Goal: Information Seeking & Learning: Learn about a topic

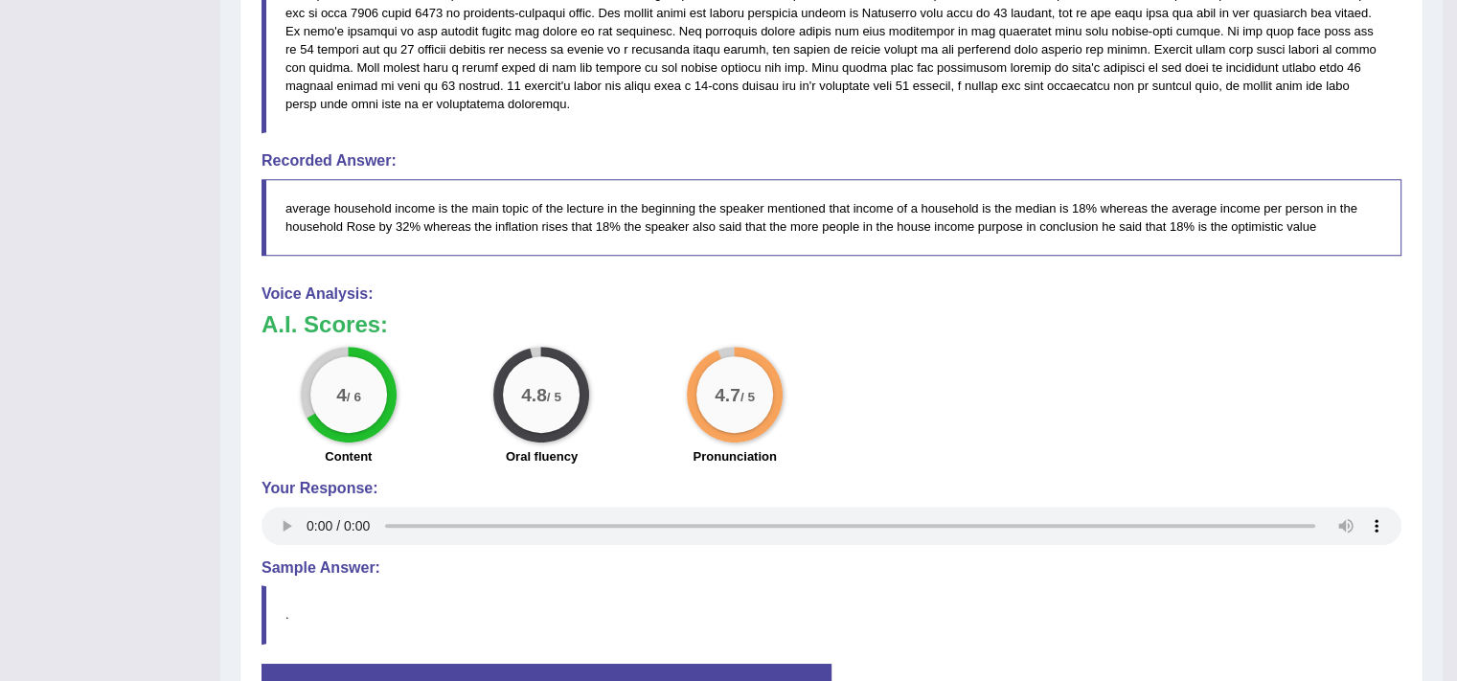
click at [666, 356] on div "4.7 / 5 Pronunciation" at bounding box center [735, 409] width 194 height 124
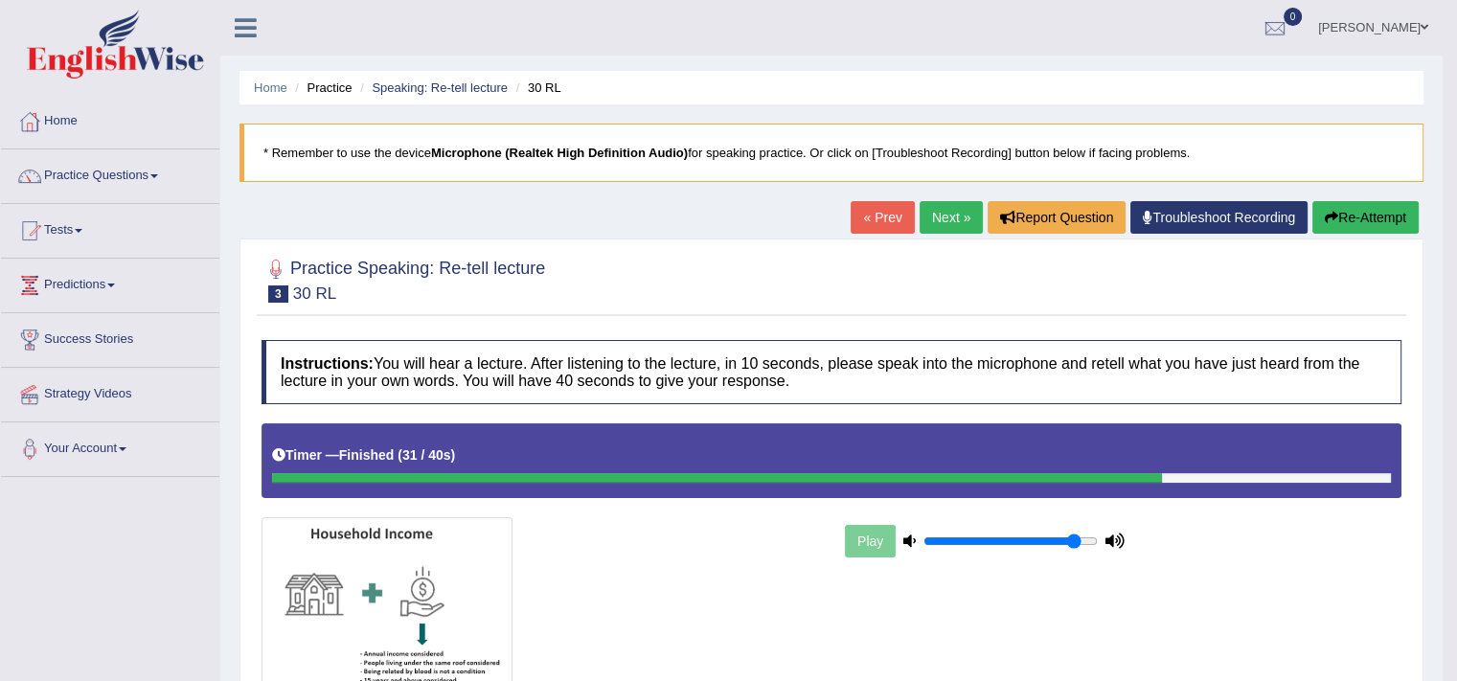
click at [944, 219] on link "Next »" at bounding box center [951, 217] width 63 height 33
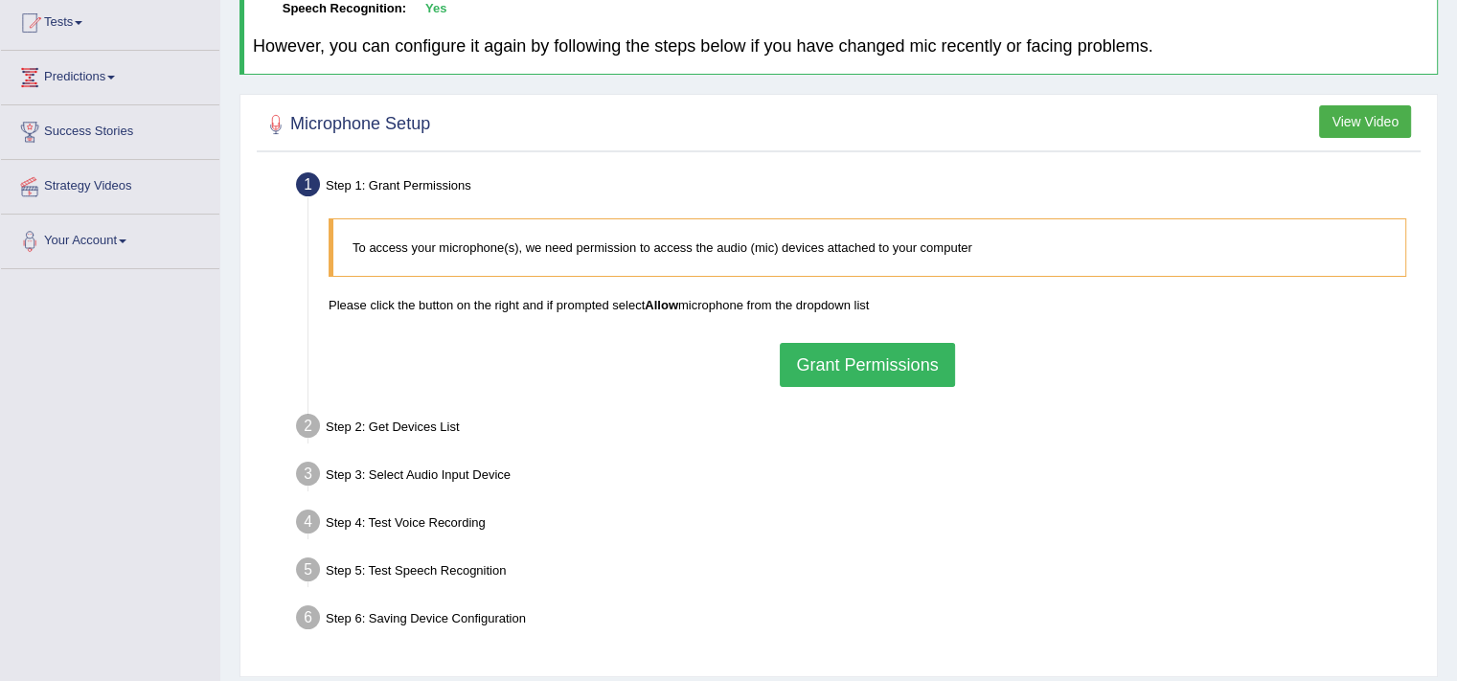
click at [862, 361] on button "Grant Permissions" at bounding box center [867, 365] width 174 height 44
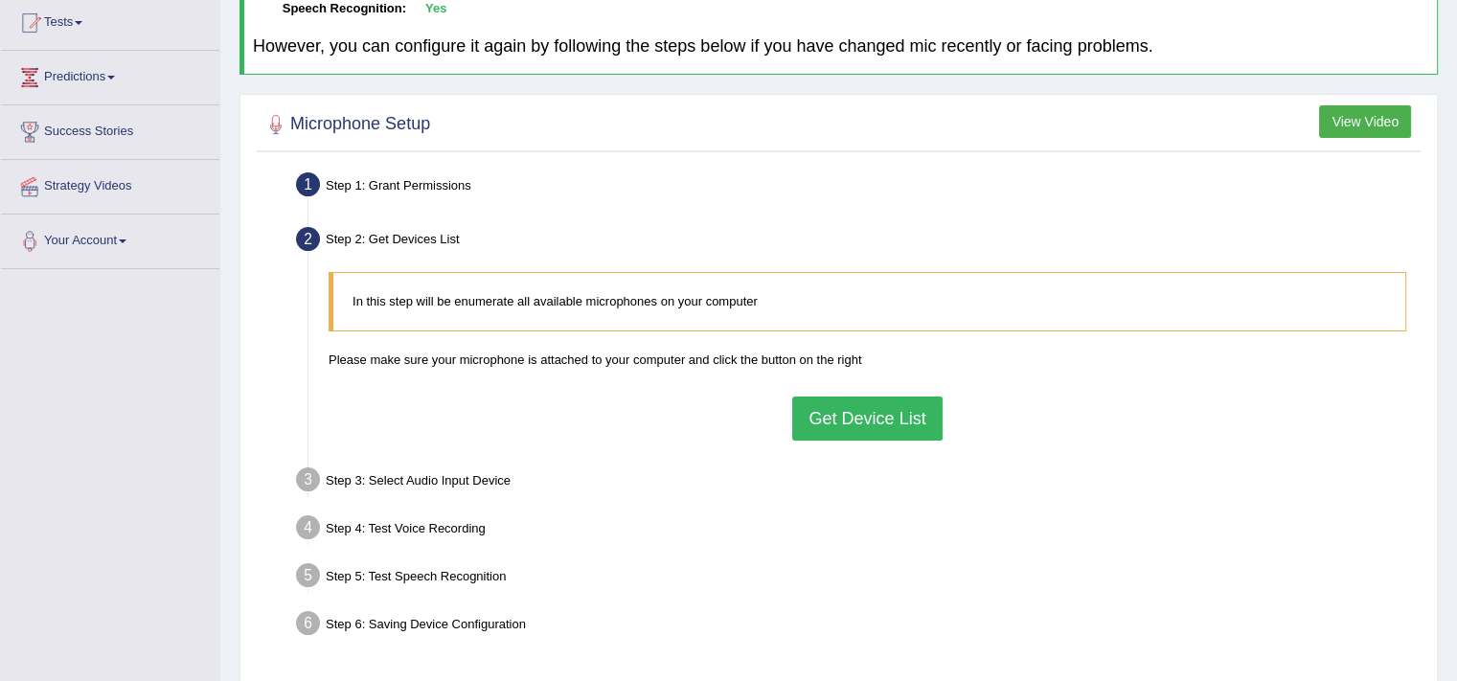
click at [881, 423] on button "Get Device List" at bounding box center [866, 419] width 149 height 44
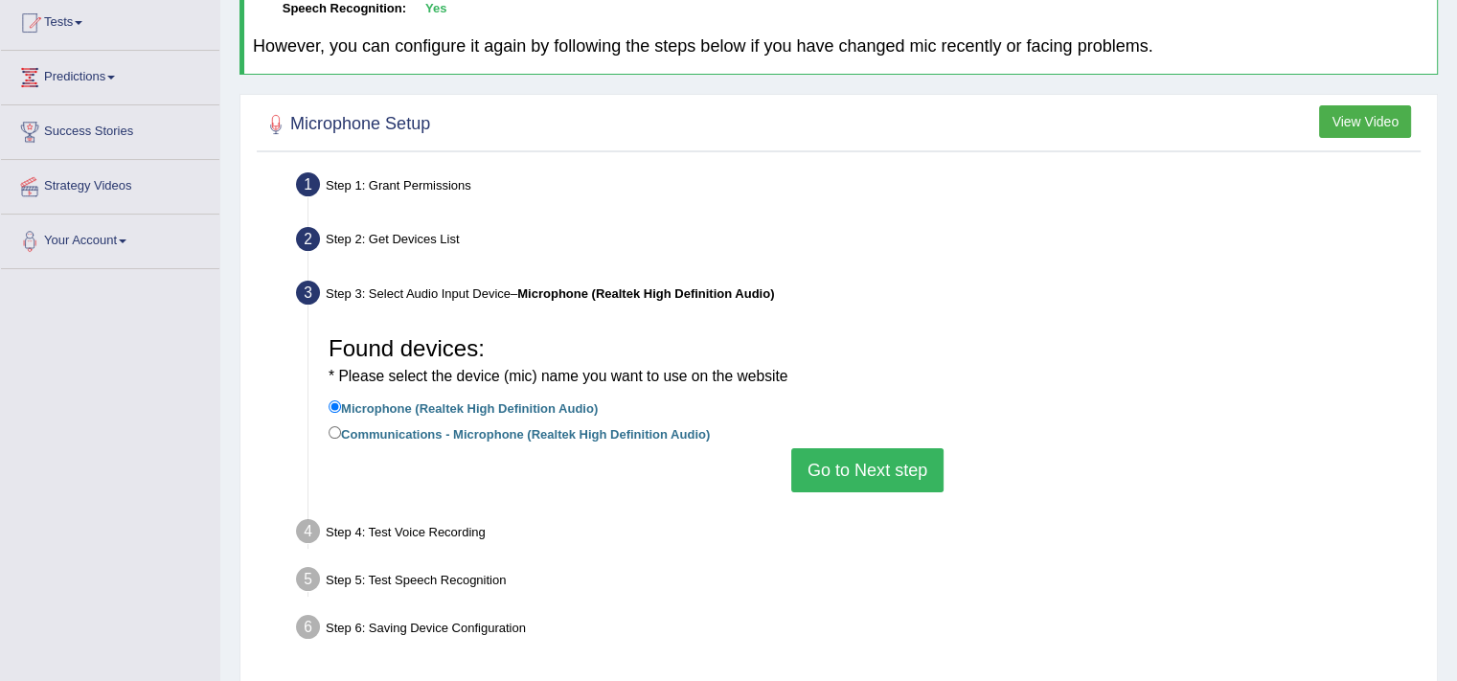
click at [885, 486] on button "Go to Next step" at bounding box center [867, 470] width 152 height 44
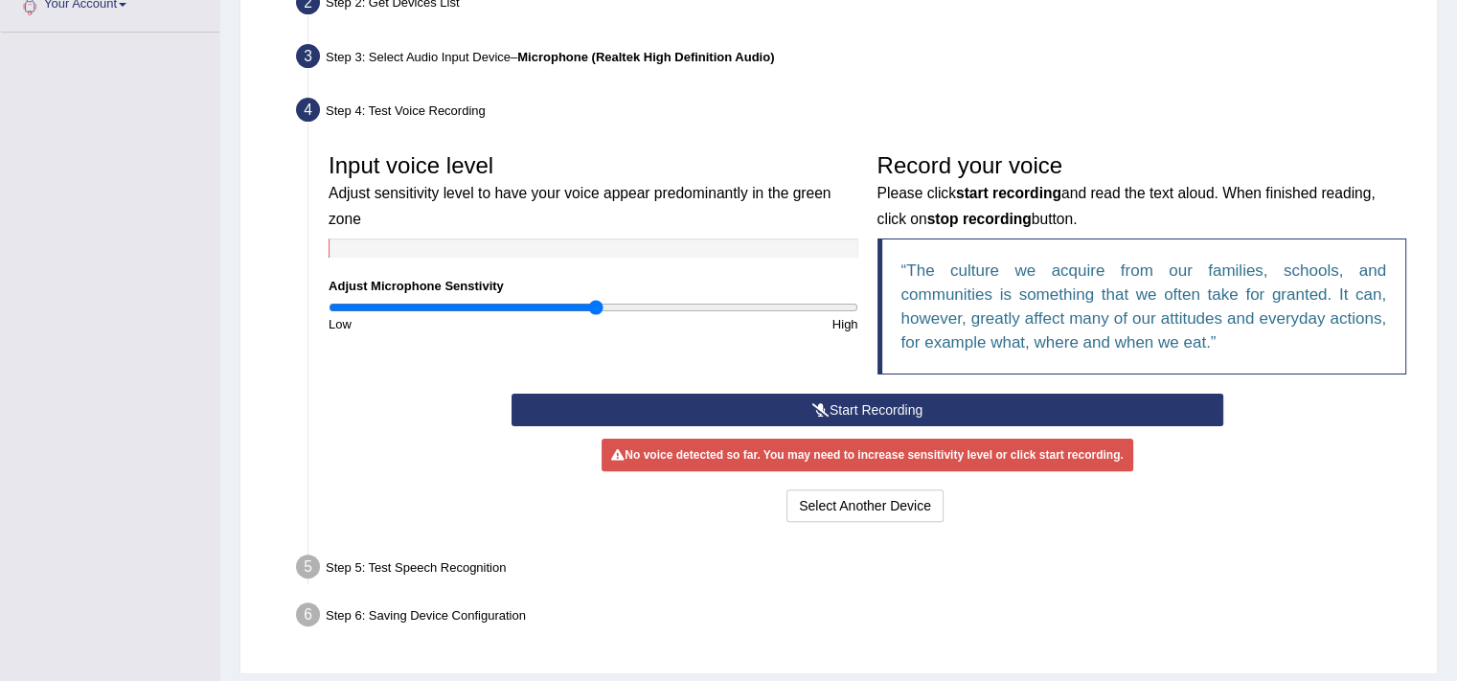
scroll to position [460, 0]
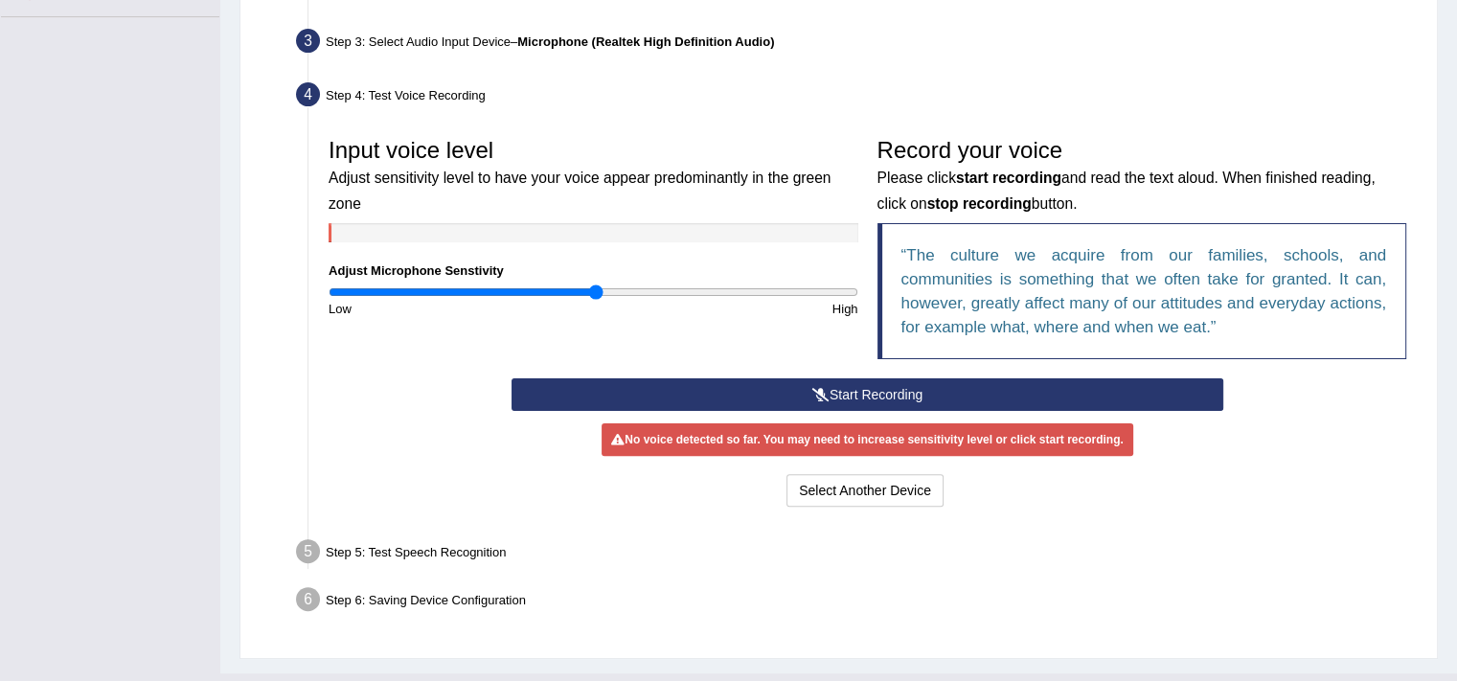
click at [858, 401] on button "Start Recording" at bounding box center [868, 394] width 712 height 33
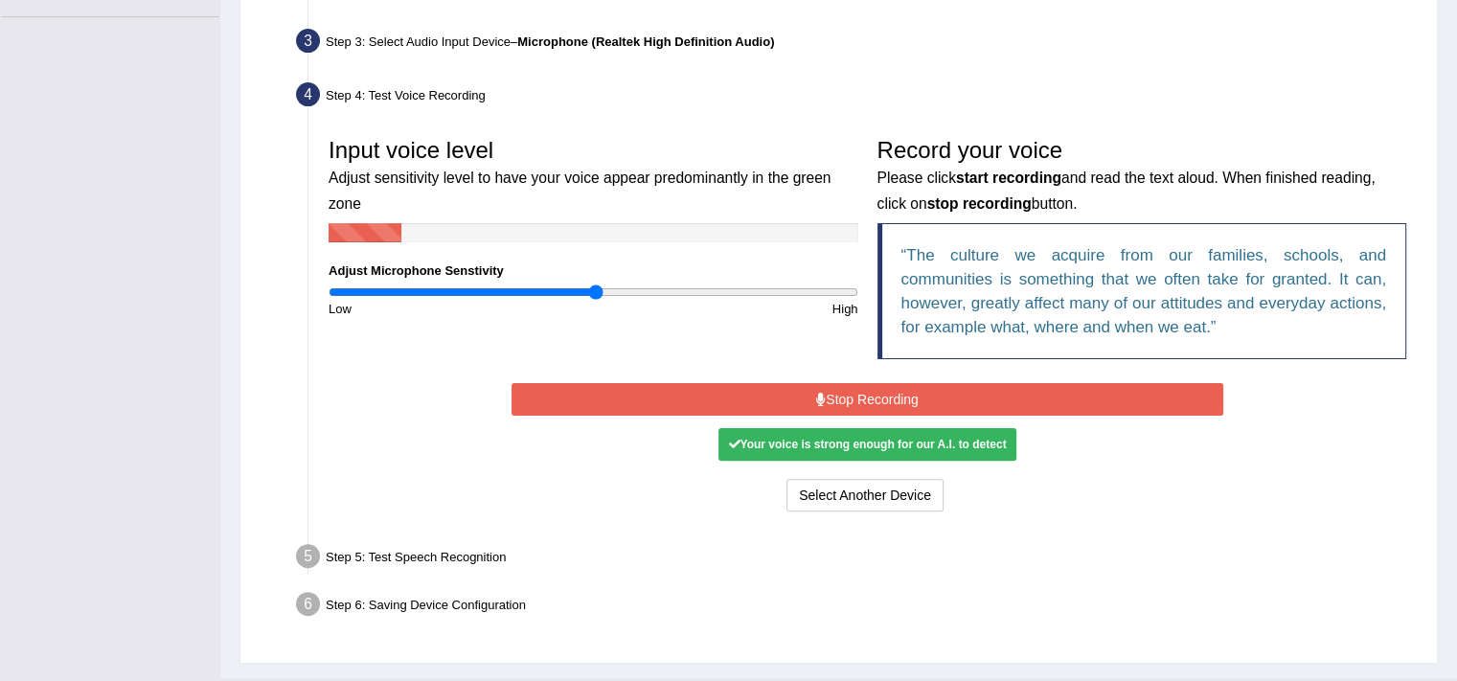
click at [858, 401] on button "Stop Recording" at bounding box center [868, 399] width 712 height 33
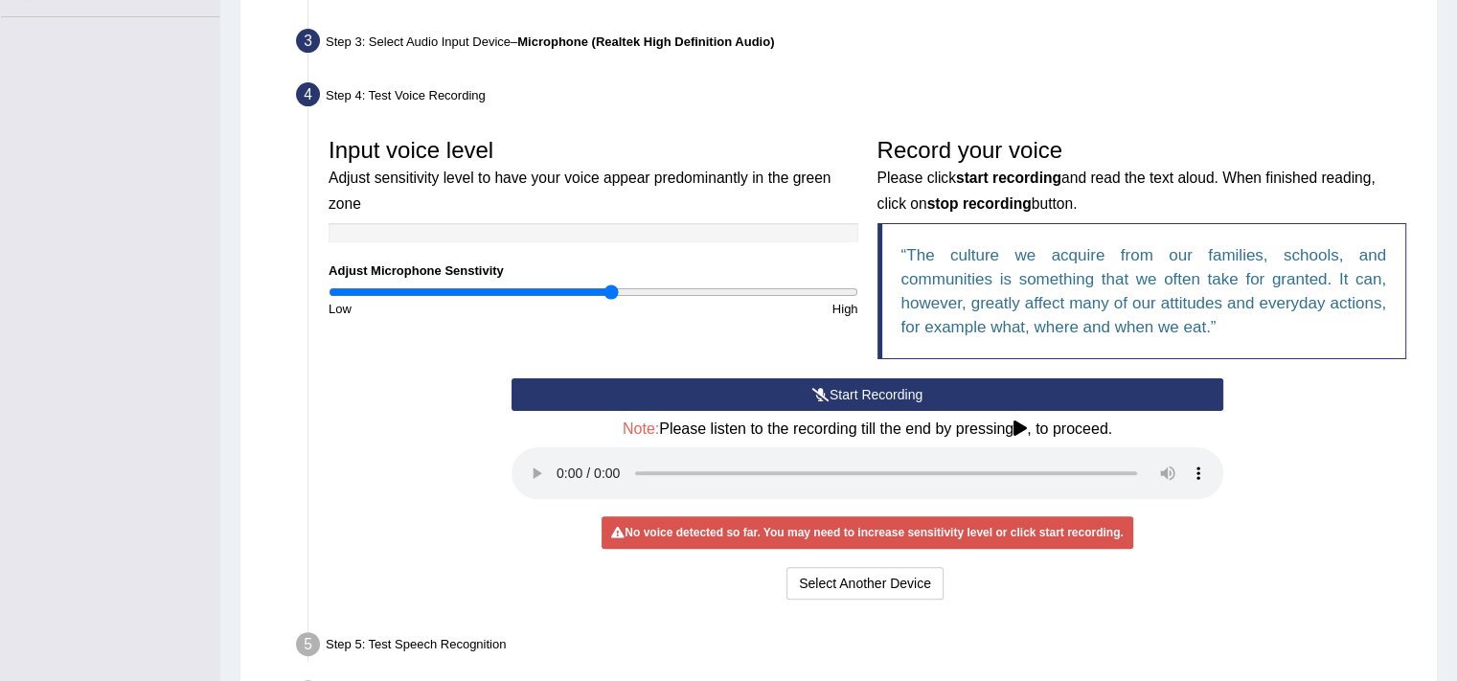
type input "1.08"
click at [609, 290] on input "range" at bounding box center [594, 292] width 530 height 15
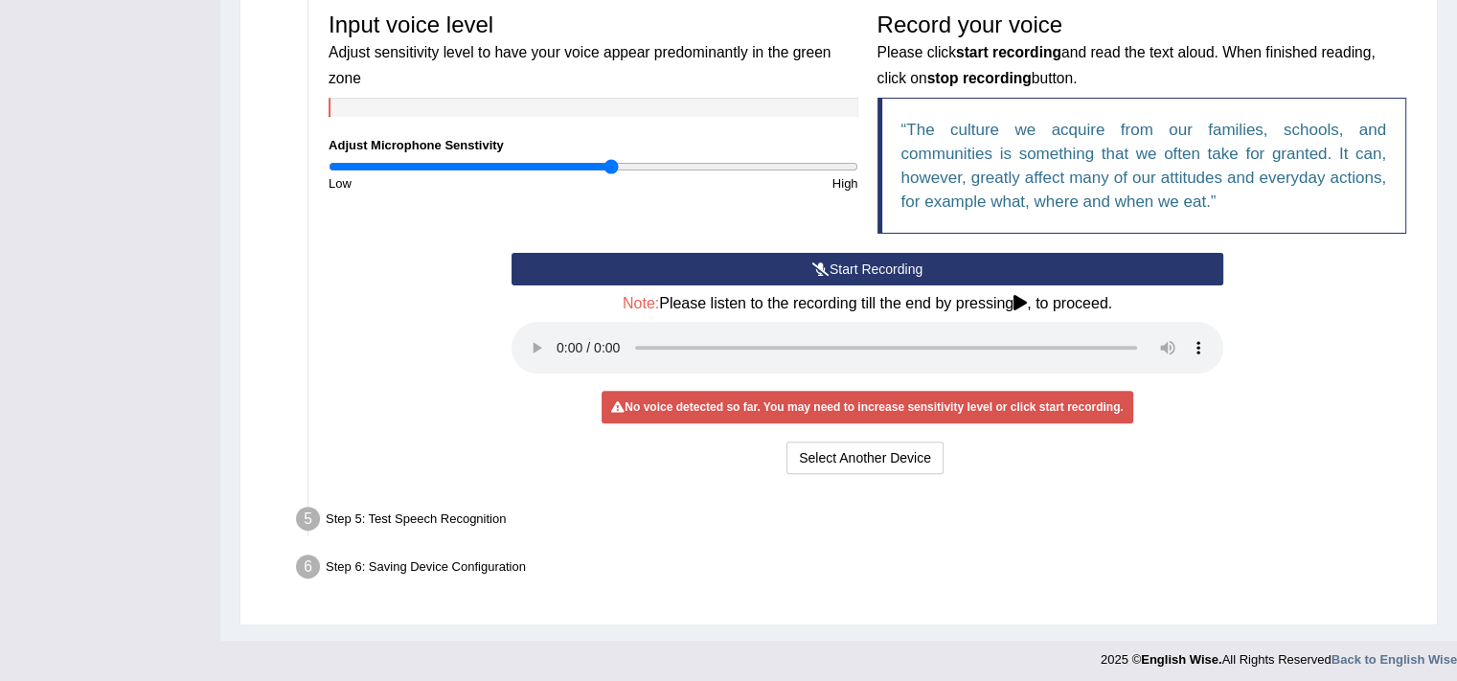
scroll to position [590, 0]
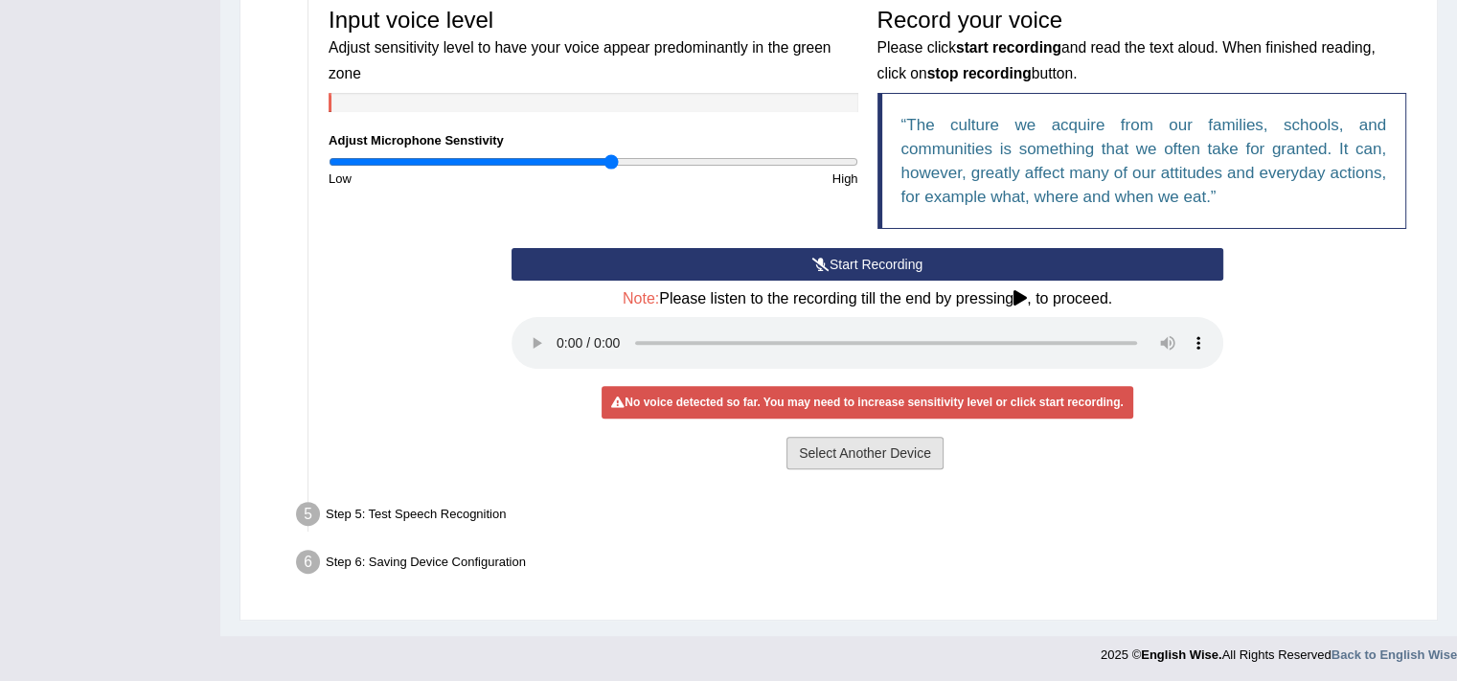
click at [883, 459] on button "Select Another Device" at bounding box center [865, 453] width 157 height 33
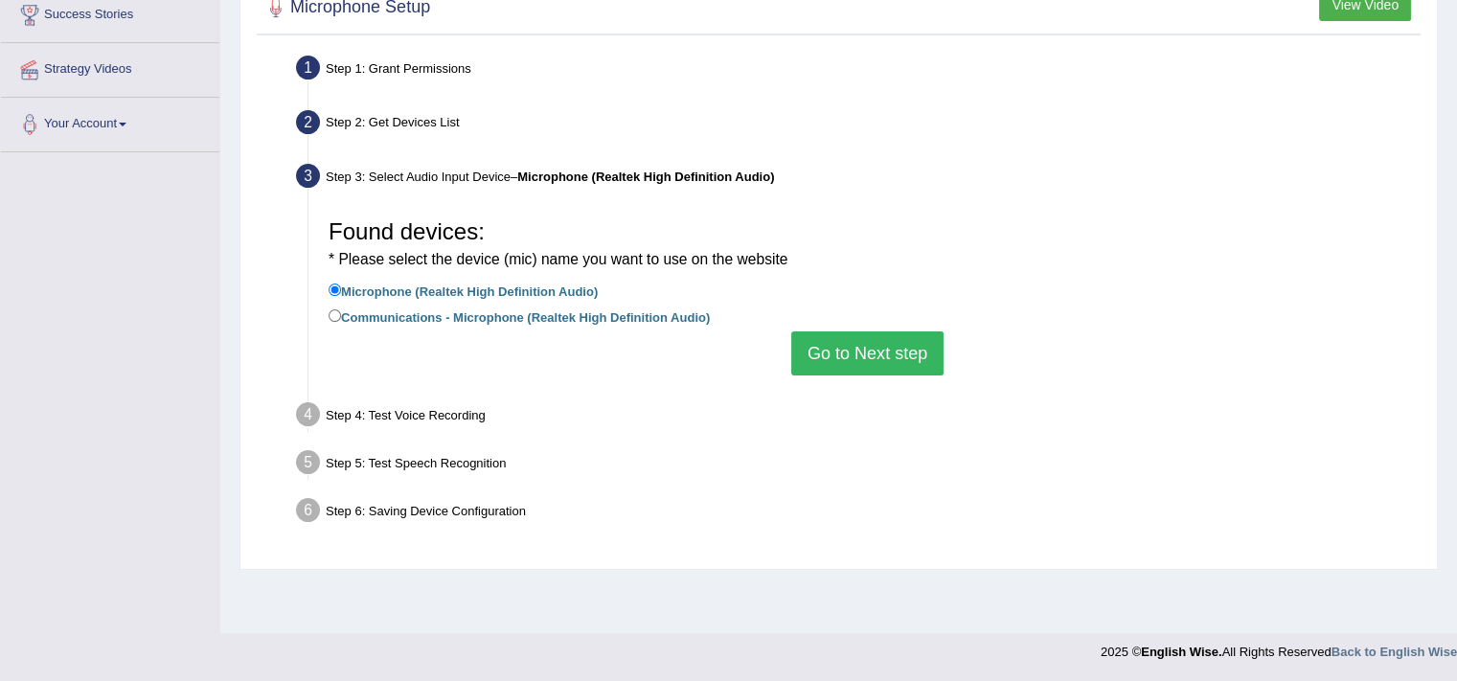
scroll to position [325, 0]
click at [885, 359] on button "Go to Next step" at bounding box center [867, 354] width 152 height 44
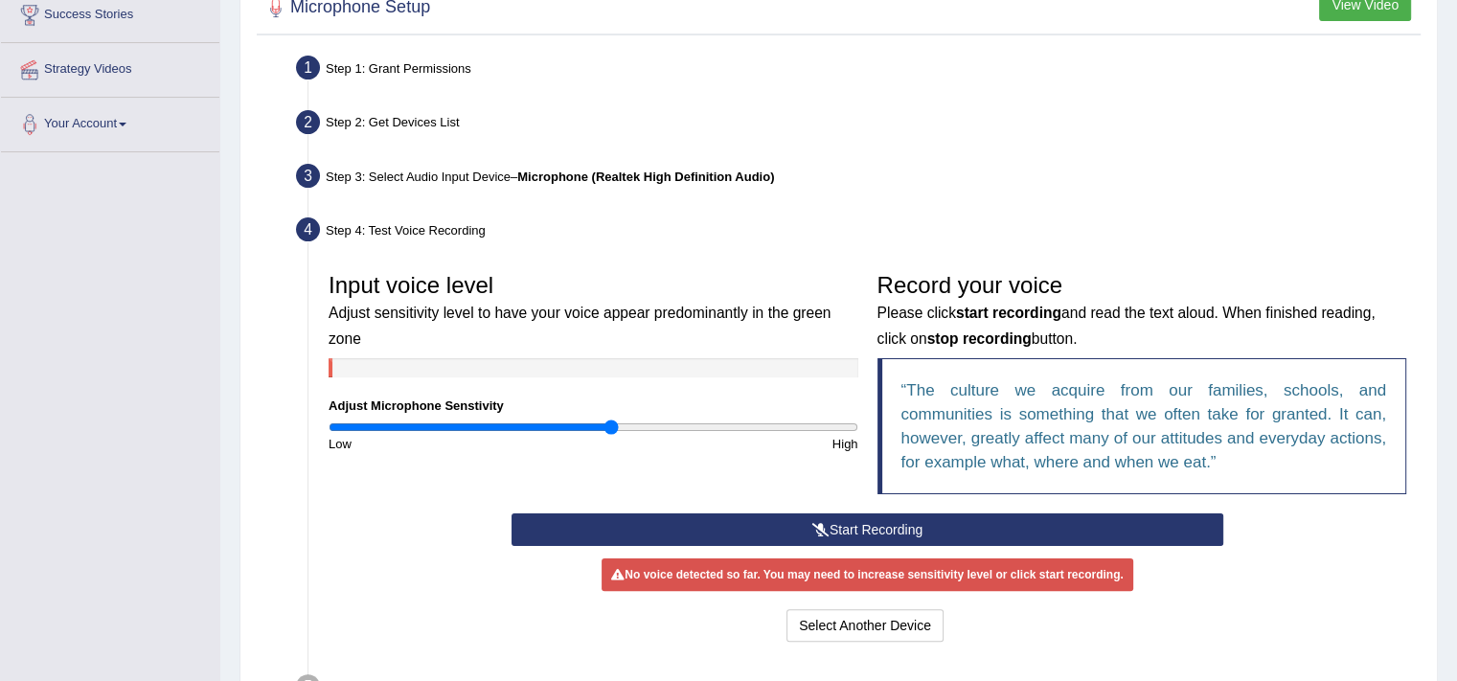
click at [897, 528] on button "Start Recording" at bounding box center [868, 530] width 712 height 33
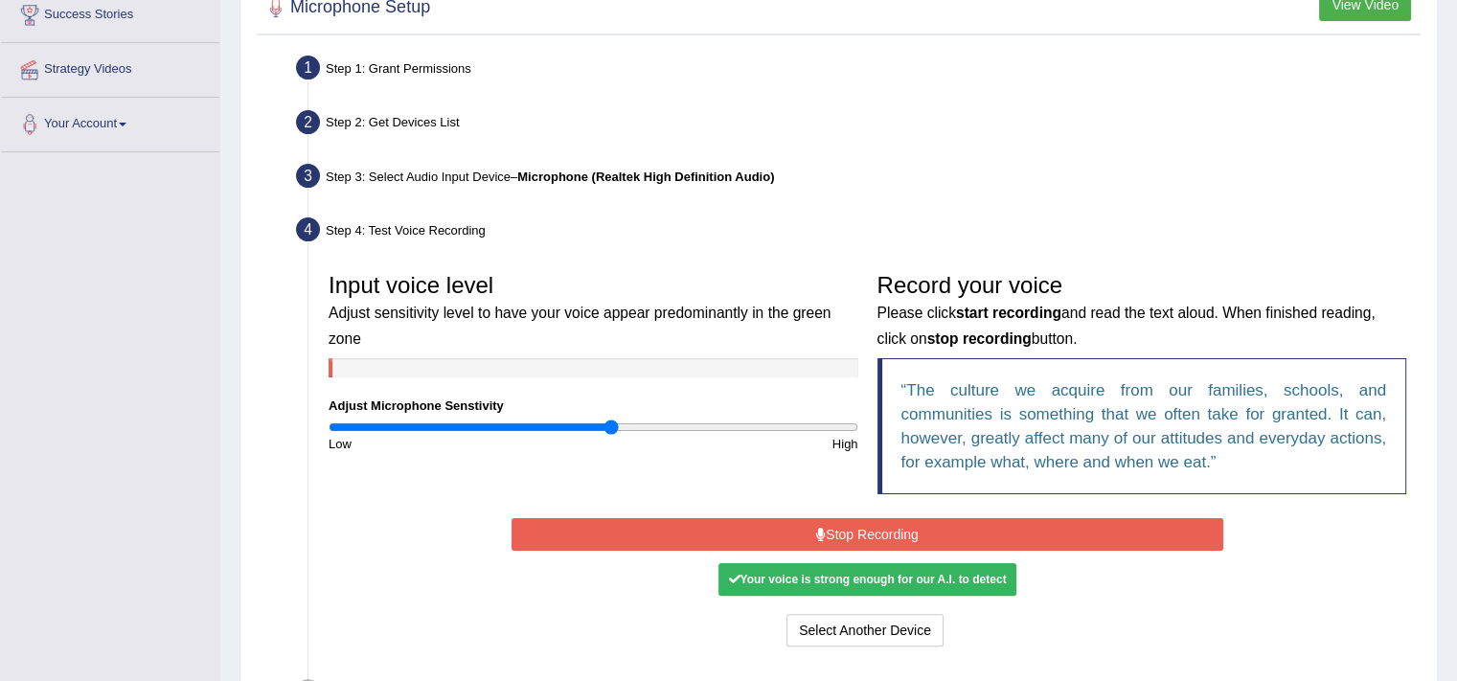
click at [897, 528] on button "Stop Recording" at bounding box center [868, 534] width 712 height 33
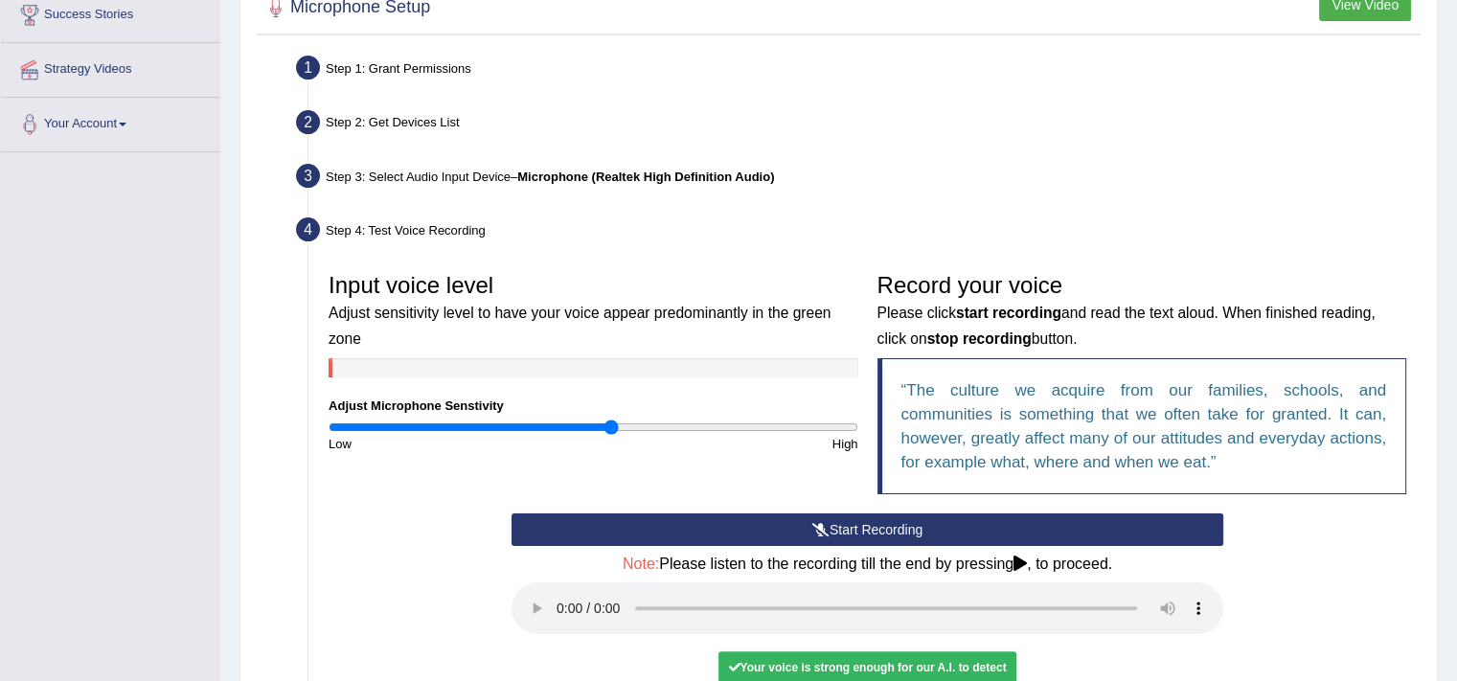
scroll to position [590, 0]
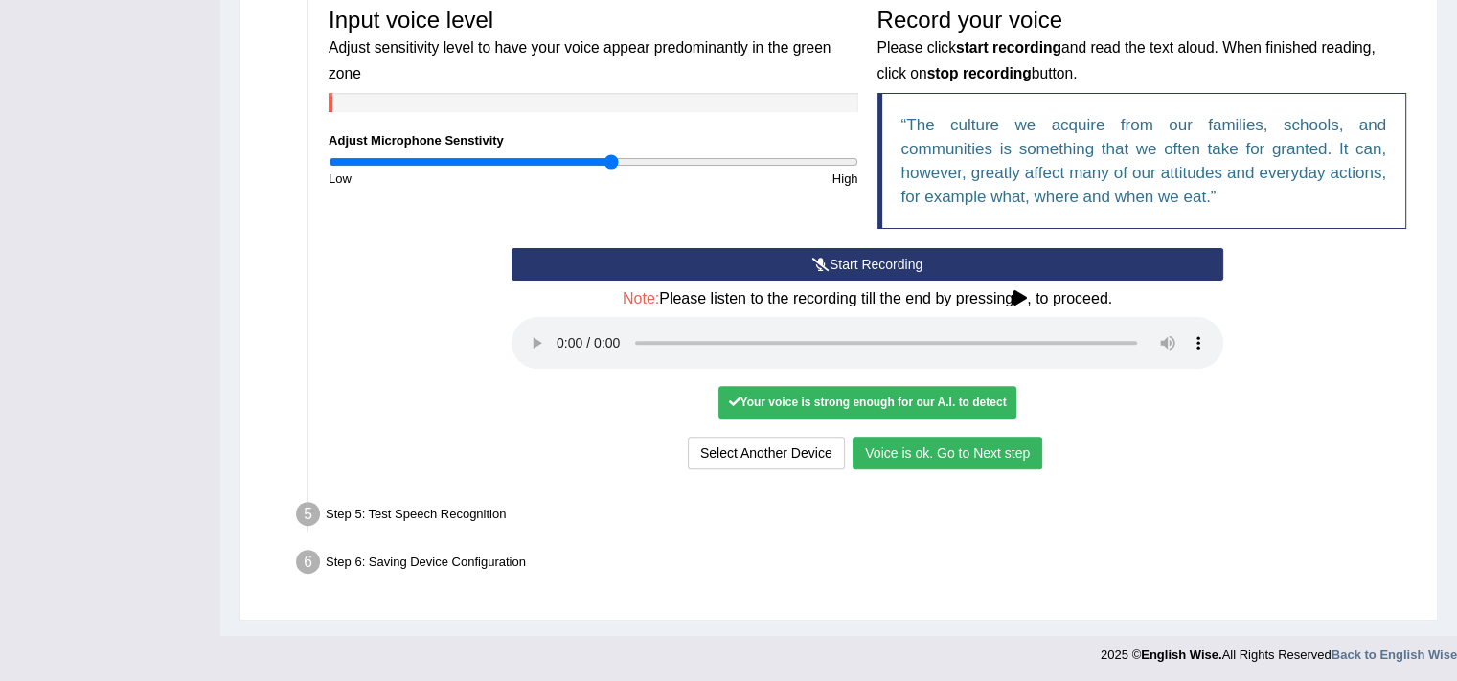
click at [914, 455] on button "Voice is ok. Go to Next step" at bounding box center [948, 453] width 190 height 33
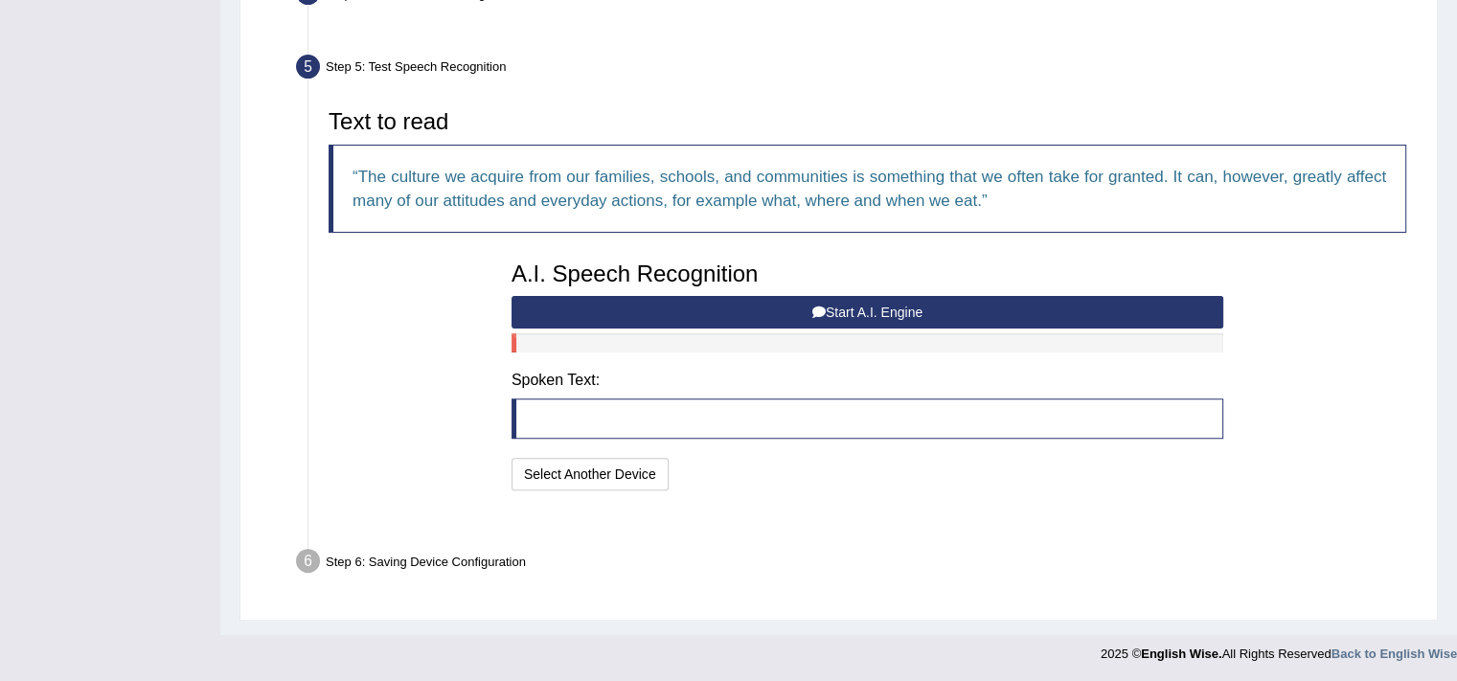
scroll to position [514, 0]
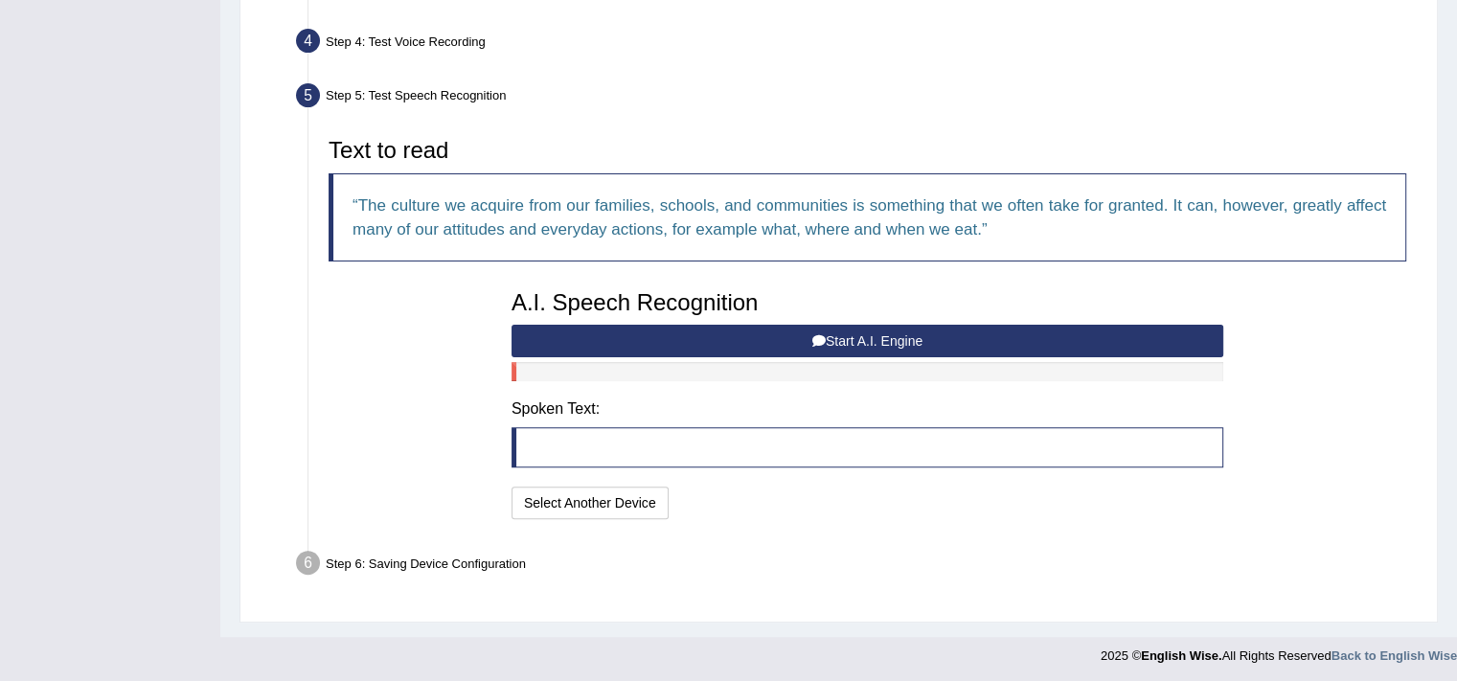
click at [940, 328] on button "Start A.I. Engine" at bounding box center [868, 341] width 712 height 33
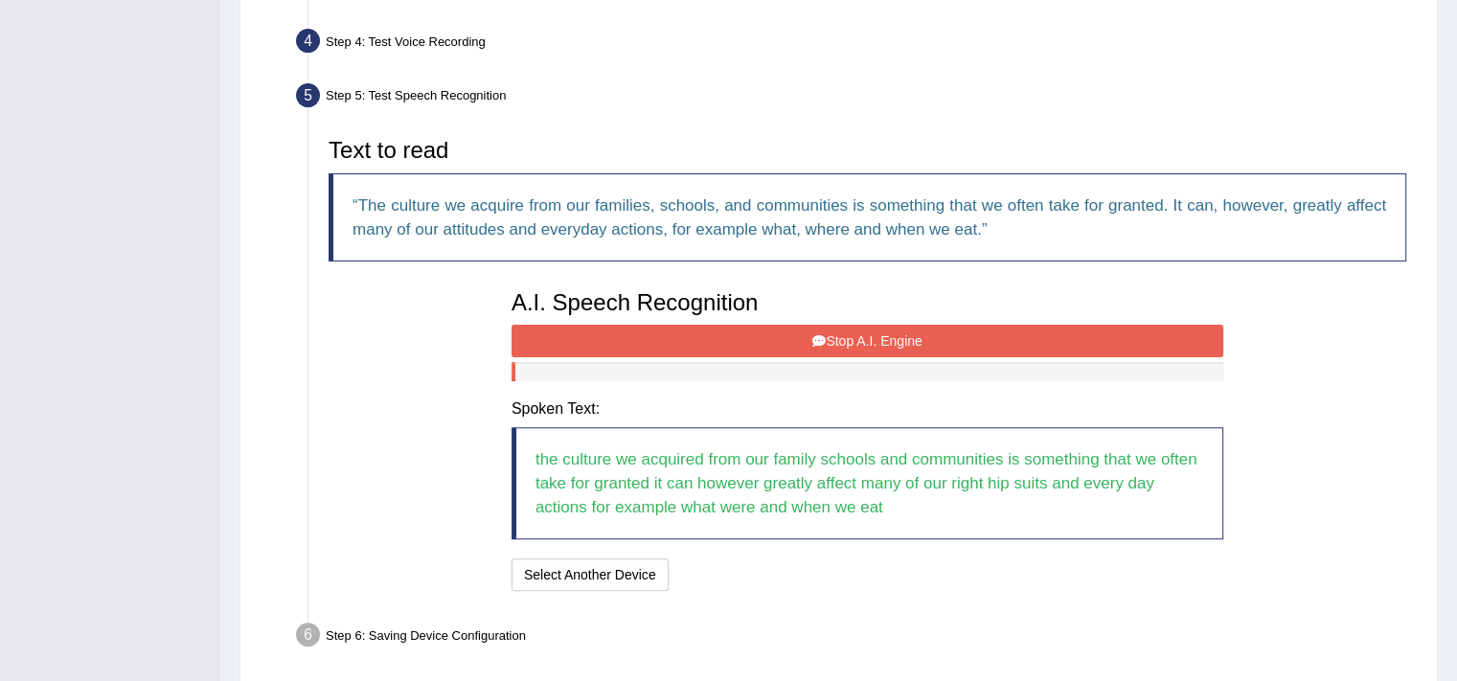
click at [940, 328] on button "Stop A.I. Engine" at bounding box center [868, 341] width 712 height 33
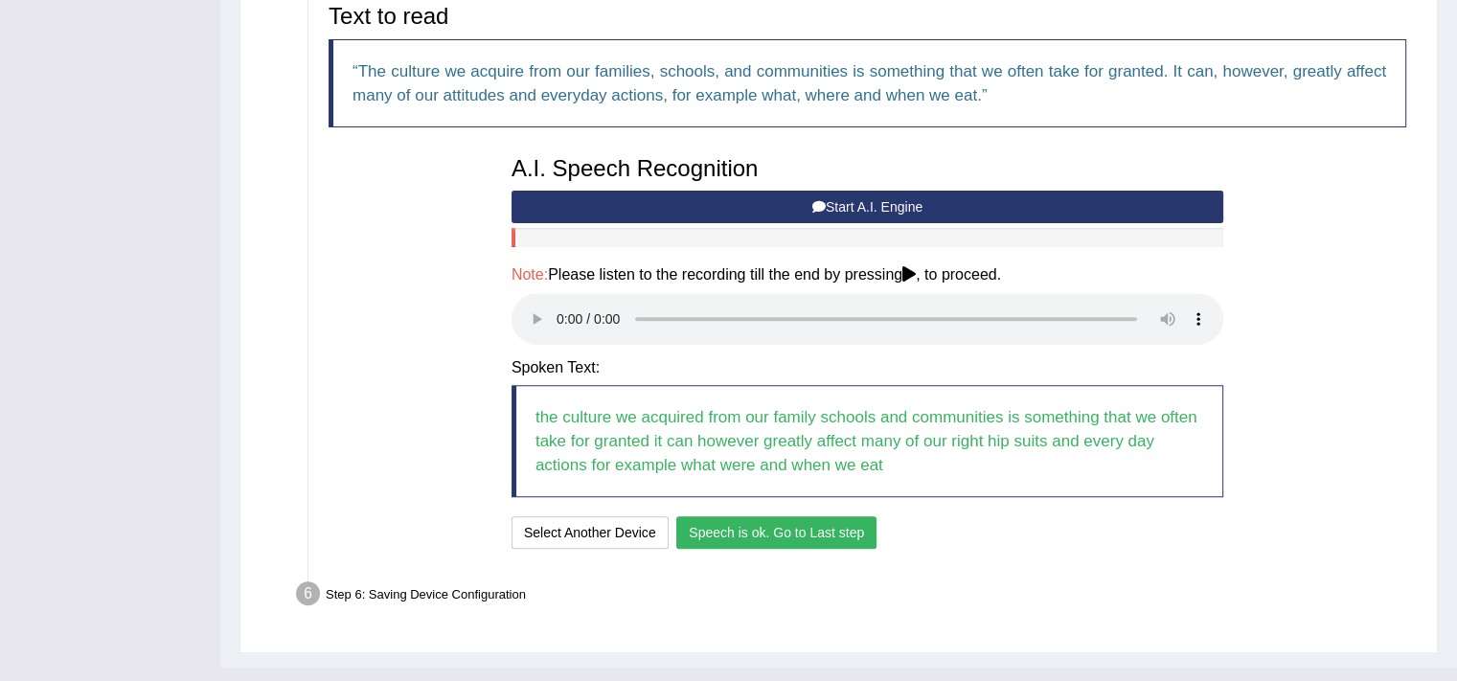
scroll to position [660, 0]
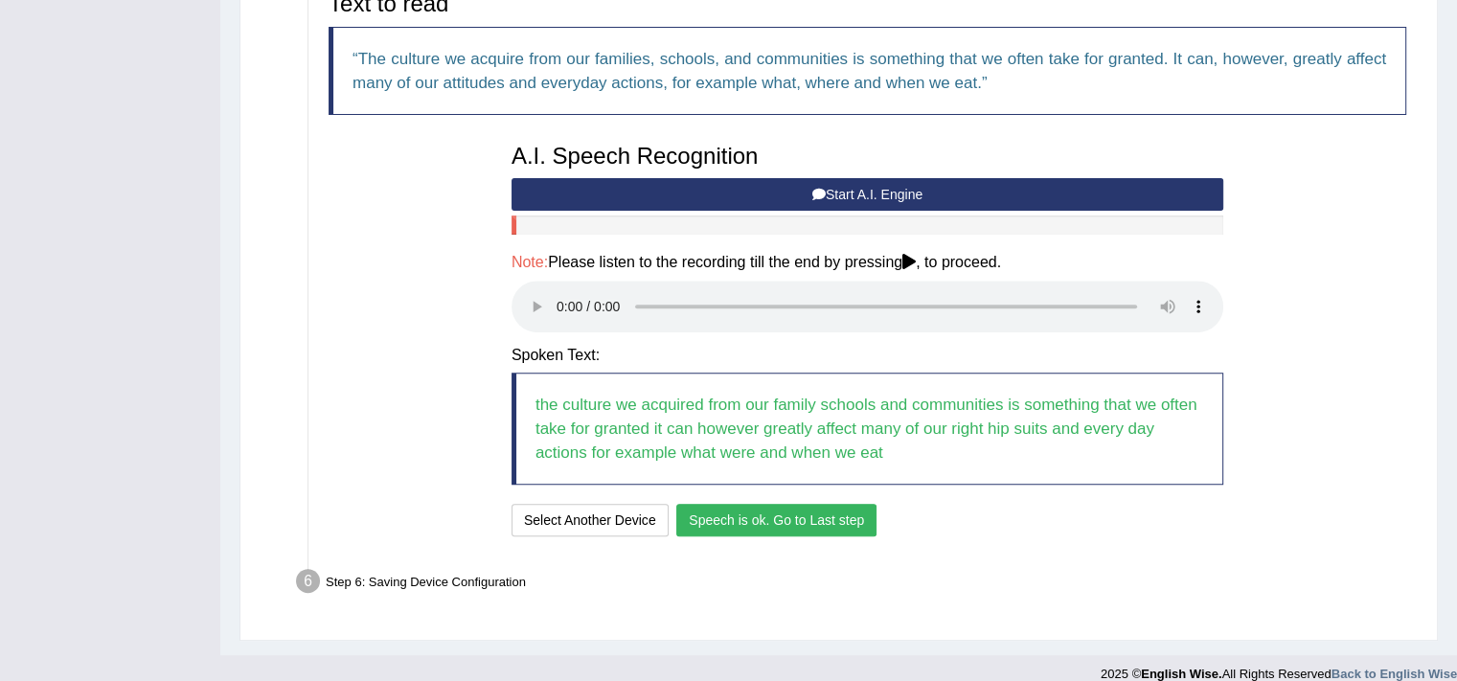
click at [791, 520] on button "Speech is ok. Go to Last step" at bounding box center [776, 520] width 200 height 33
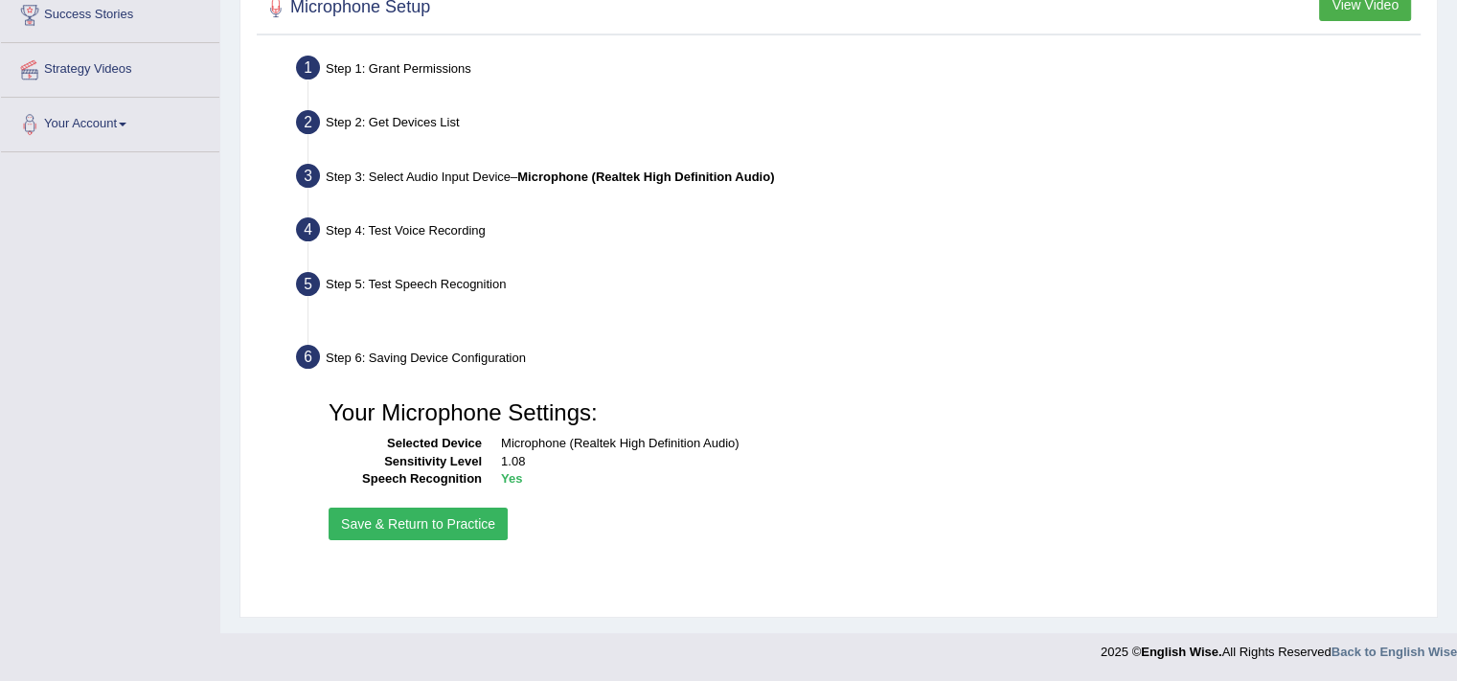
scroll to position [325, 0]
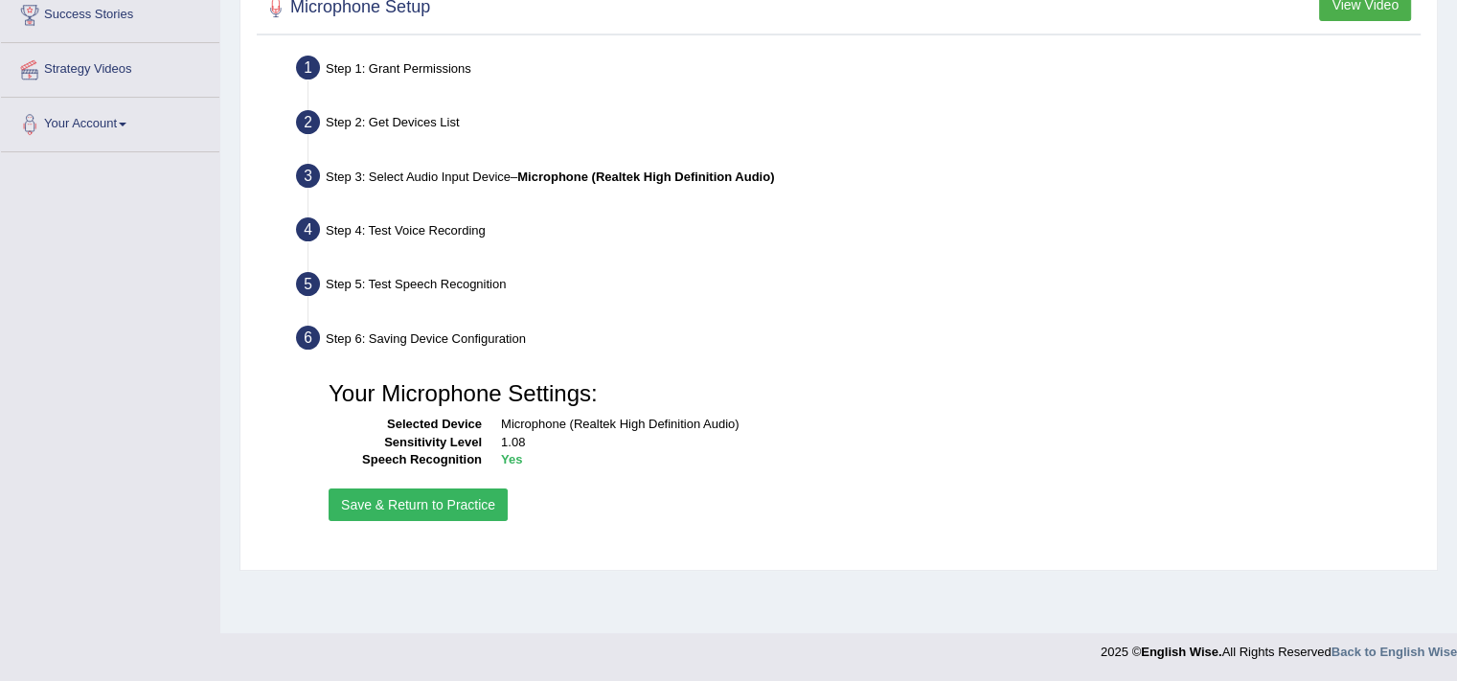
click at [355, 493] on button "Save & Return to Practice" at bounding box center [418, 505] width 179 height 33
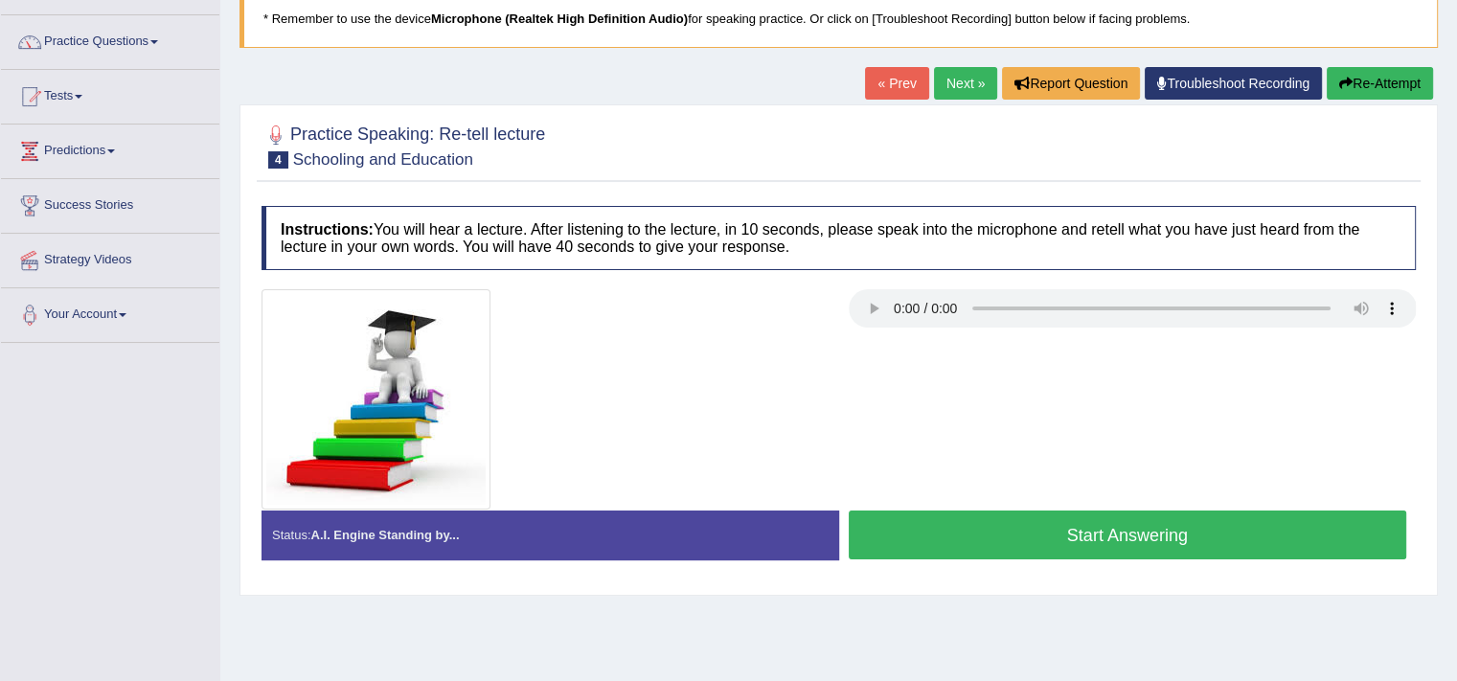
scroll to position [112, 0]
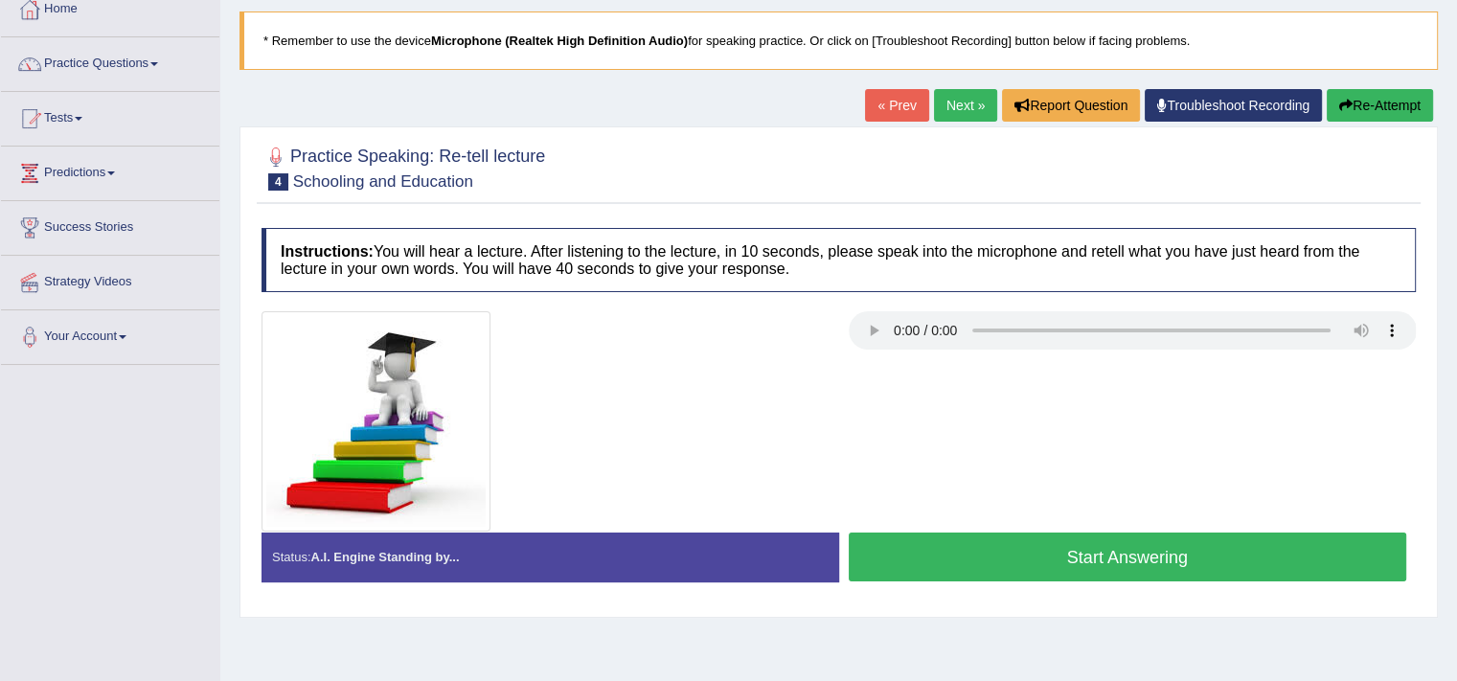
click at [1159, 549] on button "Start Answering" at bounding box center [1128, 557] width 559 height 49
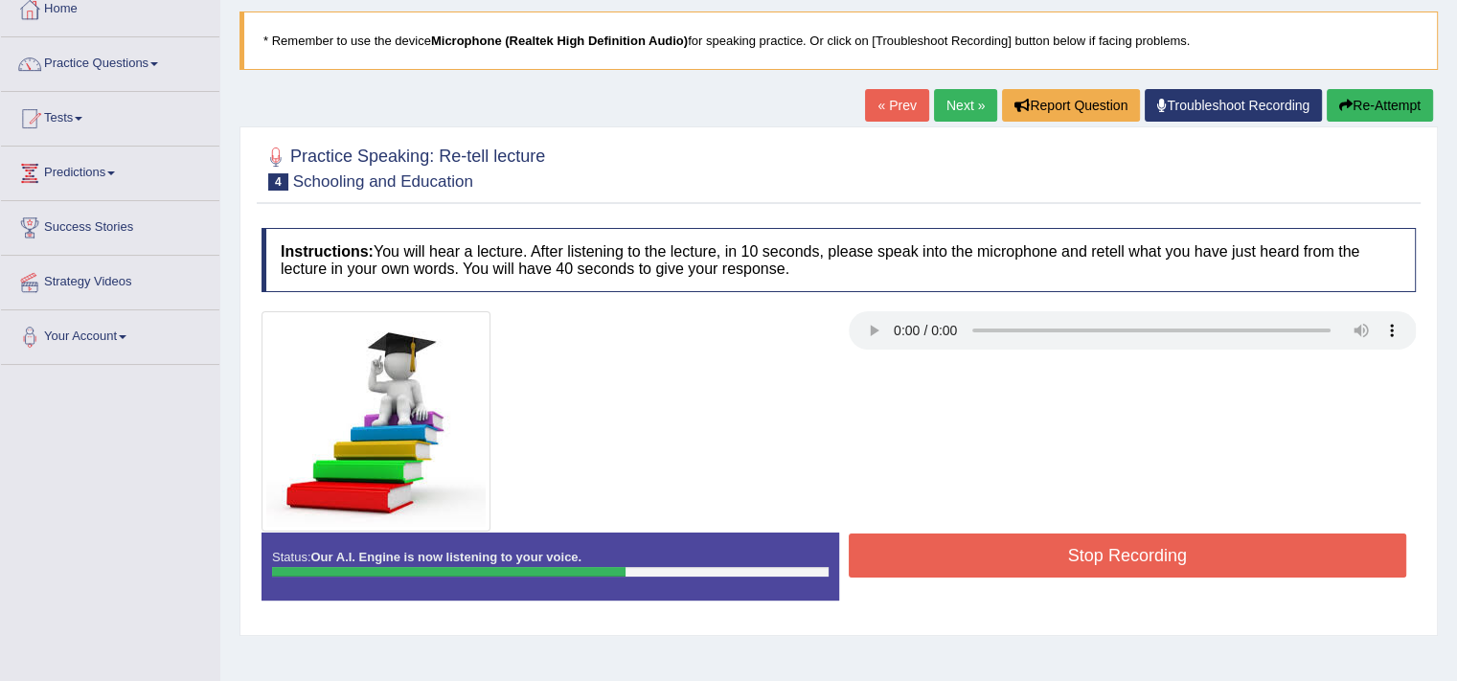
click at [1159, 549] on button "Stop Recording" at bounding box center [1128, 556] width 559 height 44
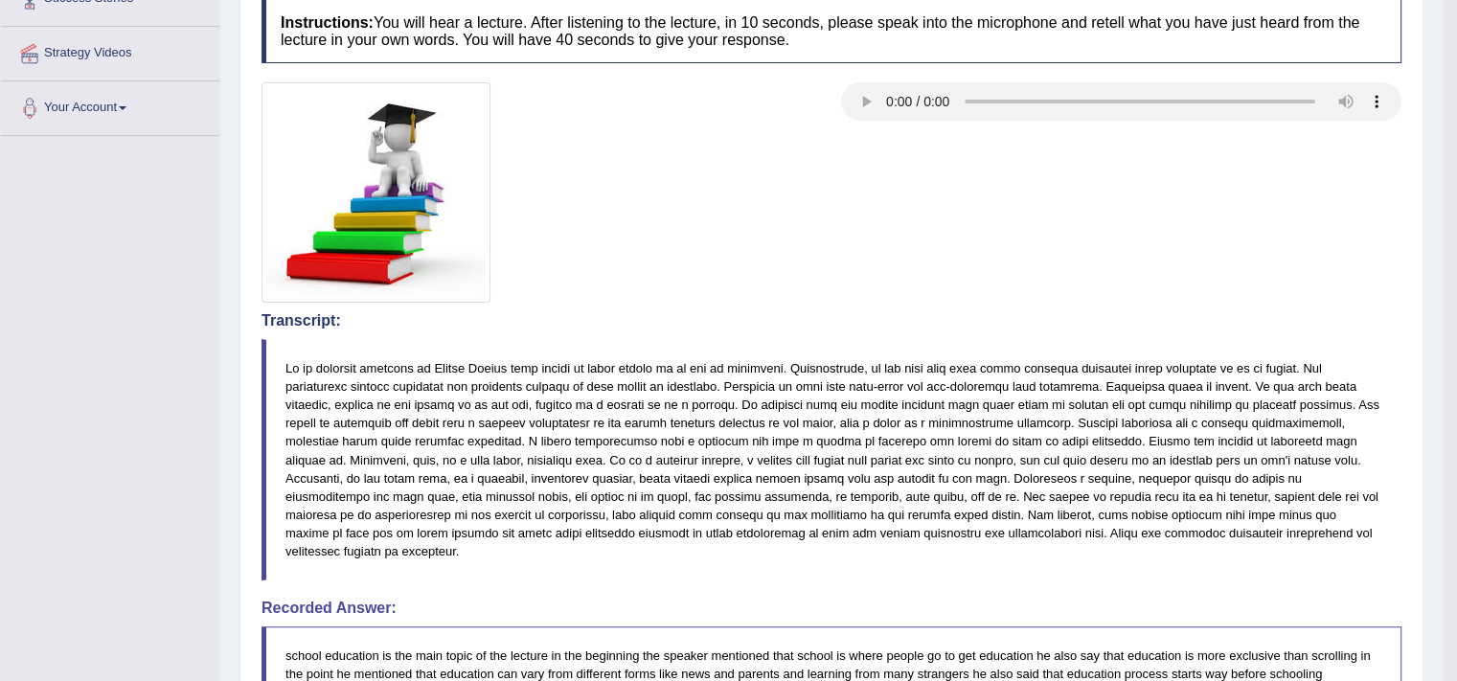
scroll to position [0, 0]
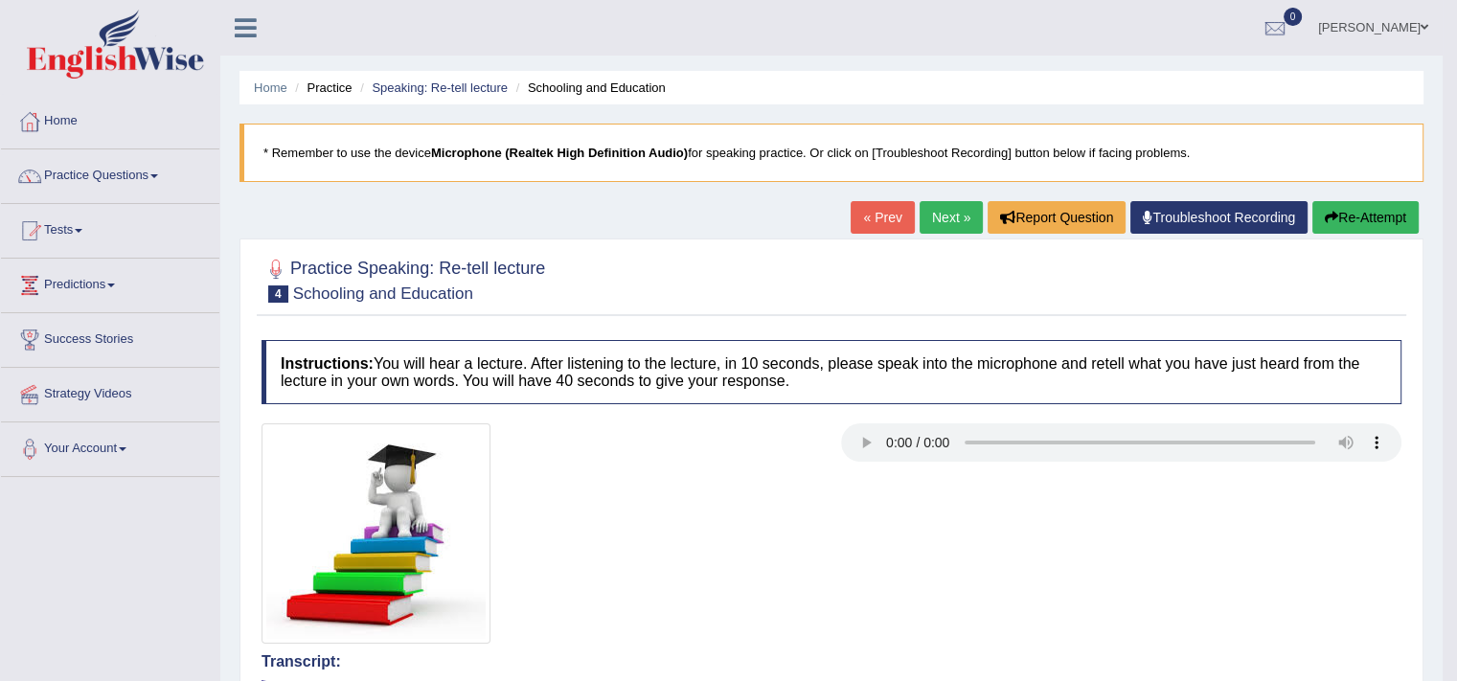
click at [950, 210] on link "Next »" at bounding box center [951, 217] width 63 height 33
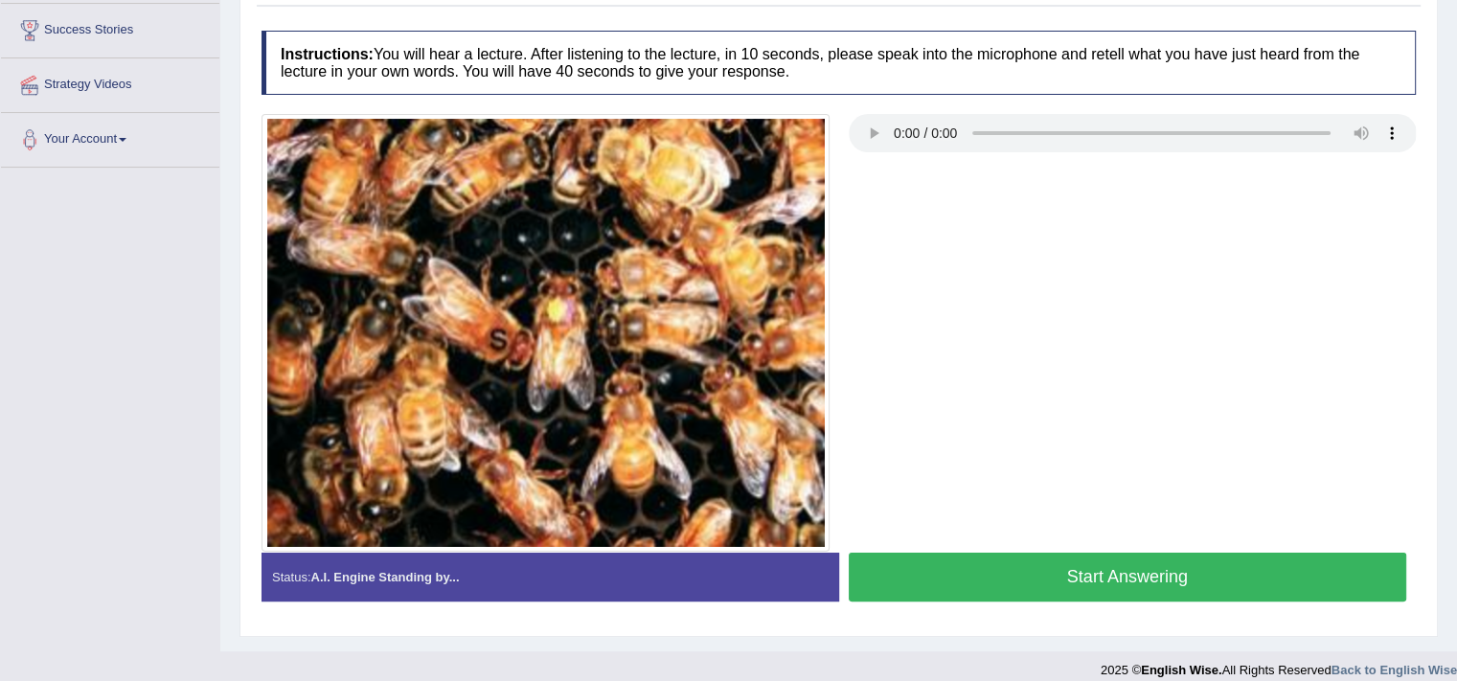
scroll to position [326, 0]
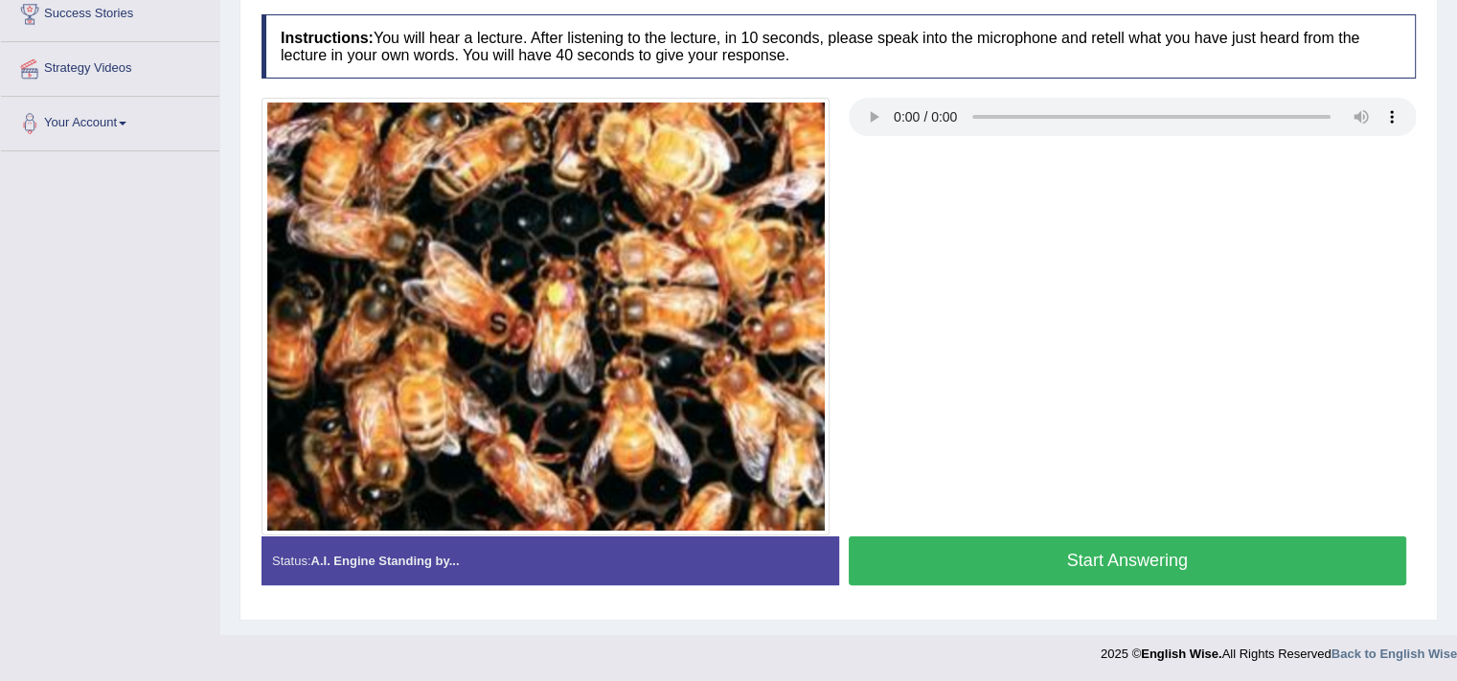
click at [1125, 556] on button "Start Answering" at bounding box center [1128, 561] width 559 height 49
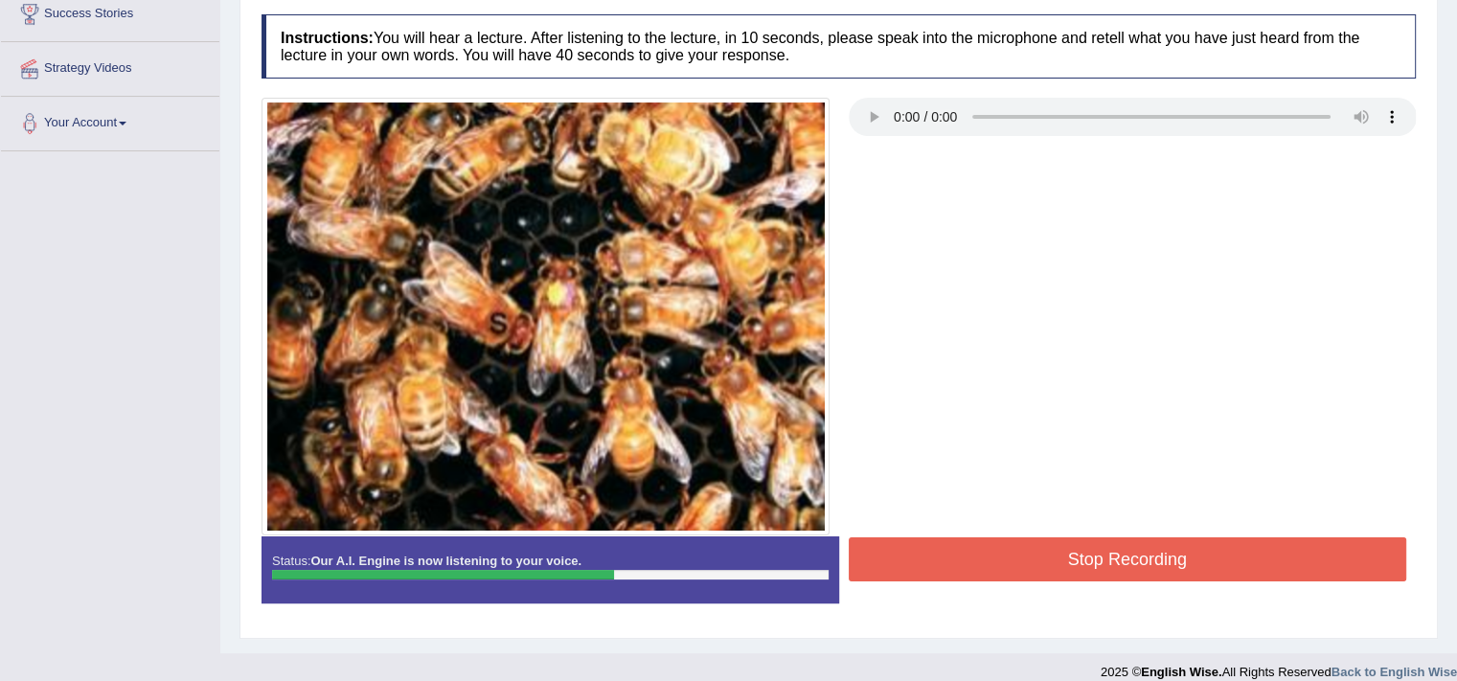
click at [1125, 556] on button "Stop Recording" at bounding box center [1128, 559] width 559 height 44
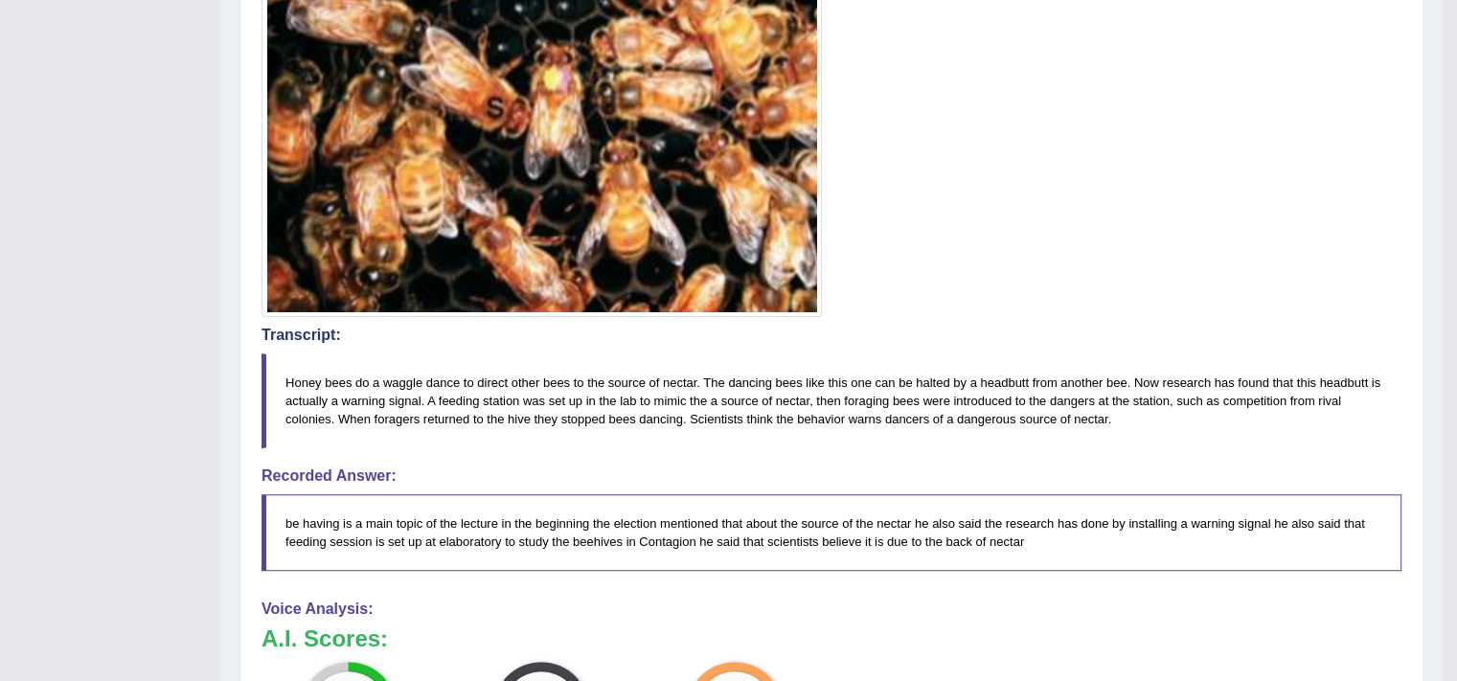
scroll to position [0, 0]
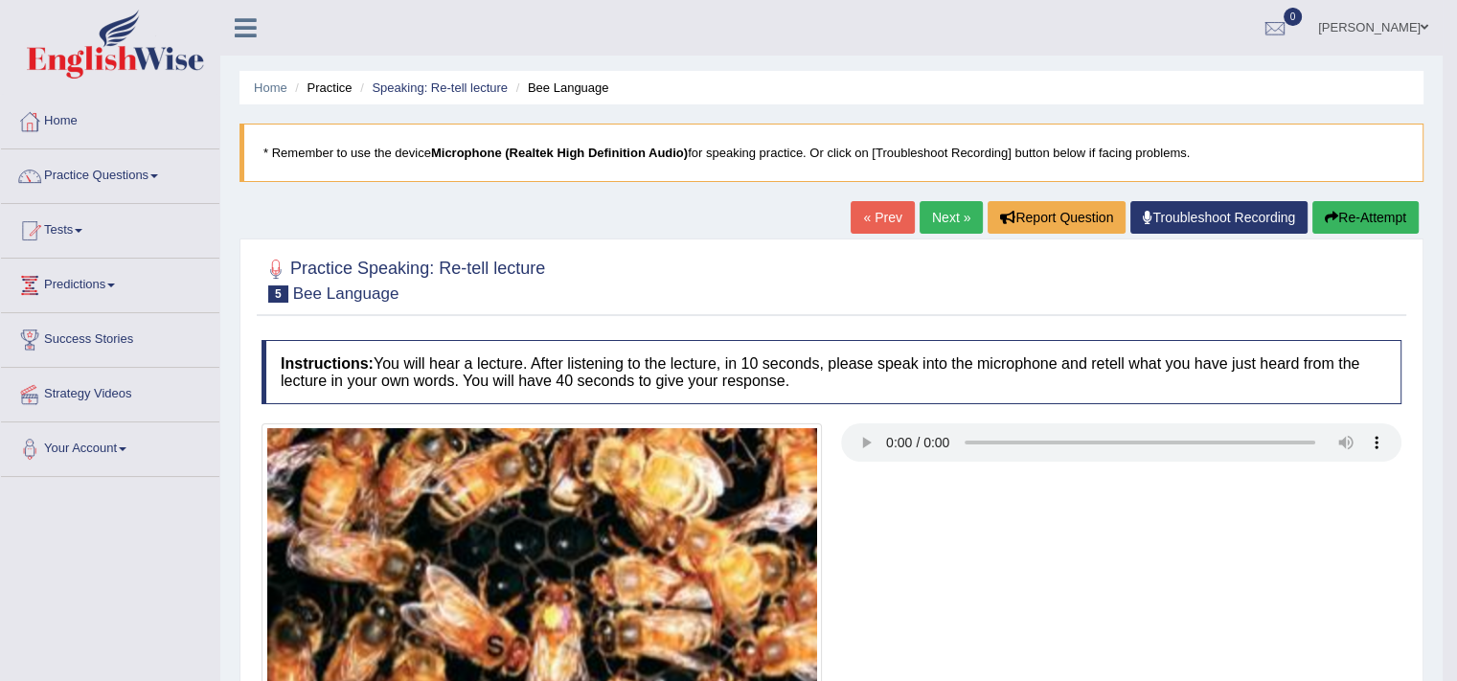
click at [962, 220] on link "Next »" at bounding box center [951, 217] width 63 height 33
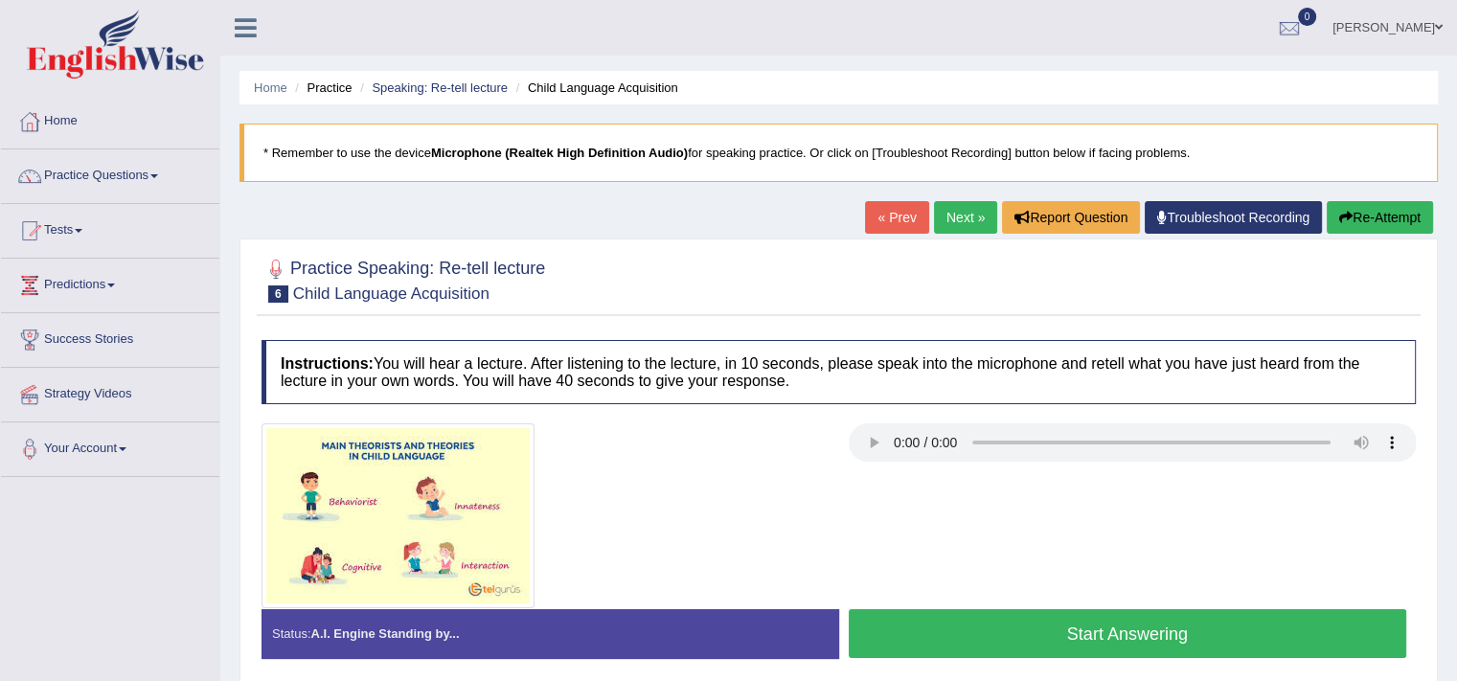
click at [939, 621] on button "Start Answering" at bounding box center [1128, 633] width 559 height 49
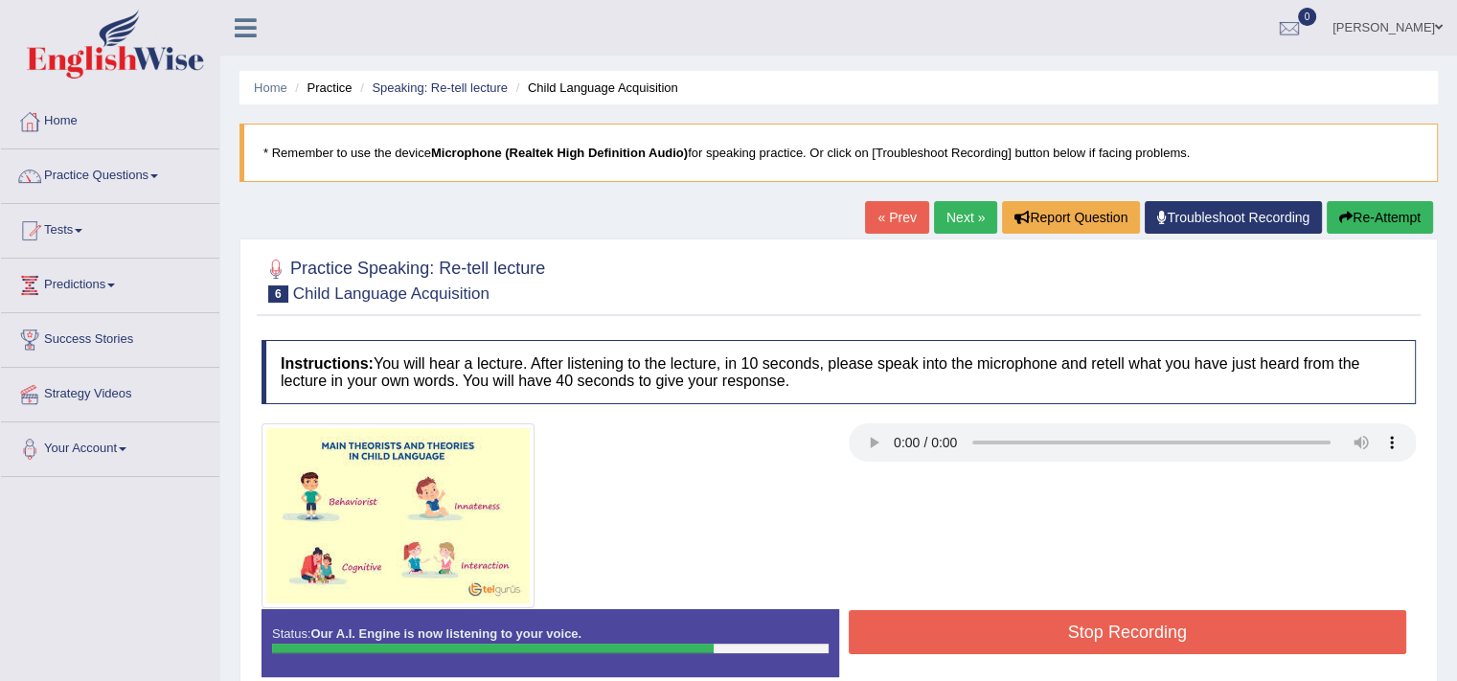
click at [964, 623] on button "Stop Recording" at bounding box center [1128, 632] width 559 height 44
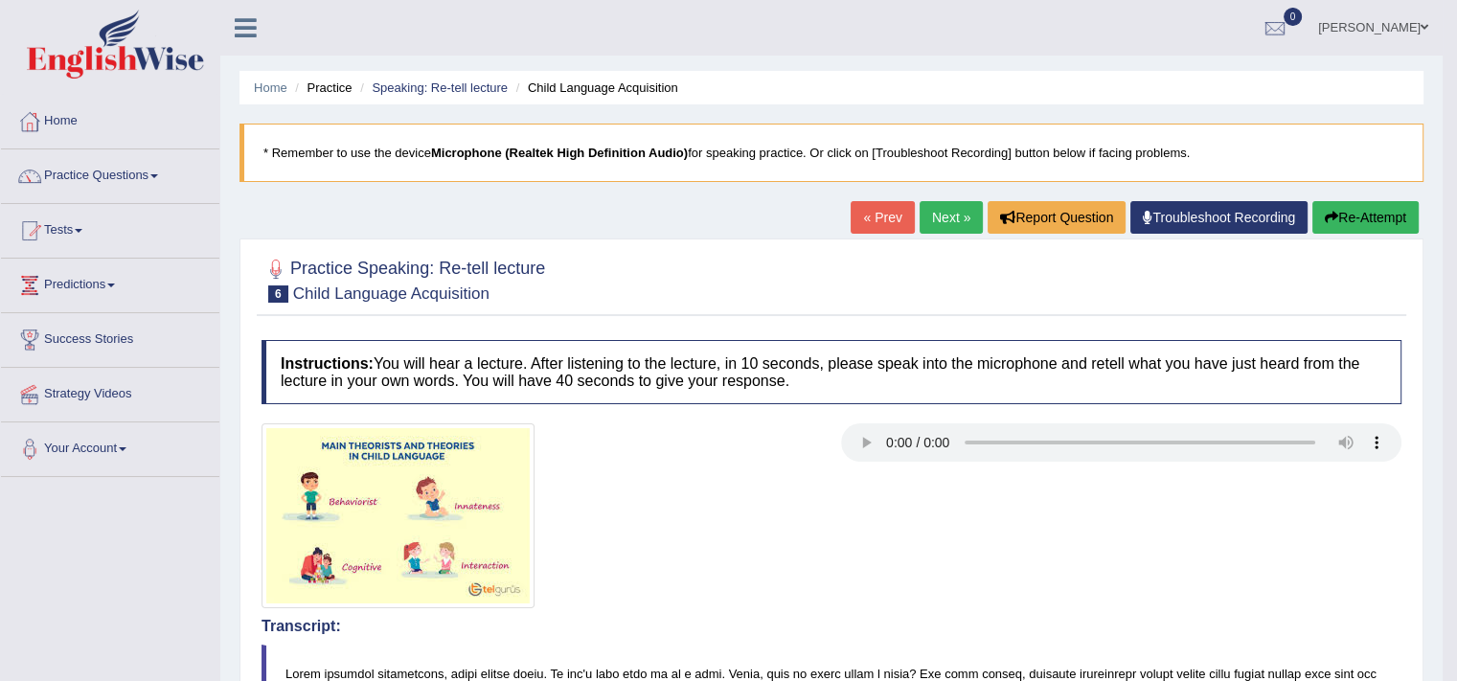
click at [927, 226] on link "Next »" at bounding box center [951, 217] width 63 height 33
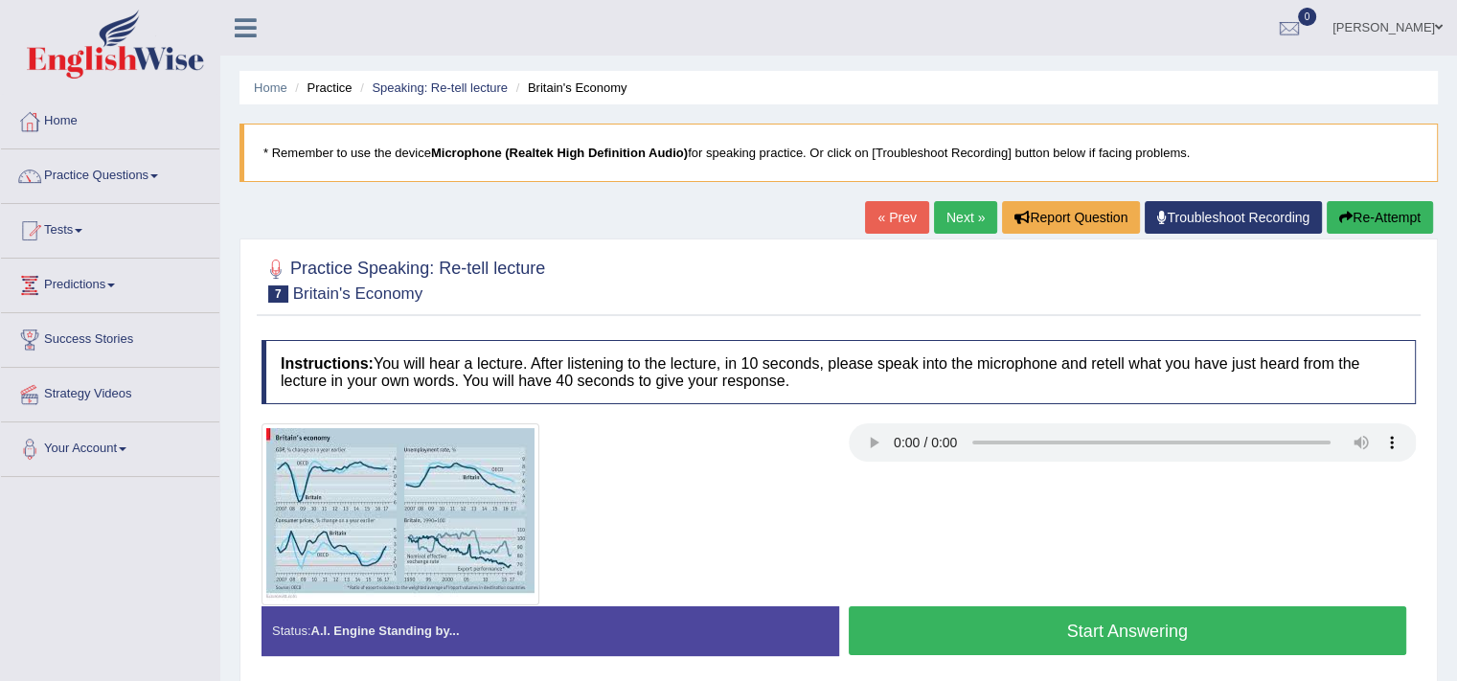
click at [993, 612] on button "Start Answering" at bounding box center [1128, 630] width 559 height 49
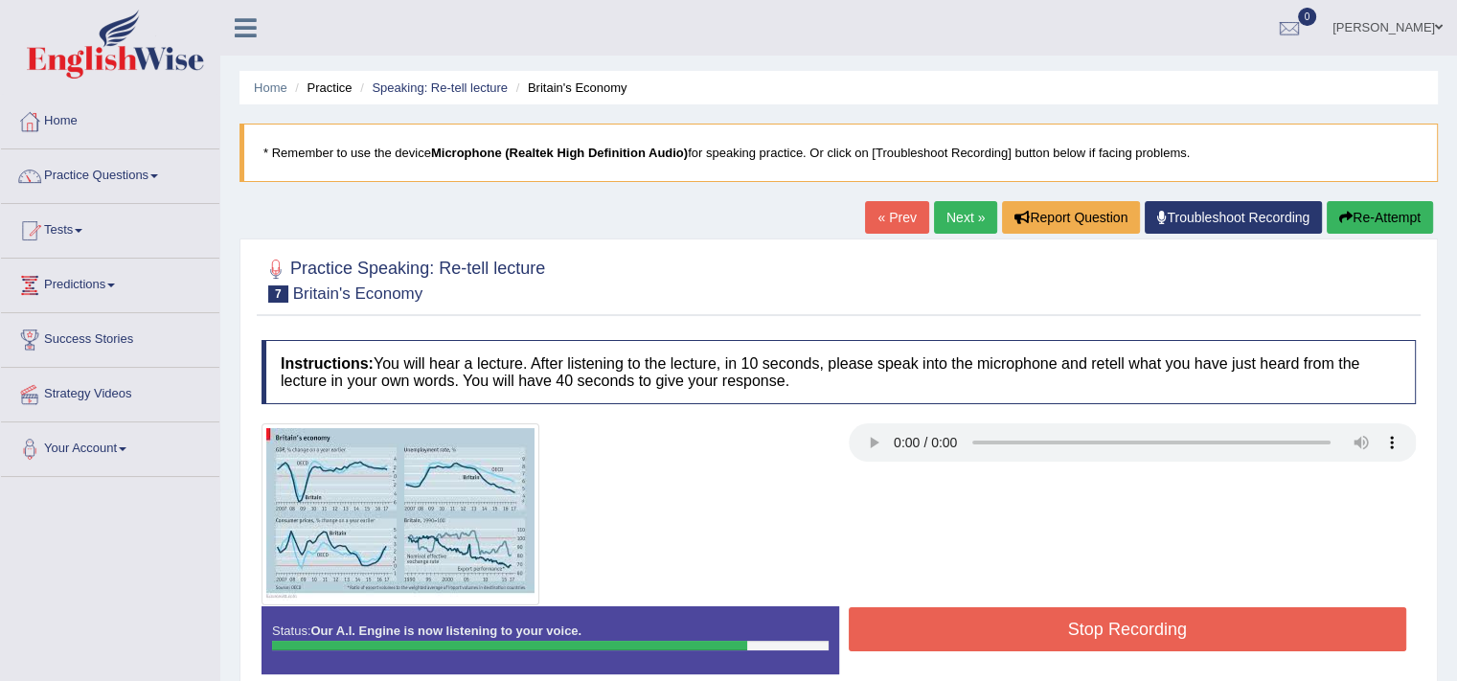
click at [1005, 619] on button "Stop Recording" at bounding box center [1128, 629] width 559 height 44
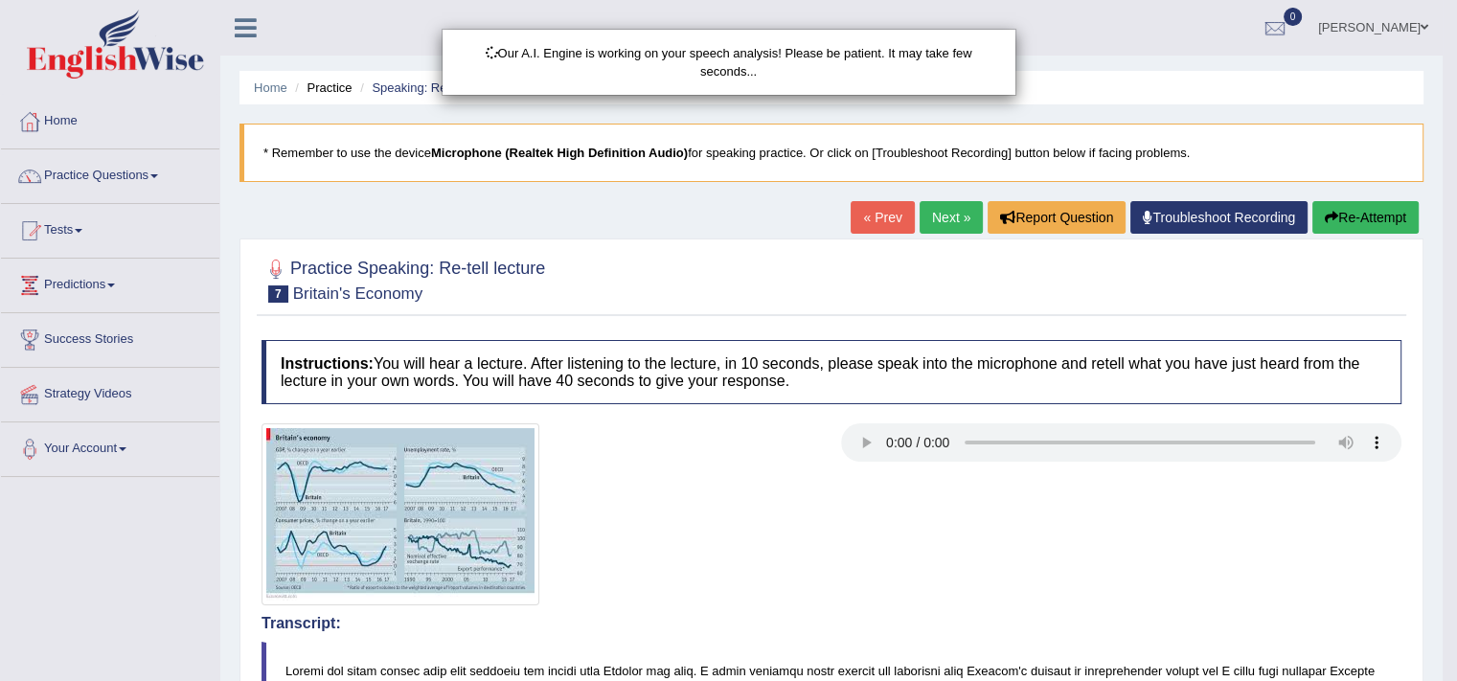
click at [705, 499] on div "Our A.I. Engine is working on your speech analysis! Please be patient. It may t…" at bounding box center [728, 340] width 1457 height 681
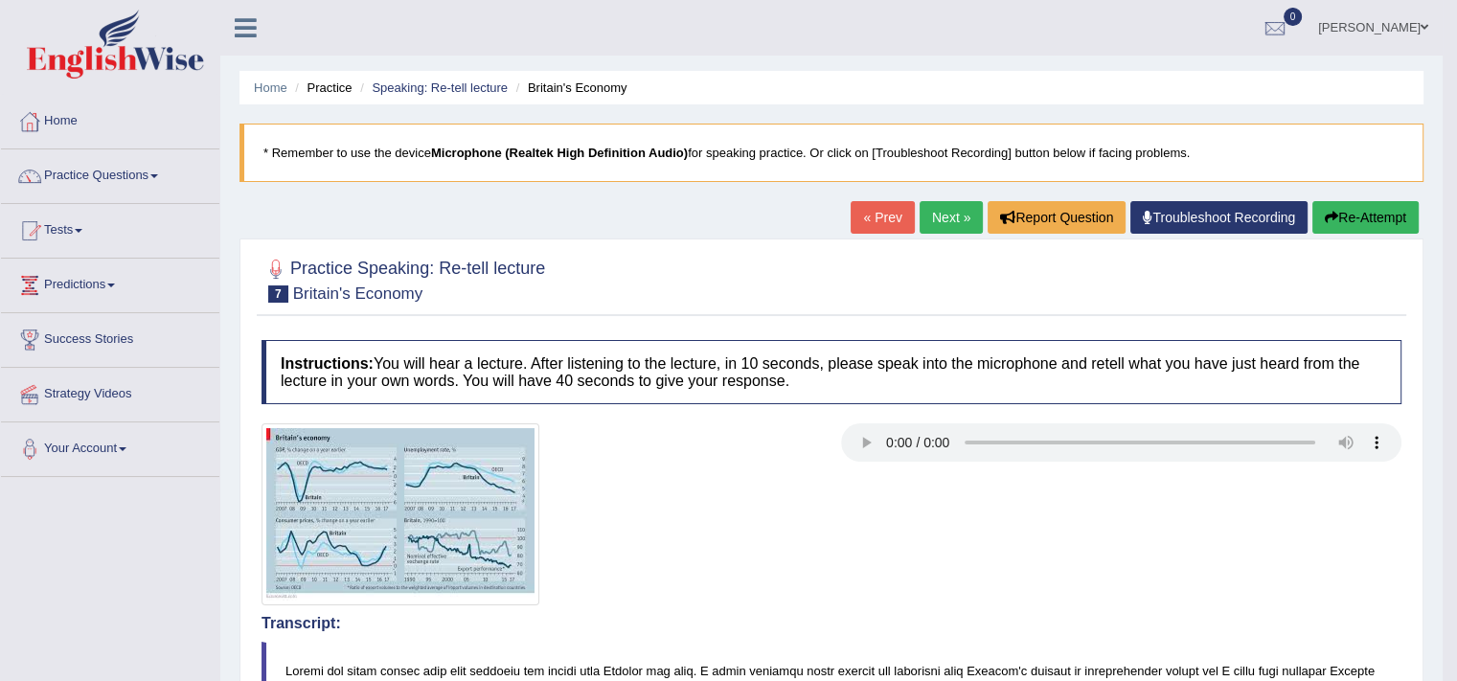
click at [1344, 342] on h4 "Instructions: You will hear a lecture. After listening to the lecture, in 10 se…" at bounding box center [832, 372] width 1140 height 64
click at [968, 220] on link "Next »" at bounding box center [951, 217] width 63 height 33
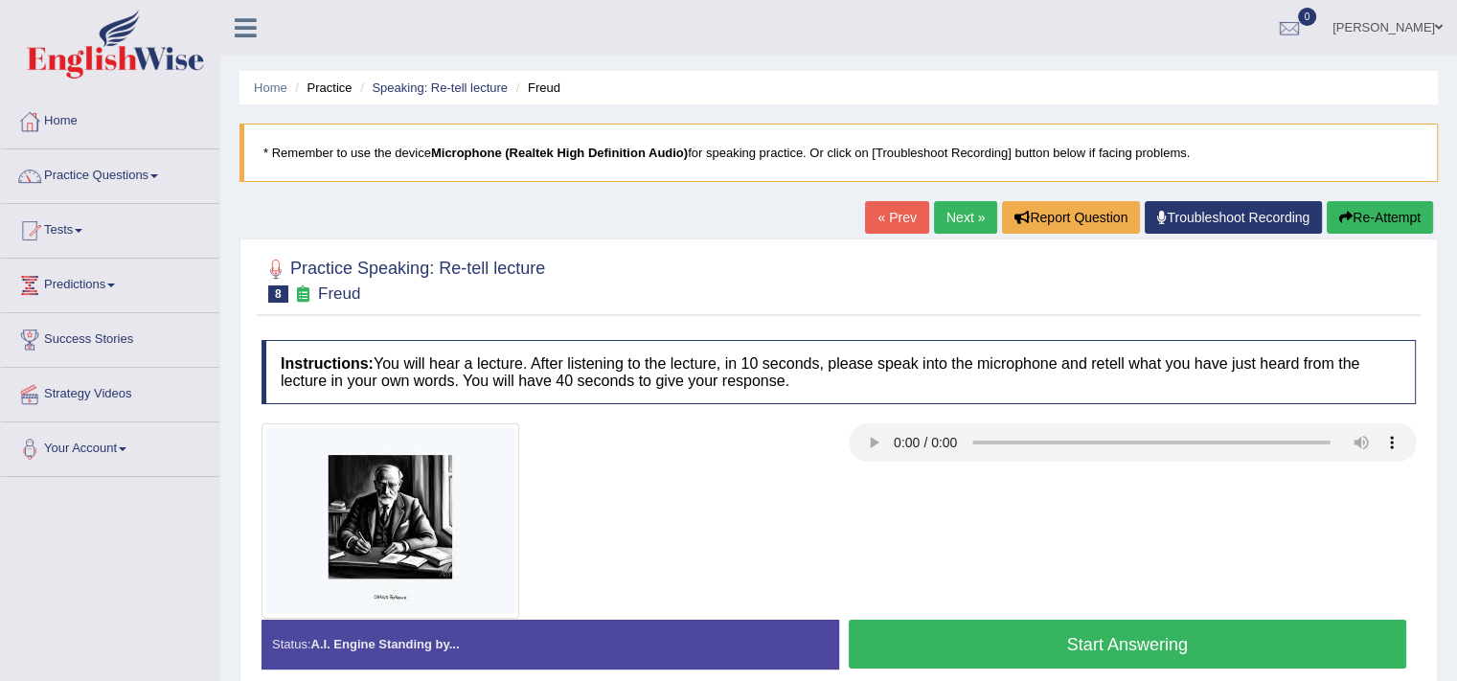
click at [1014, 645] on button "Start Answering" at bounding box center [1128, 644] width 559 height 49
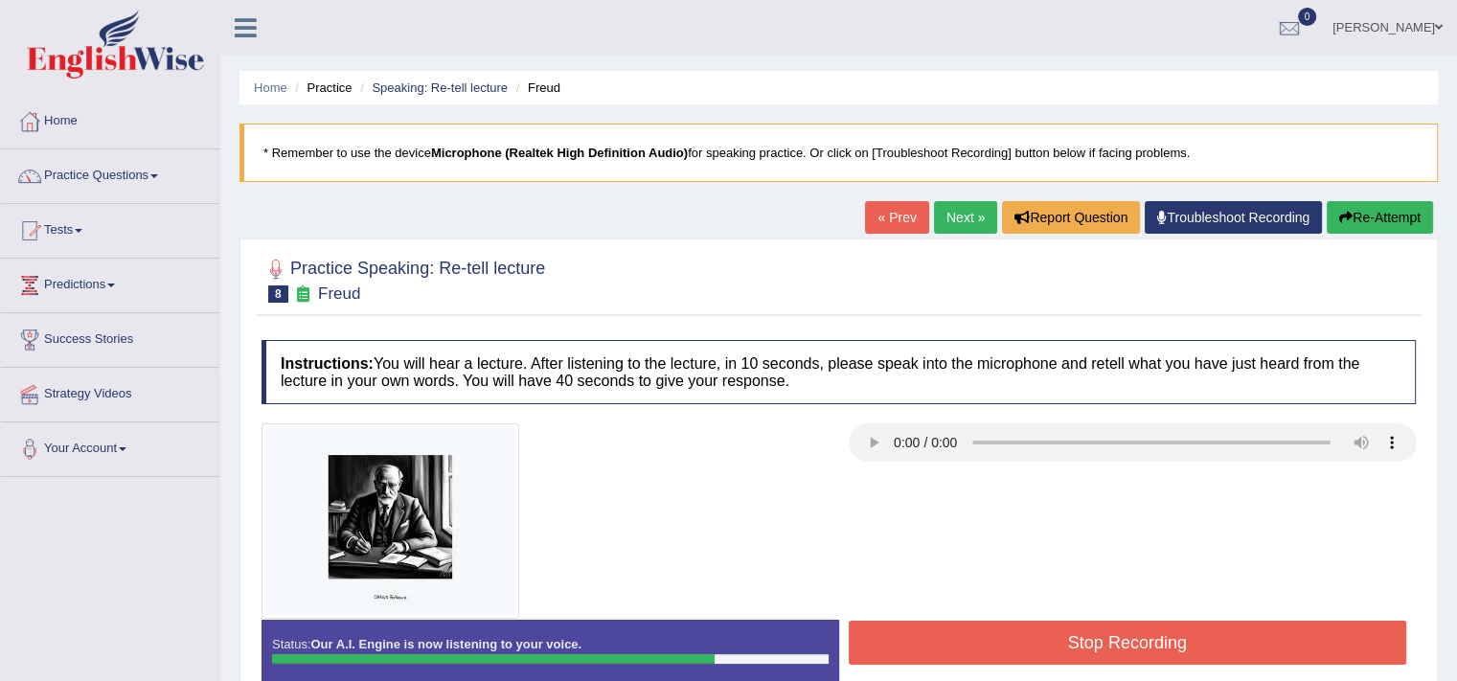
click at [1014, 645] on button "Stop Recording" at bounding box center [1128, 643] width 559 height 44
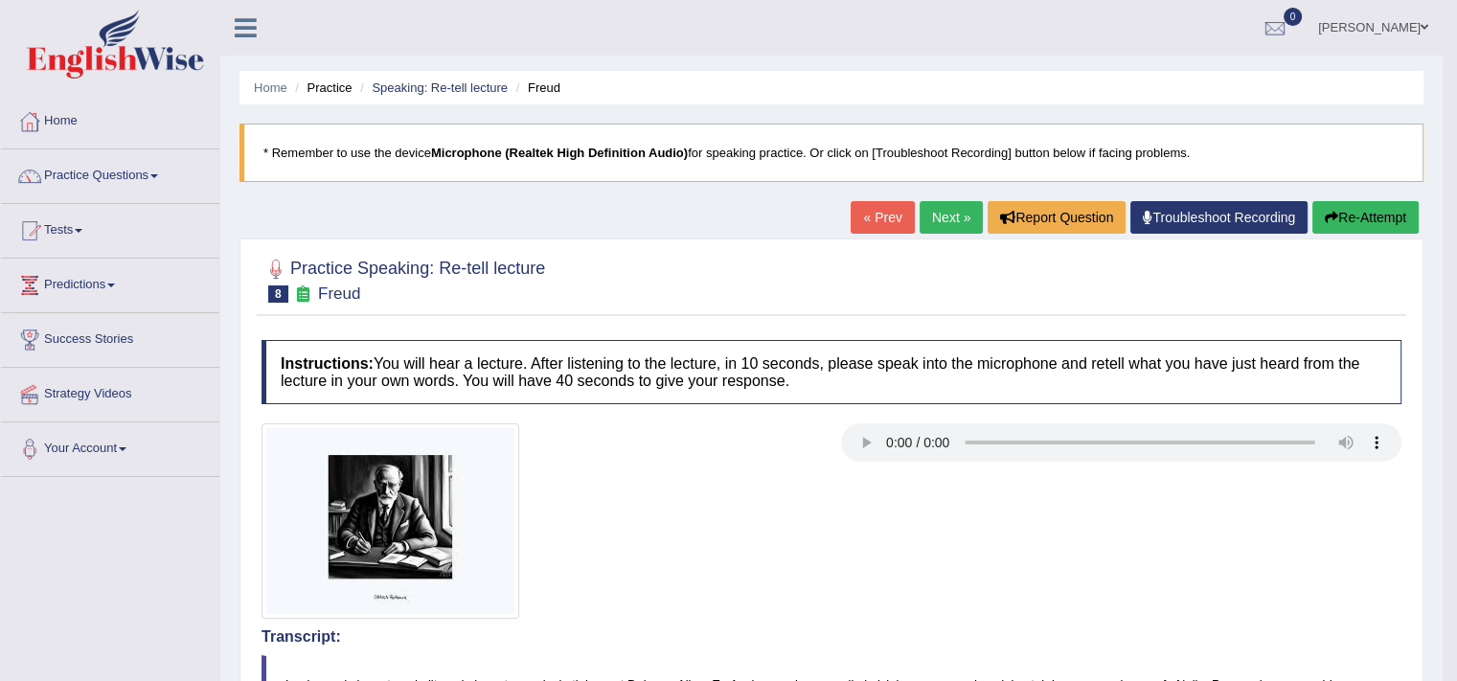
click at [948, 225] on link "Next »" at bounding box center [951, 217] width 63 height 33
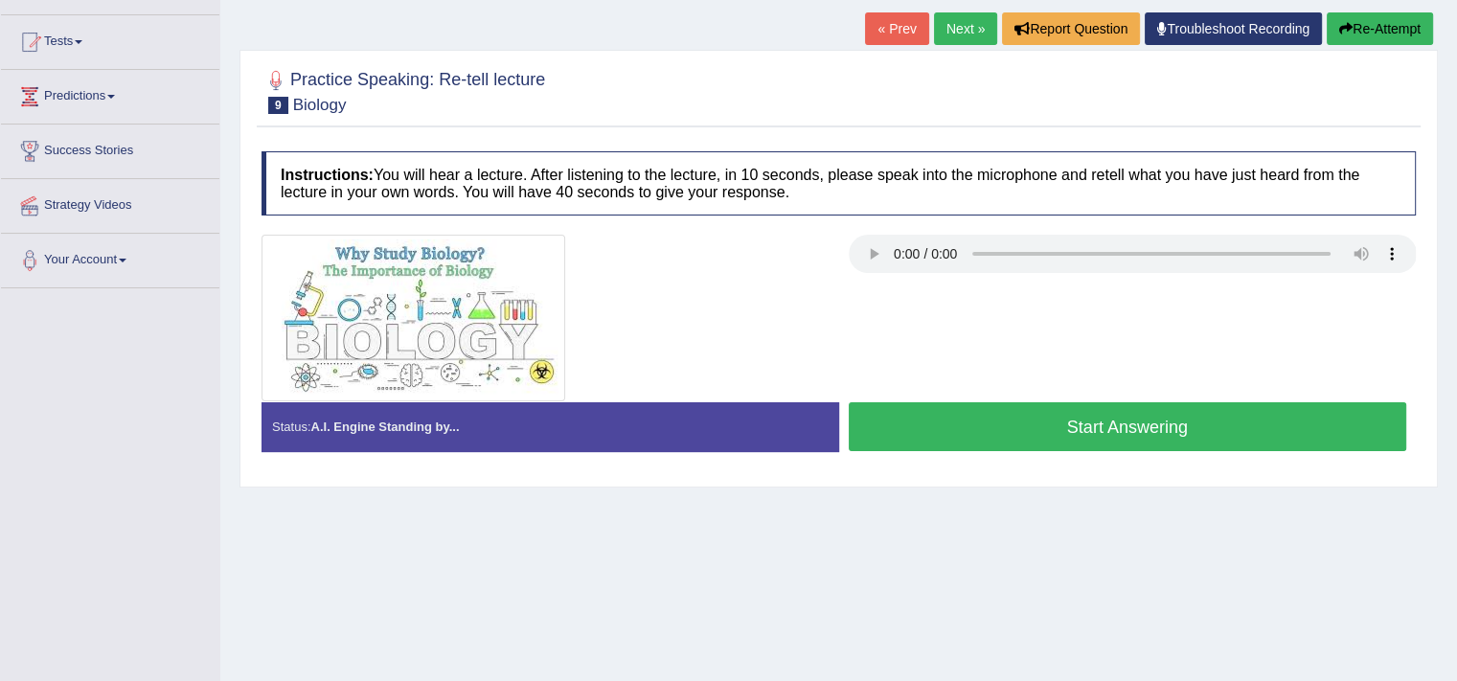
scroll to position [208, 0]
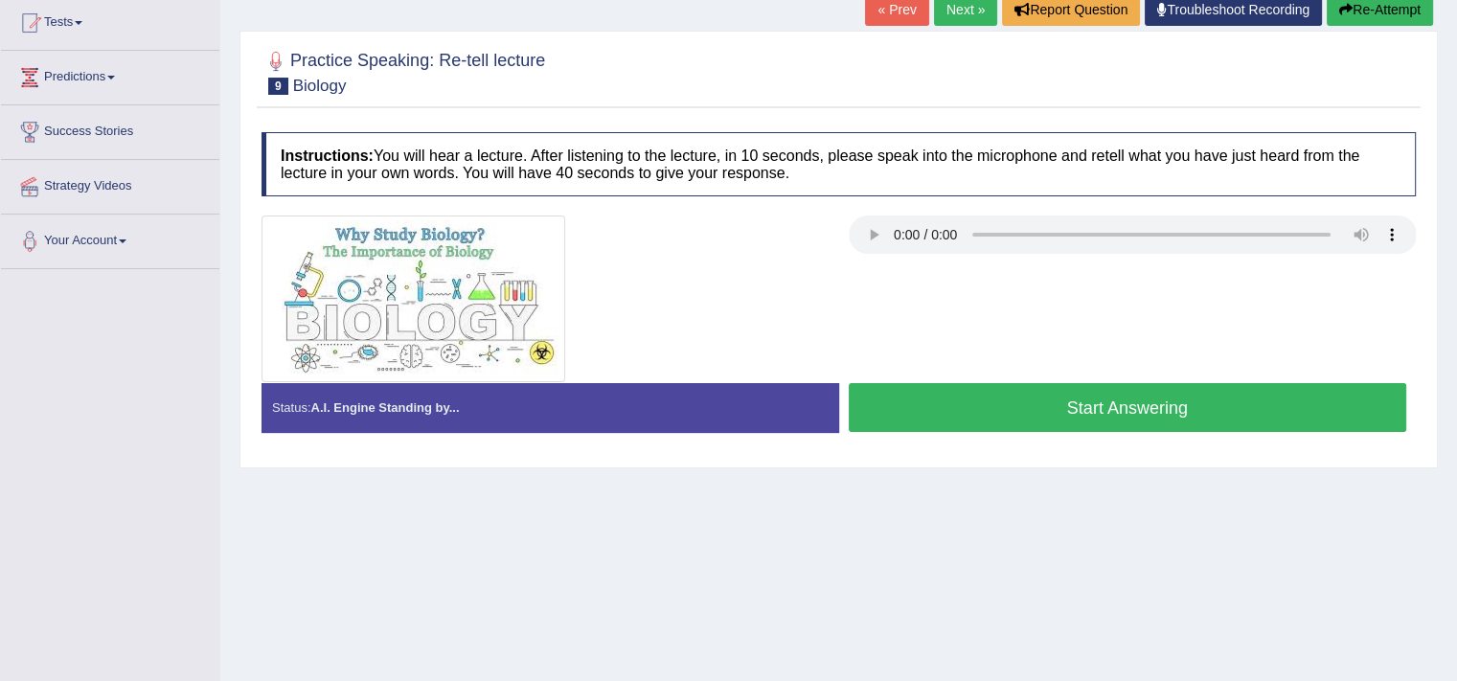
click at [1019, 392] on button "Start Answering" at bounding box center [1128, 407] width 559 height 49
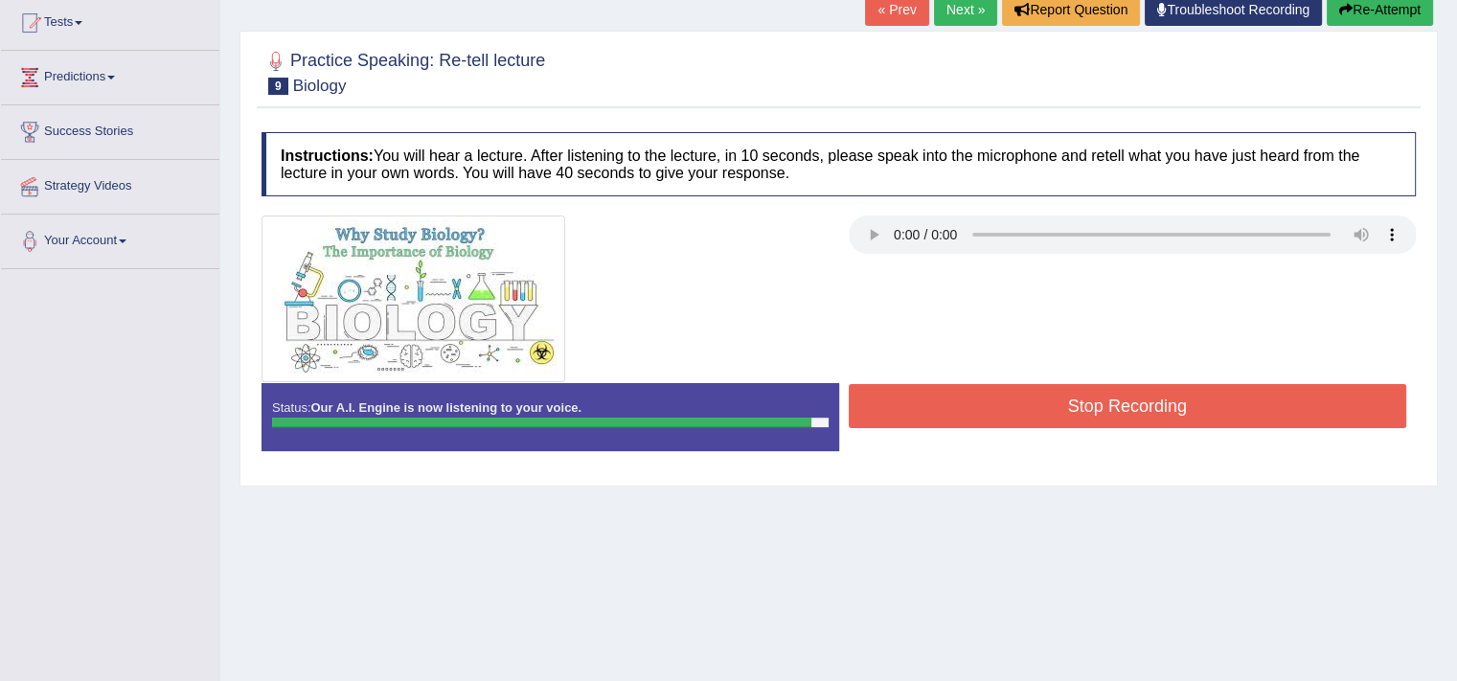
click at [1019, 392] on button "Stop Recording" at bounding box center [1128, 406] width 559 height 44
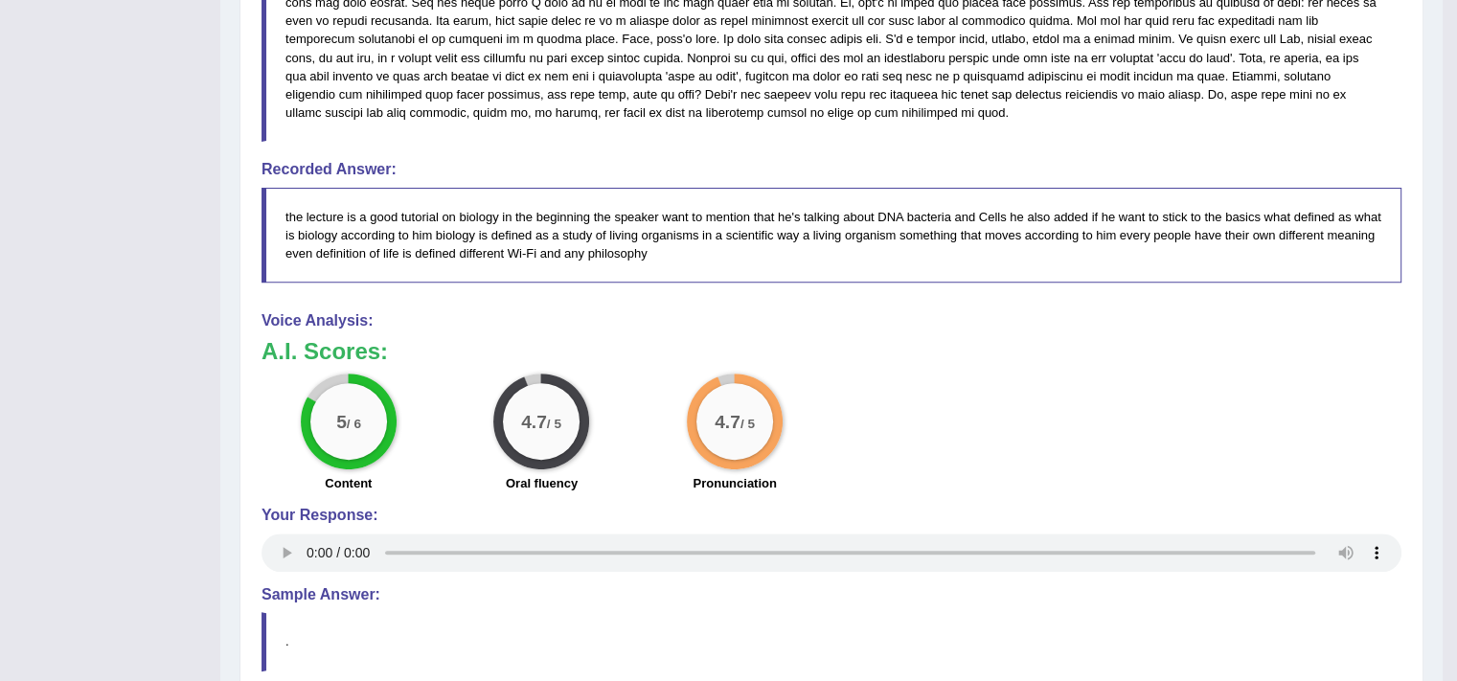
scroll to position [706, 0]
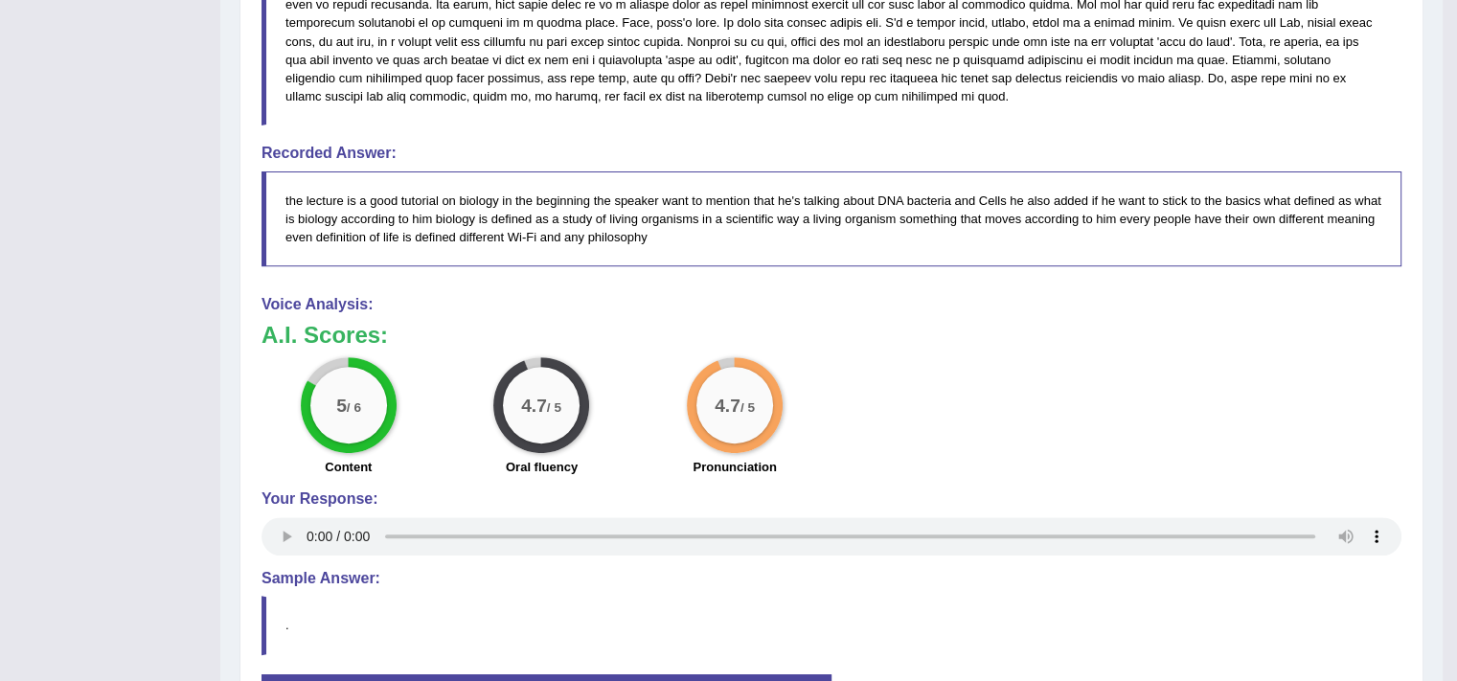
click at [1026, 357] on div "5 / 6 Content 4.7 / 5 Oral fluency 4.7 / 5 Pronunciation" at bounding box center [831, 419] width 1159 height 124
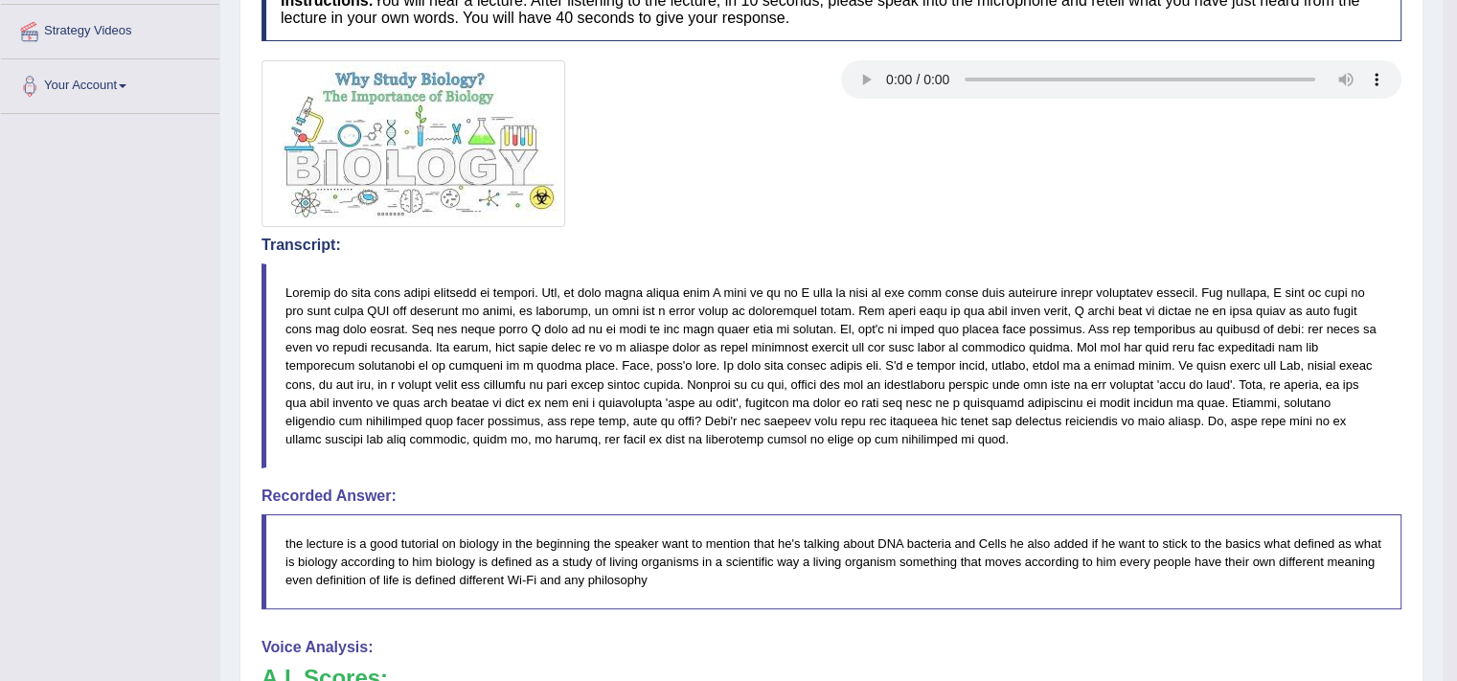
scroll to position [0, 0]
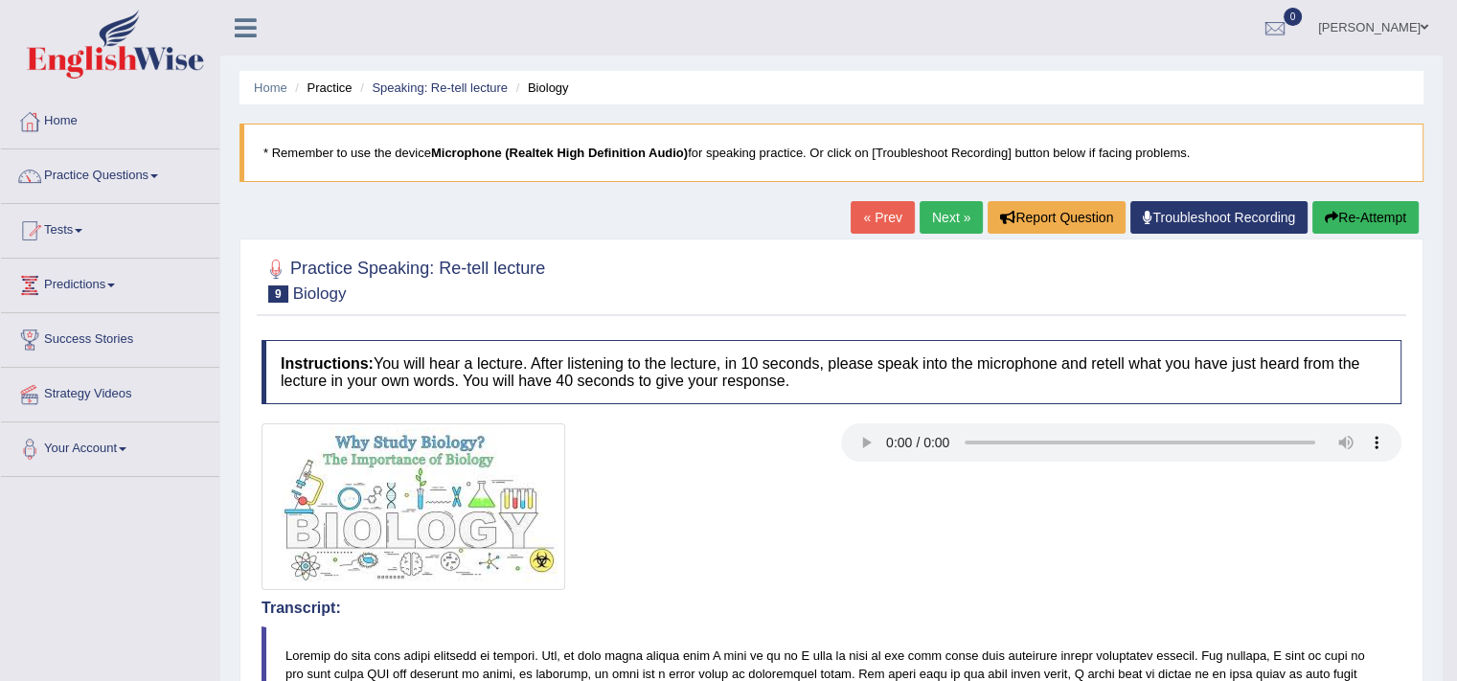
click at [950, 227] on link "Next »" at bounding box center [951, 217] width 63 height 33
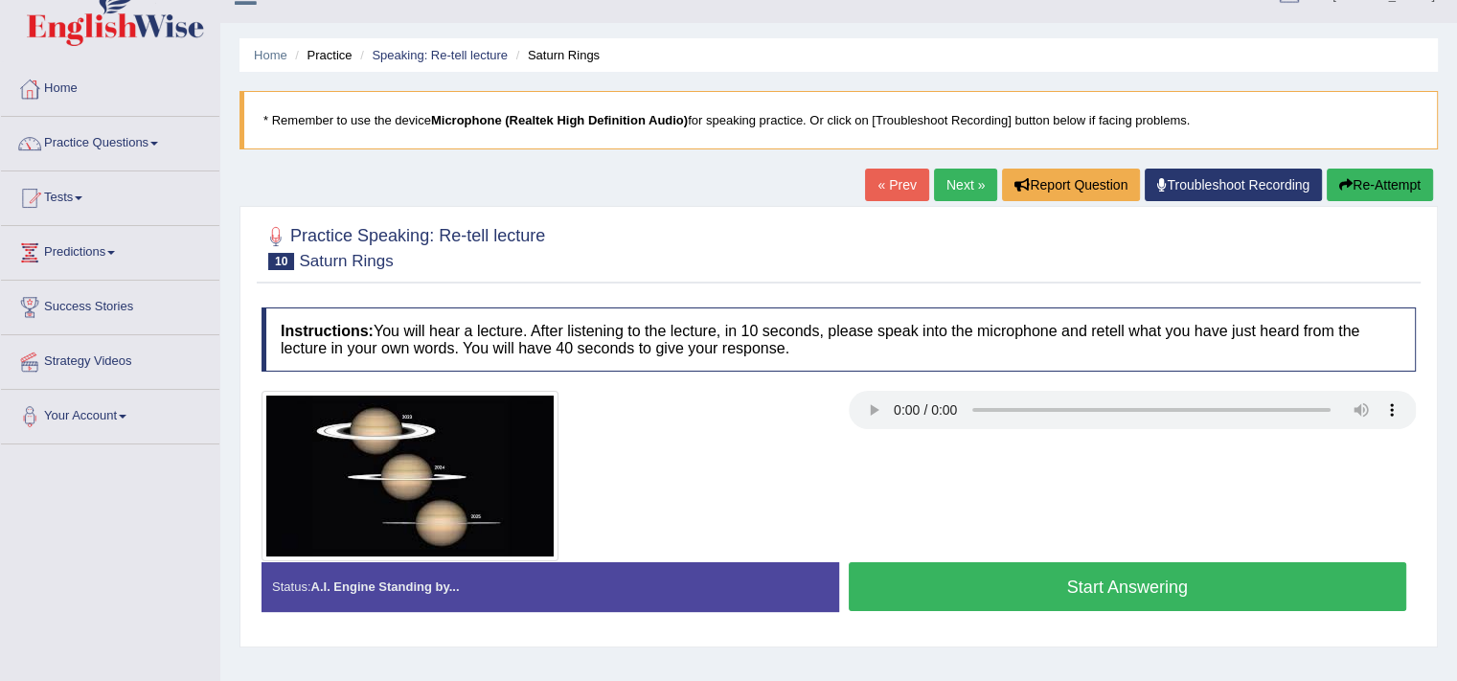
scroll to position [57, 0]
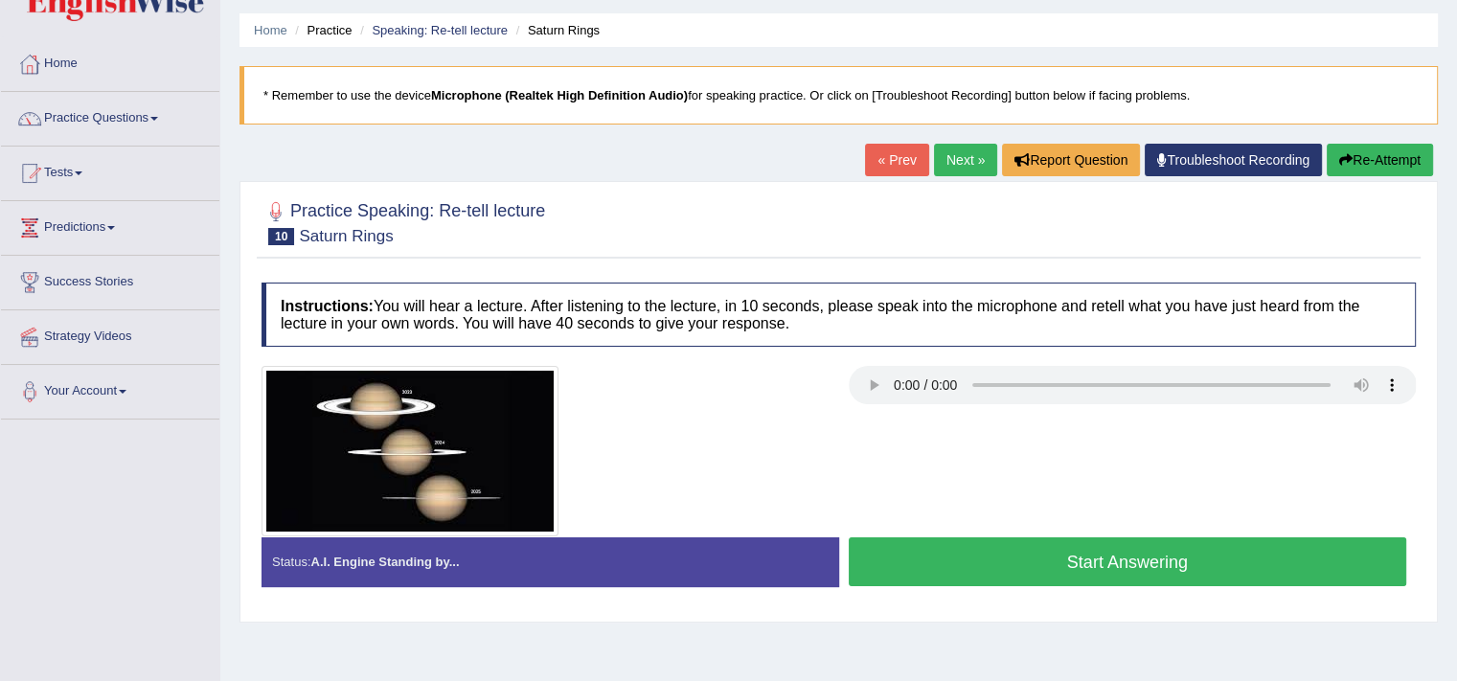
click at [1031, 582] on button "Start Answering" at bounding box center [1128, 561] width 559 height 49
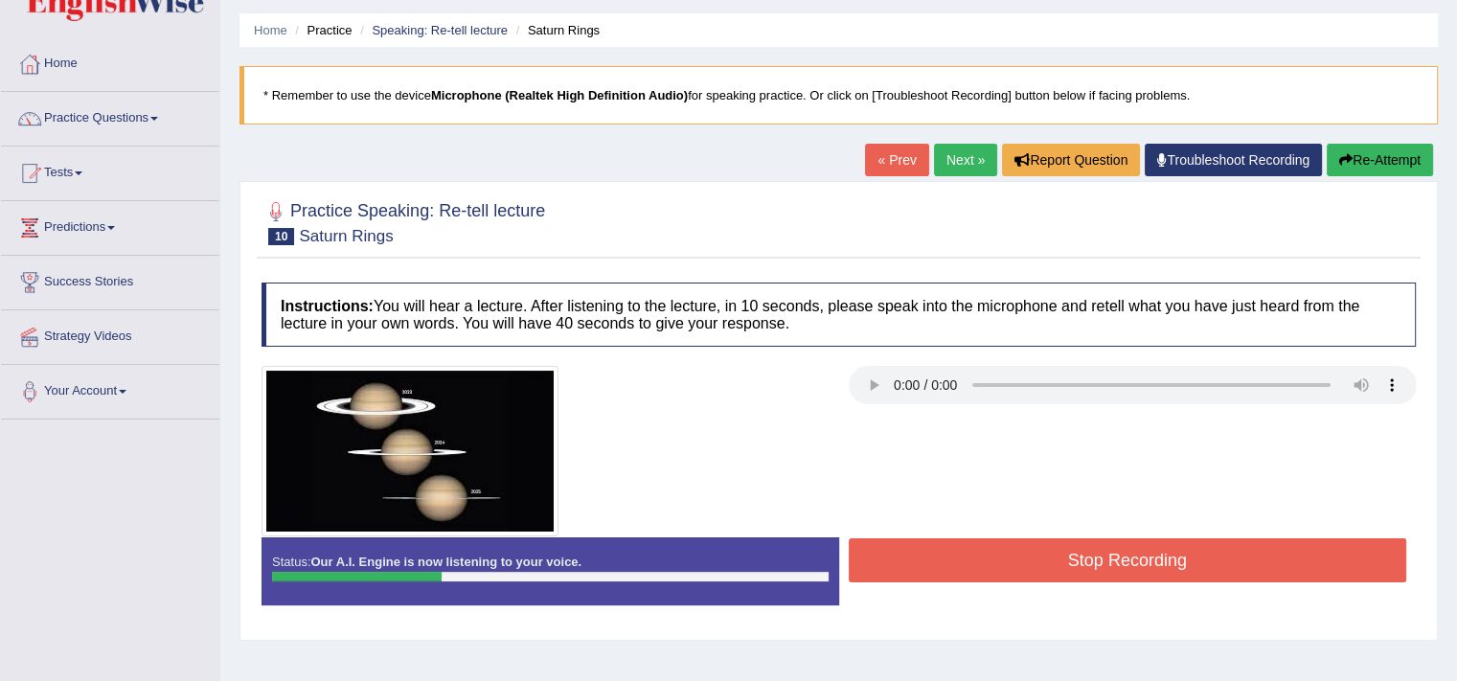
click at [965, 528] on div at bounding box center [839, 451] width 1174 height 171
click at [976, 560] on button "Stop Recording" at bounding box center [1128, 560] width 559 height 44
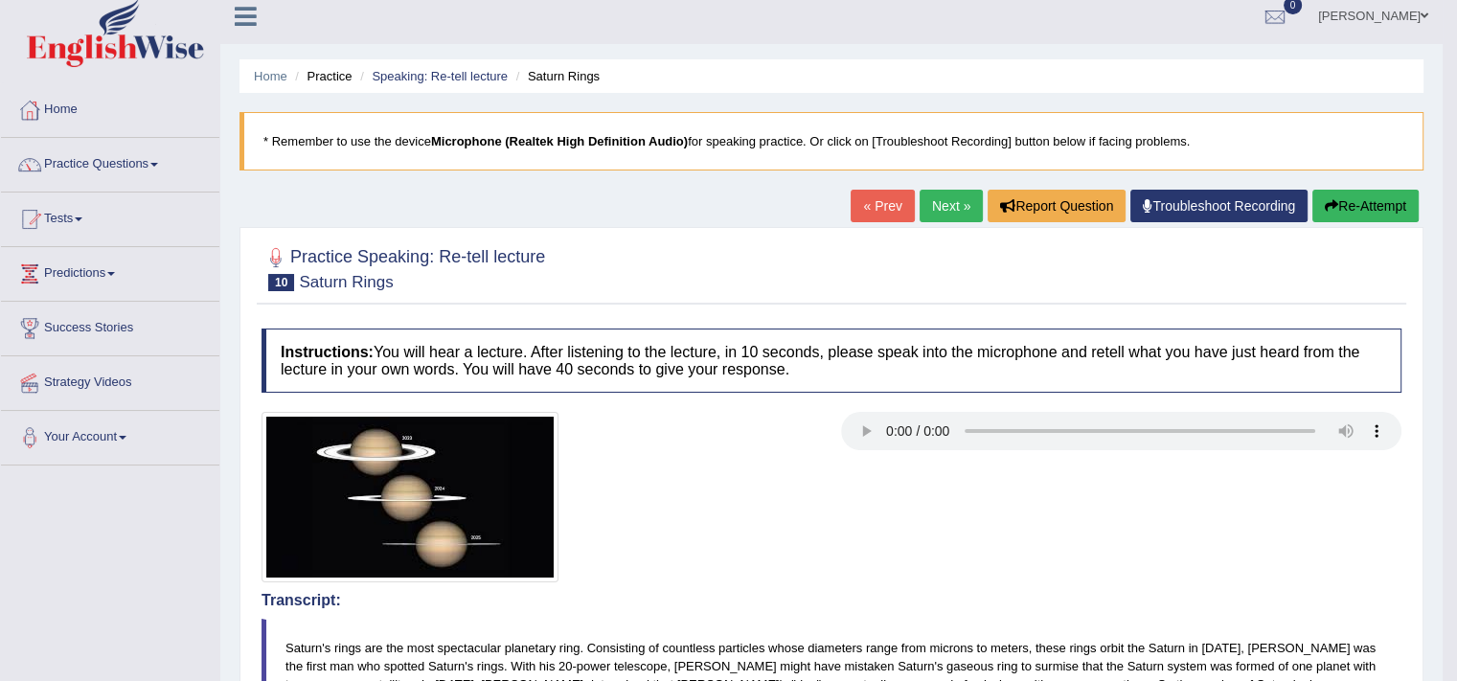
scroll to position [0, 0]
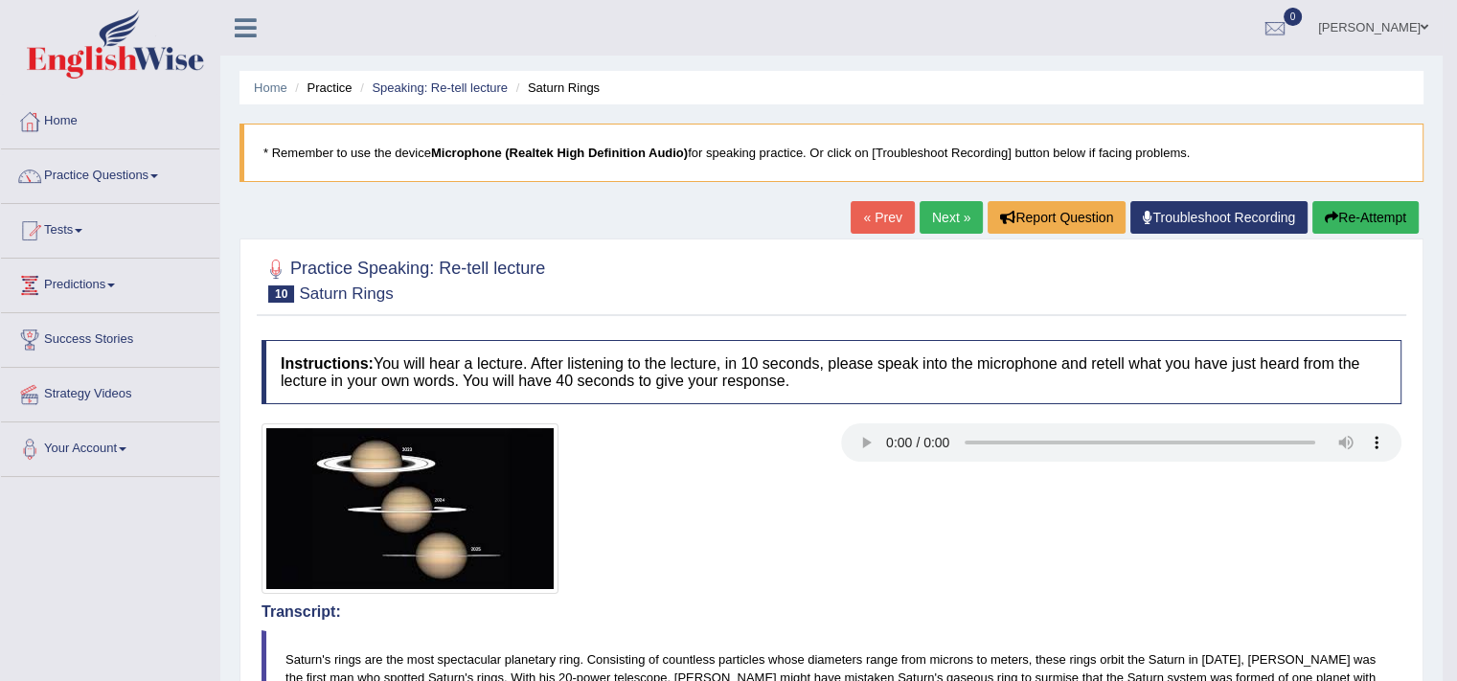
click at [1346, 223] on button "Re-Attempt" at bounding box center [1366, 217] width 106 height 33
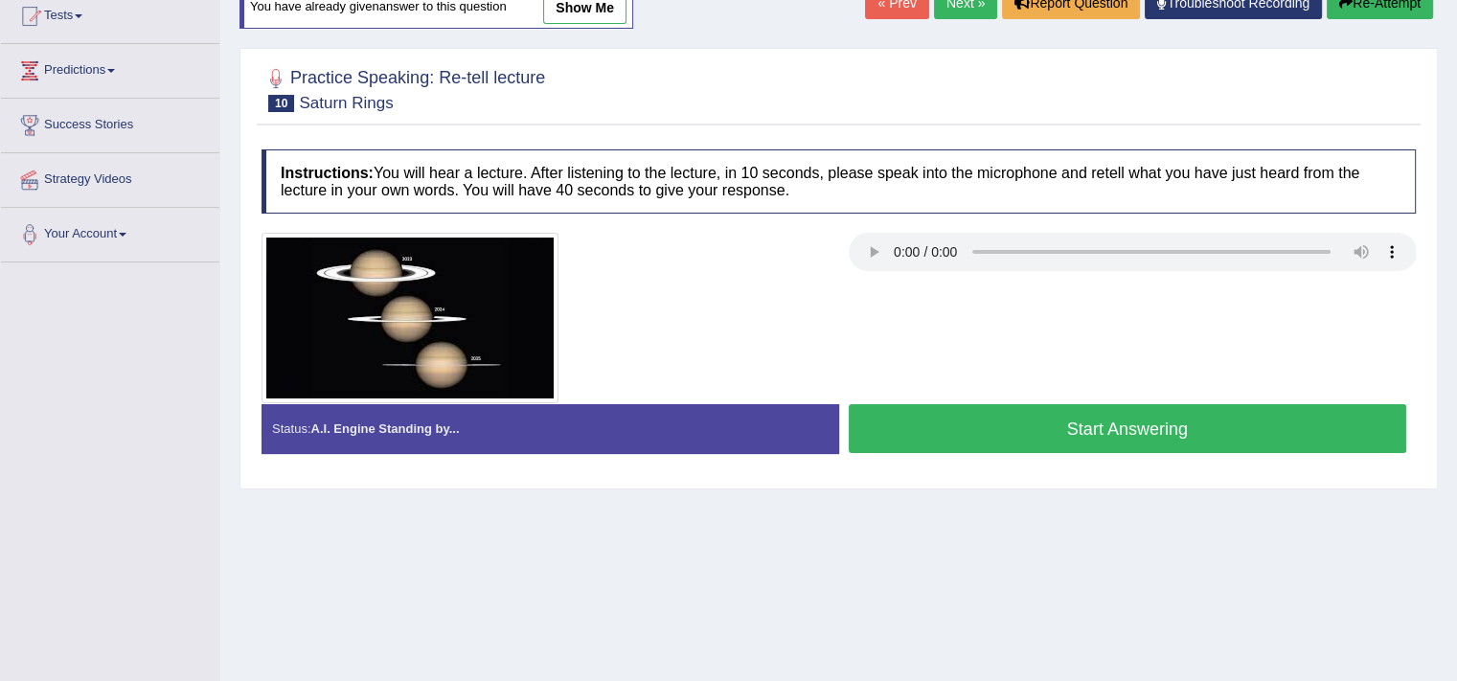
scroll to position [215, 0]
click at [1029, 433] on button "Start Answering" at bounding box center [1128, 428] width 559 height 49
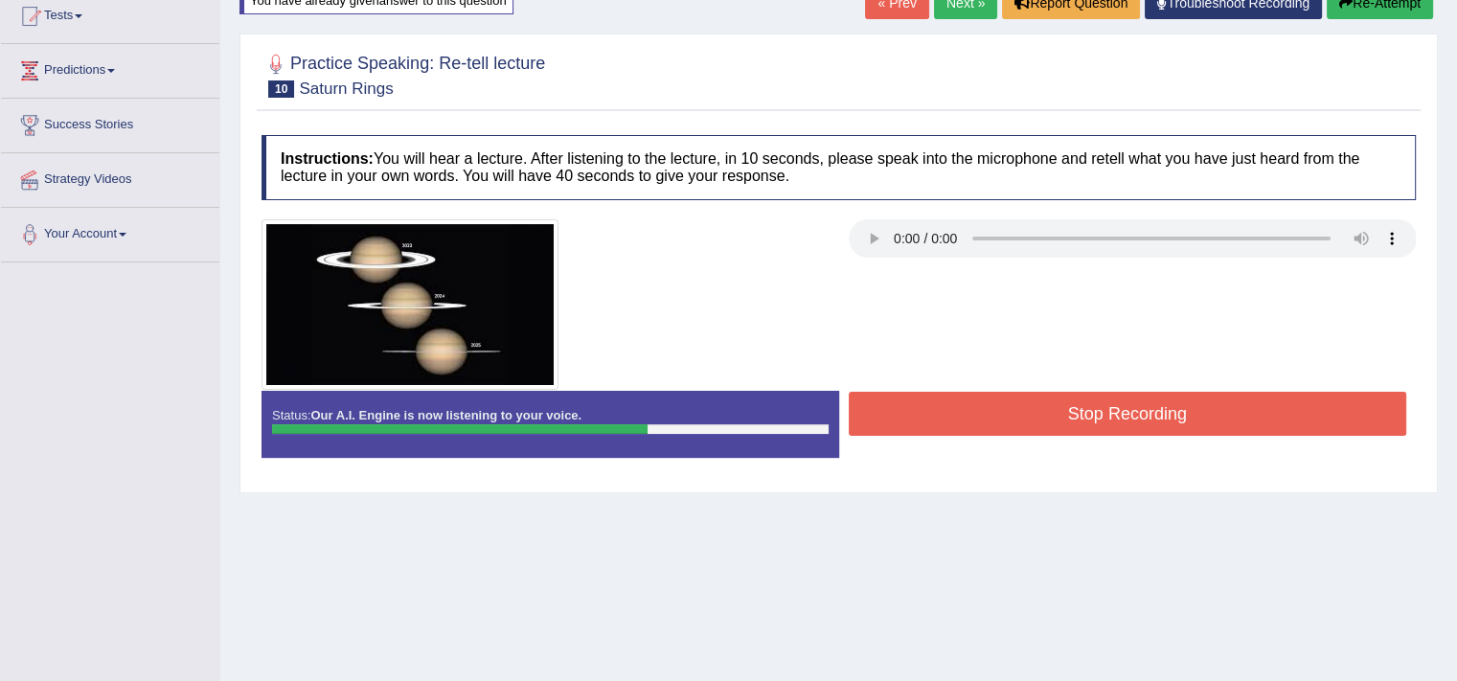
click at [1085, 414] on button "Stop Recording" at bounding box center [1128, 414] width 559 height 44
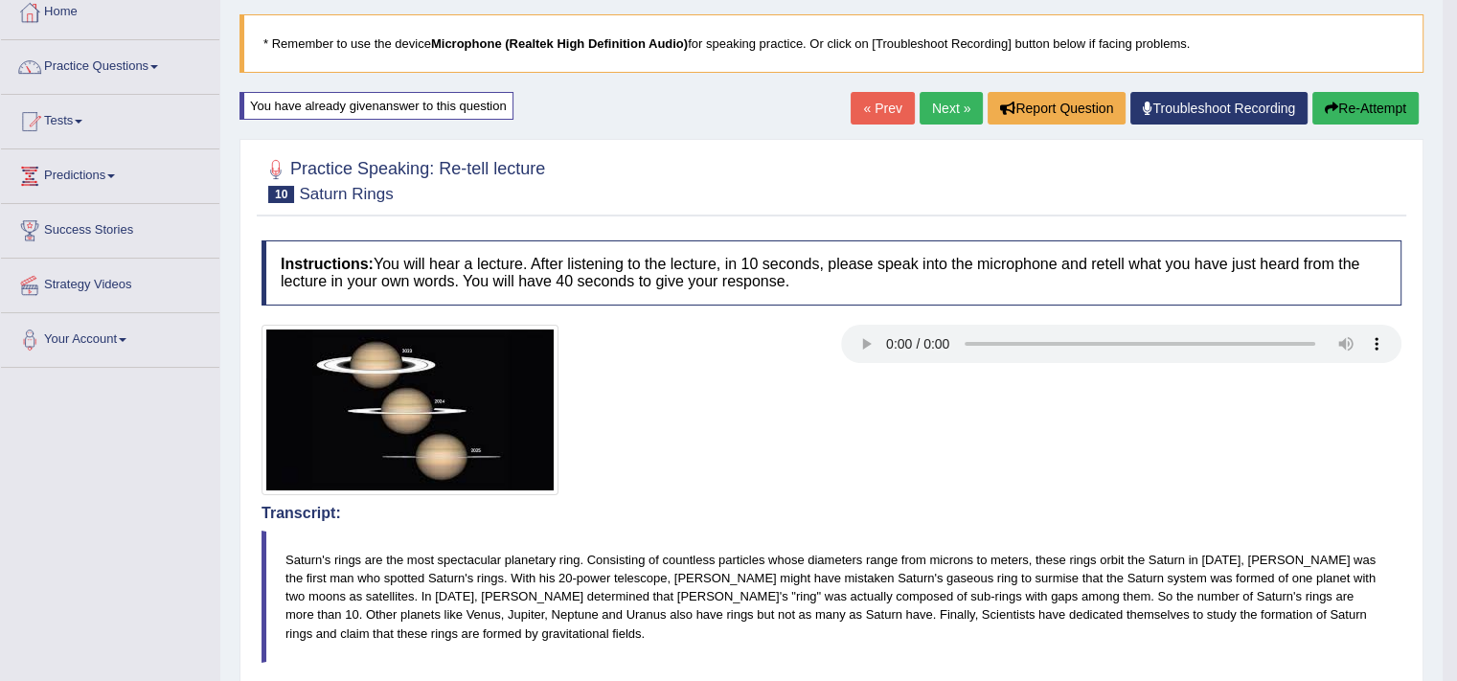
scroll to position [0, 0]
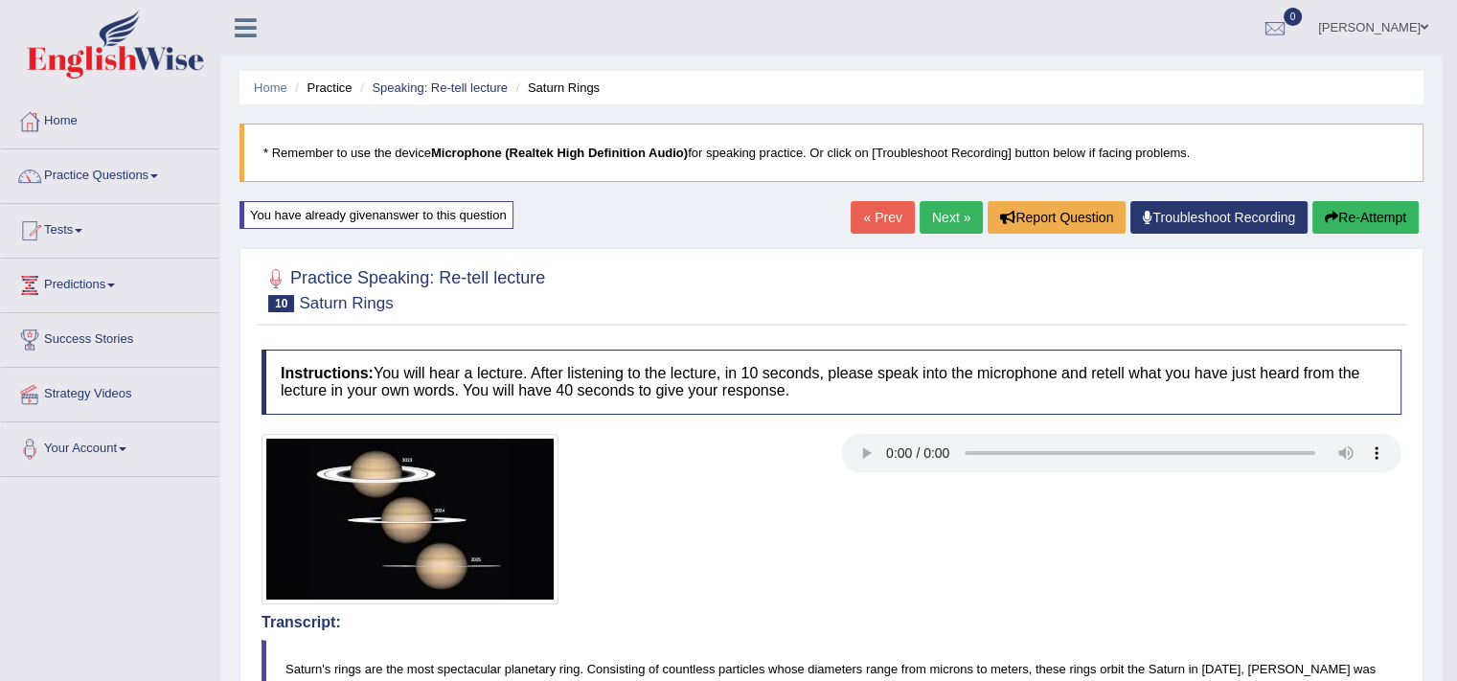
click at [1334, 214] on icon "button" at bounding box center [1331, 217] width 13 height 13
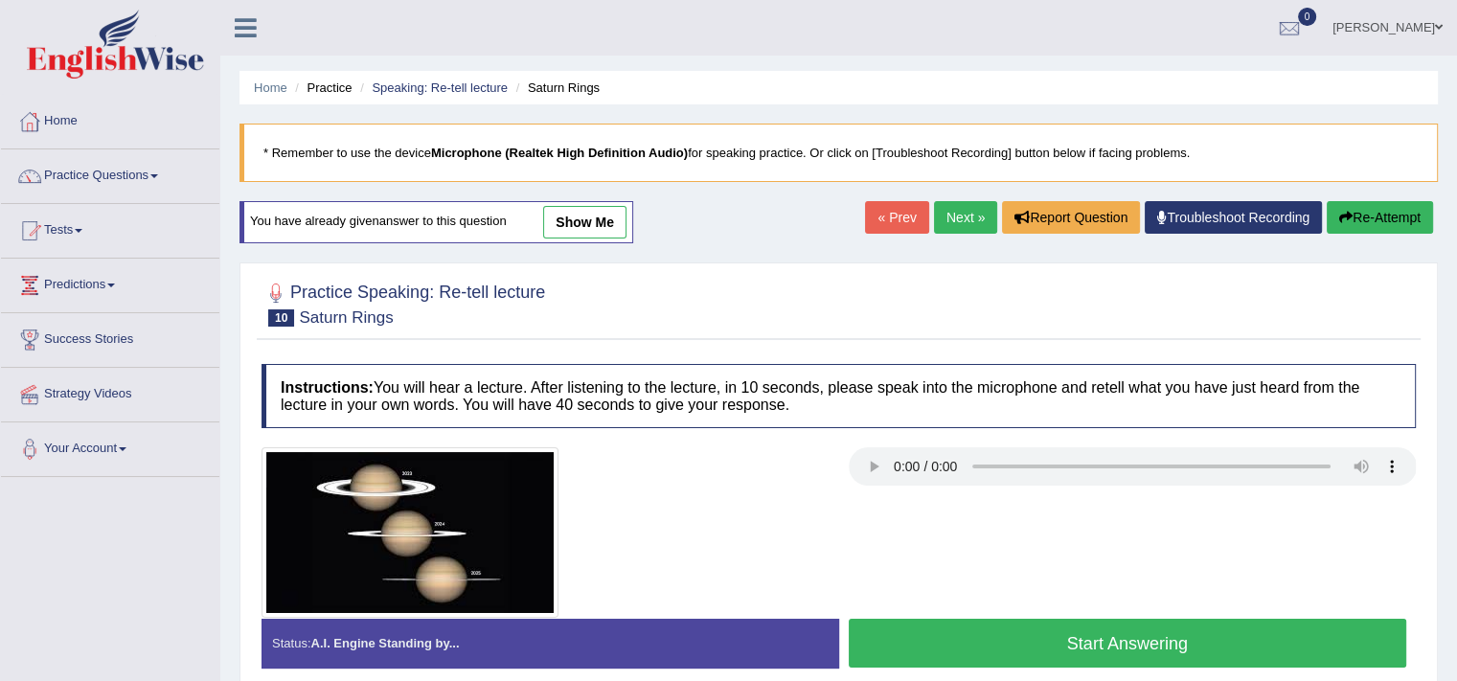
drag, startPoint x: 0, startPoint y: 0, endPoint x: 966, endPoint y: 639, distance: 1158.1
click at [966, 639] on button "Start Answering" at bounding box center [1128, 643] width 559 height 49
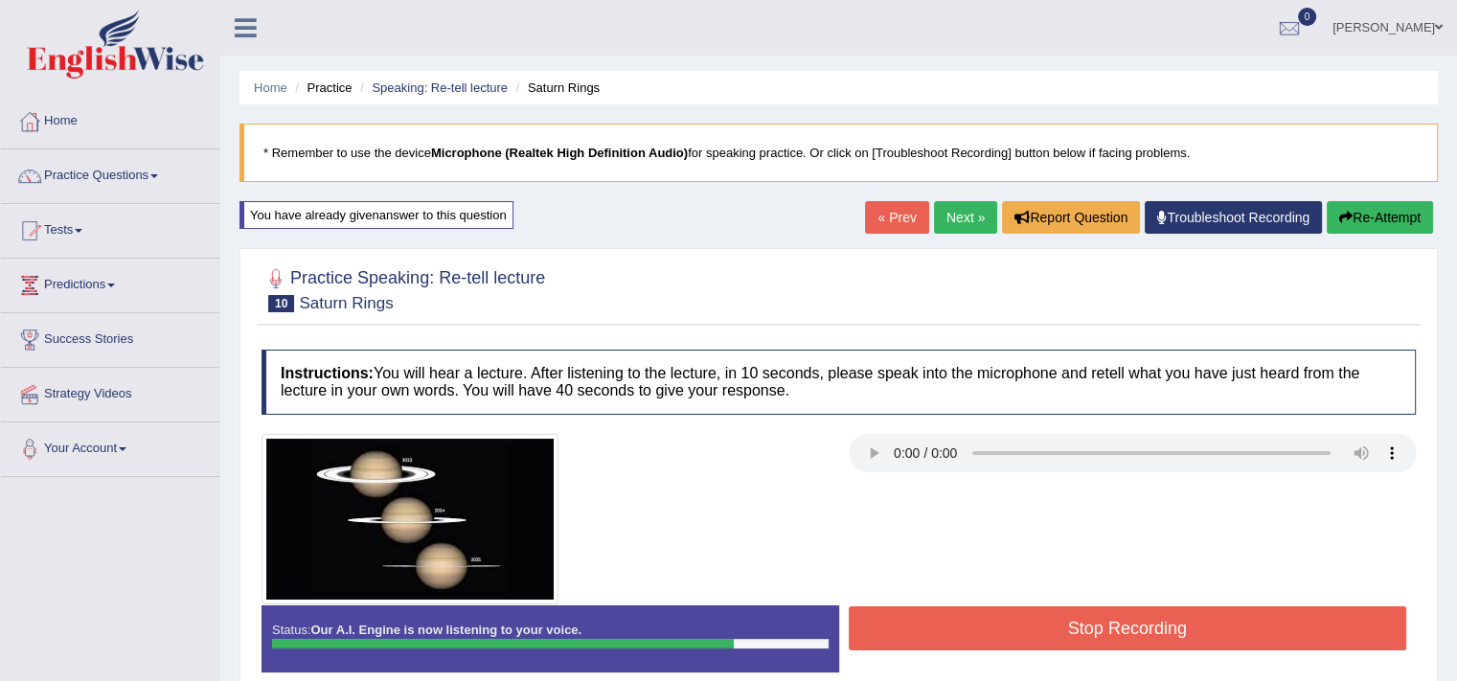
click at [966, 639] on button "Stop Recording" at bounding box center [1128, 628] width 559 height 44
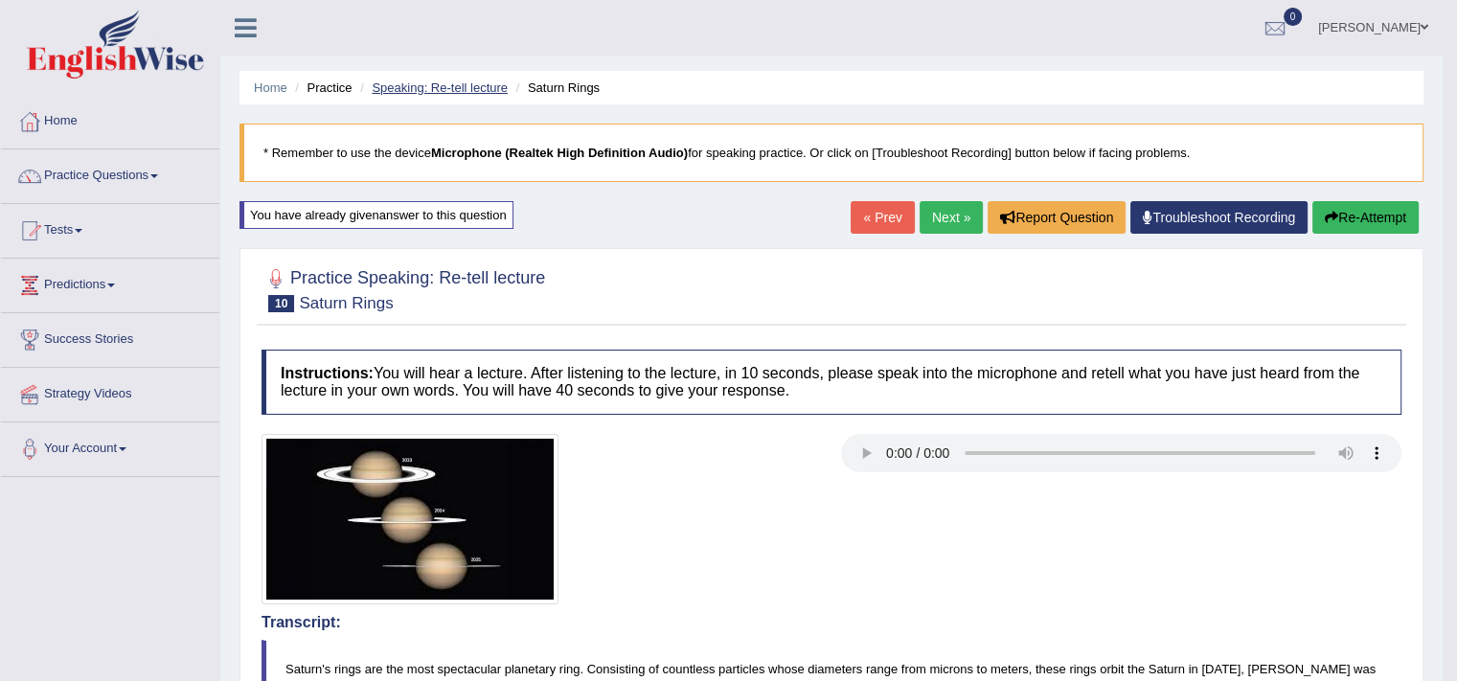
click at [487, 87] on link "Speaking: Re-tell lecture" at bounding box center [440, 87] width 136 height 14
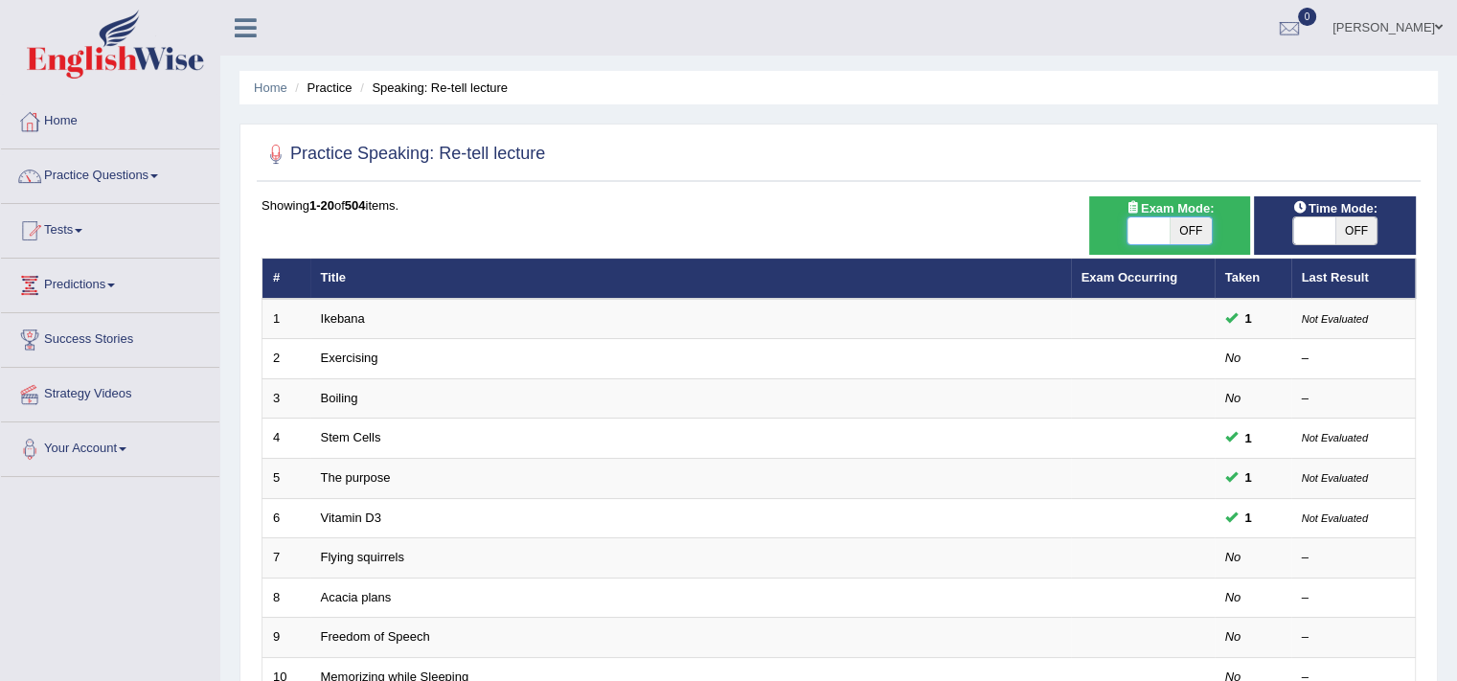
click at [1157, 231] on span at bounding box center [1149, 230] width 42 height 27
checkbox input "true"
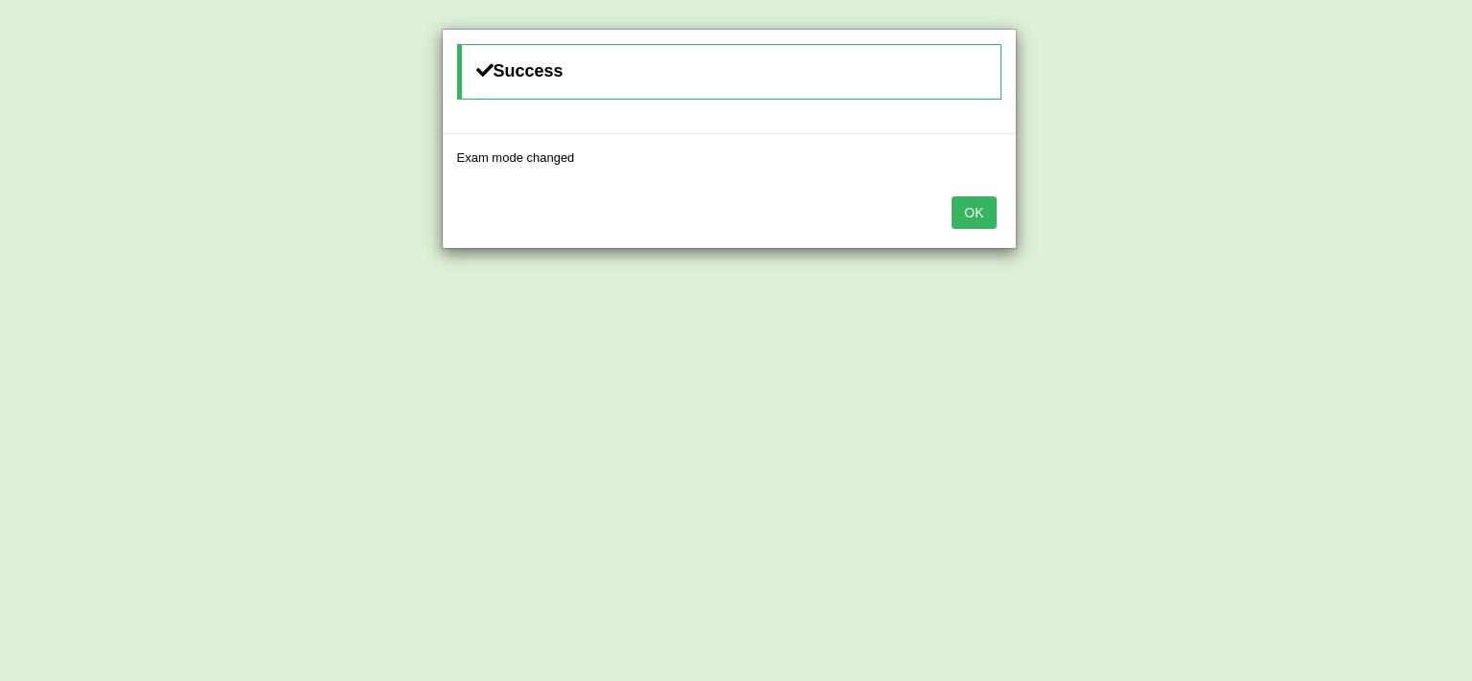
click at [981, 213] on button "OK" at bounding box center [973, 212] width 44 height 33
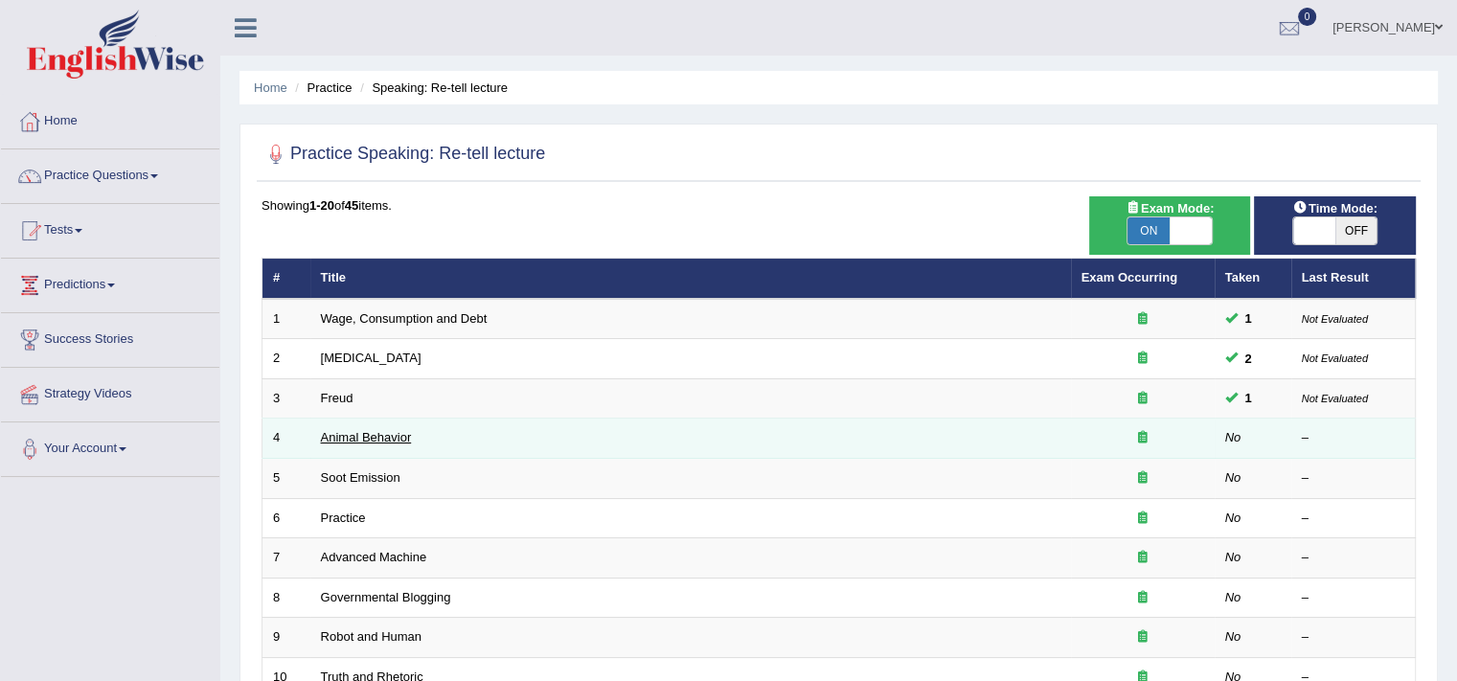
click at [350, 436] on link "Animal Behavior" at bounding box center [366, 437] width 91 height 14
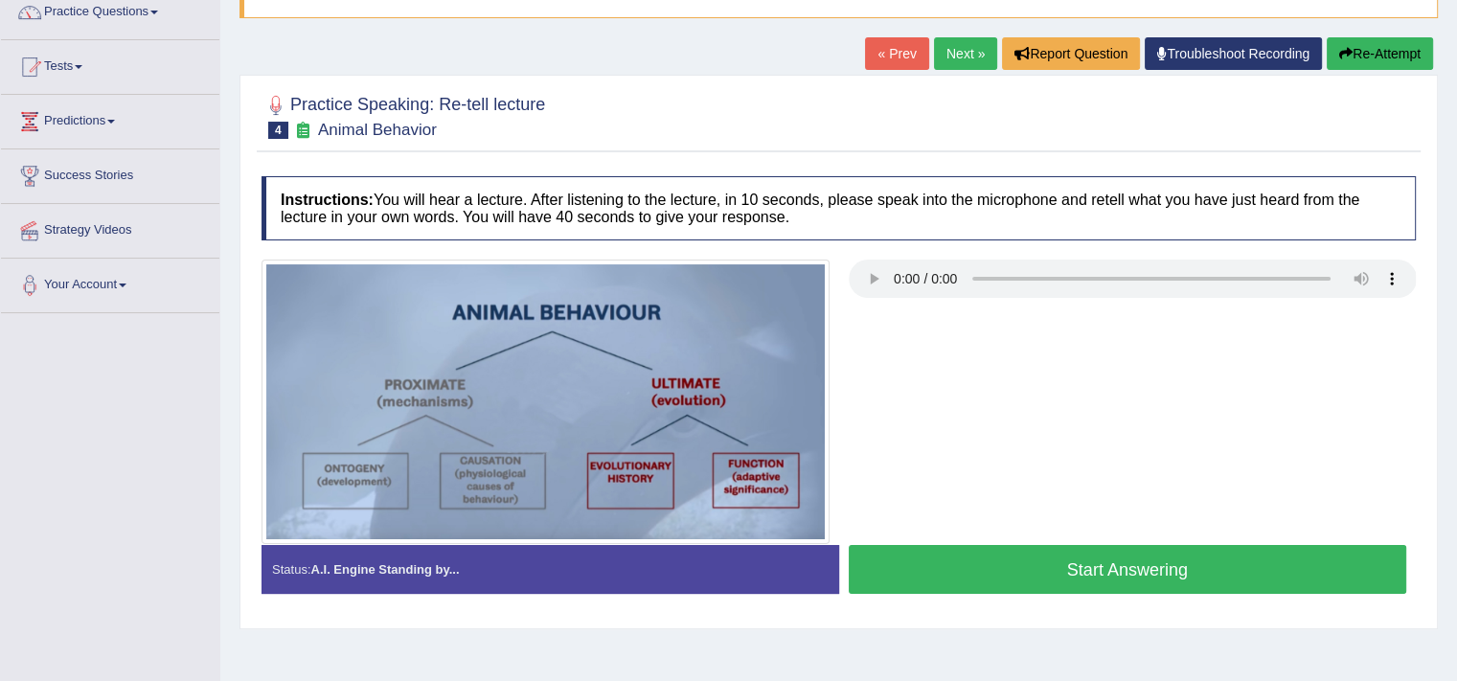
scroll to position [168, 0]
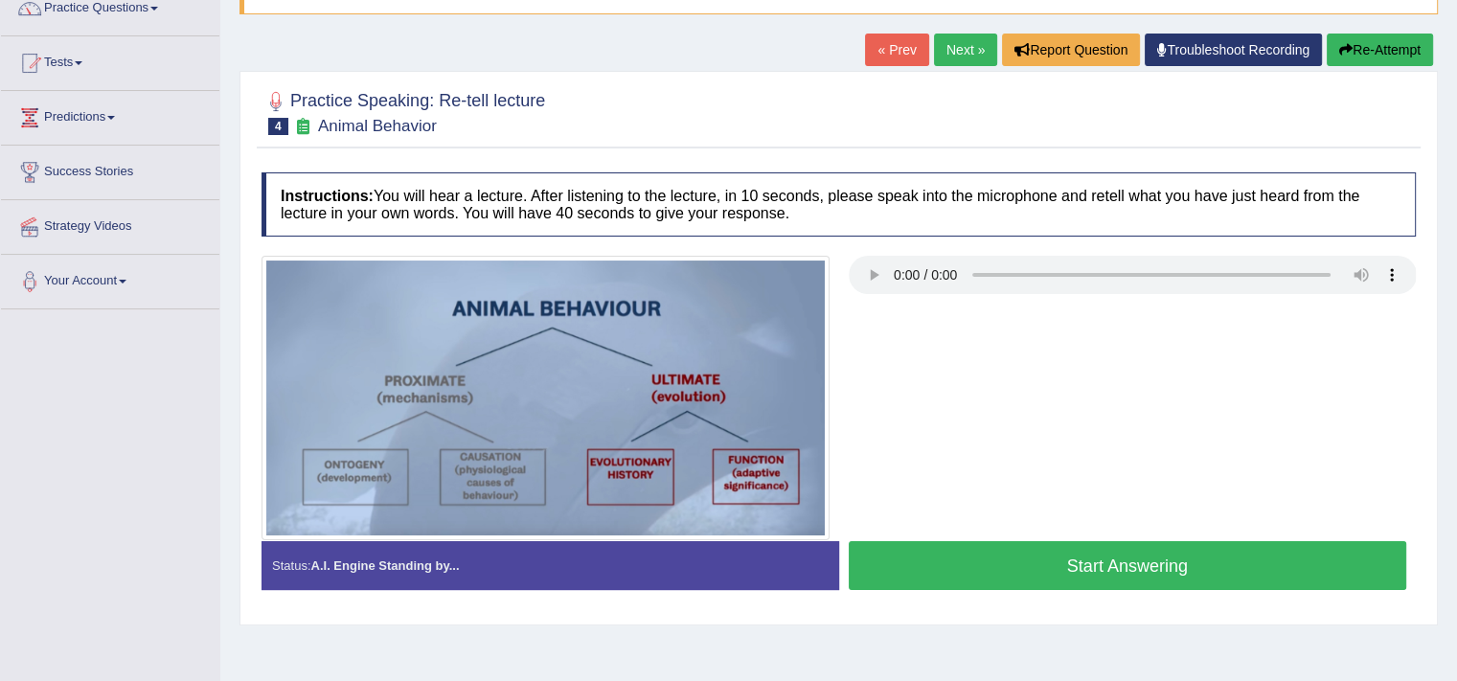
click at [1038, 547] on button "Start Answering" at bounding box center [1128, 565] width 559 height 49
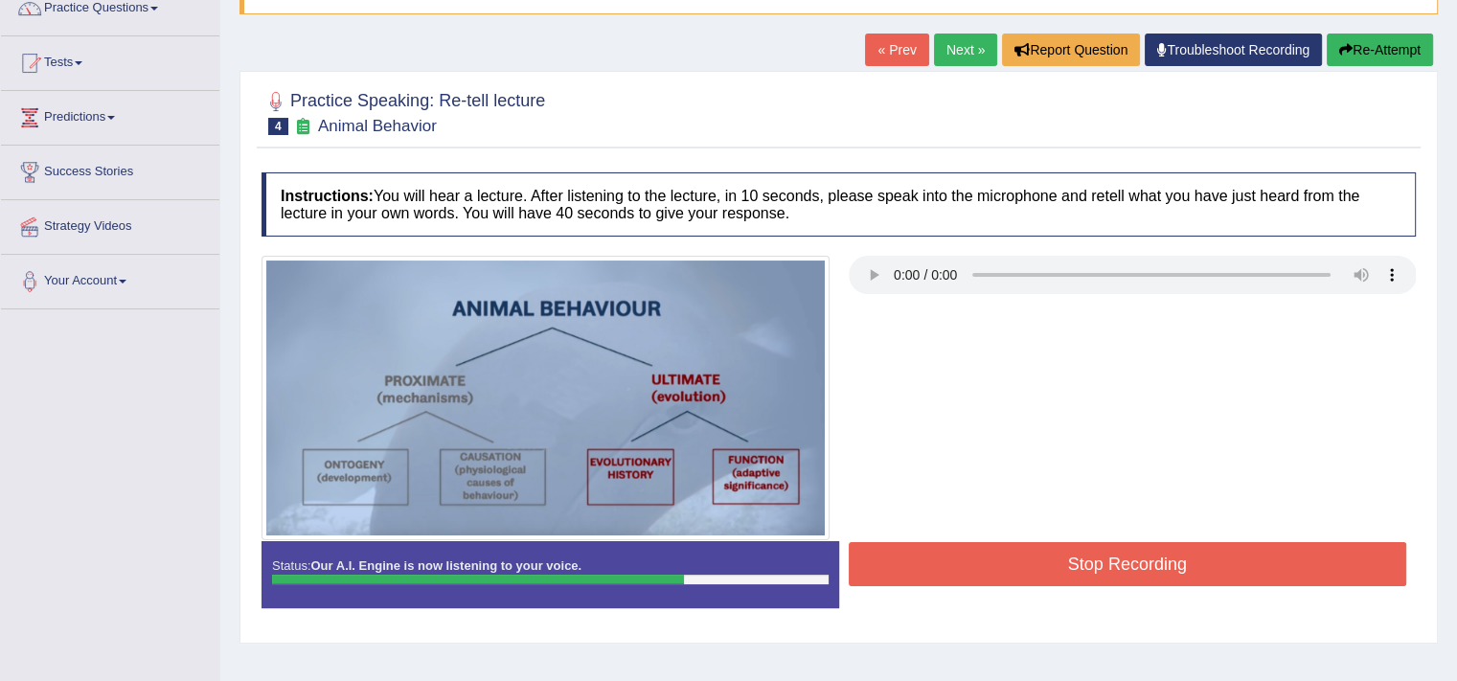
click at [1045, 560] on button "Stop Recording" at bounding box center [1128, 564] width 559 height 44
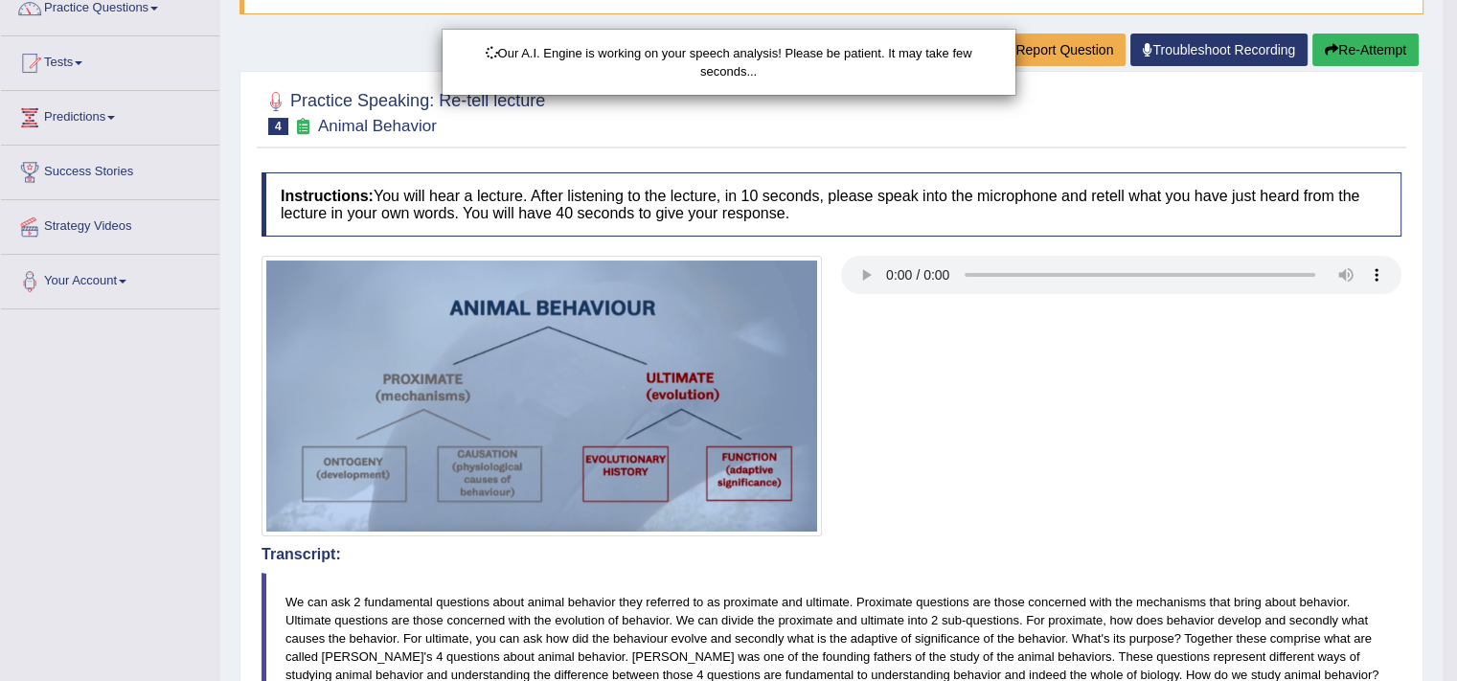
click at [1066, 455] on div "Our A.I. Engine is working on your speech analysis! Please be patient. It may t…" at bounding box center [728, 340] width 1457 height 681
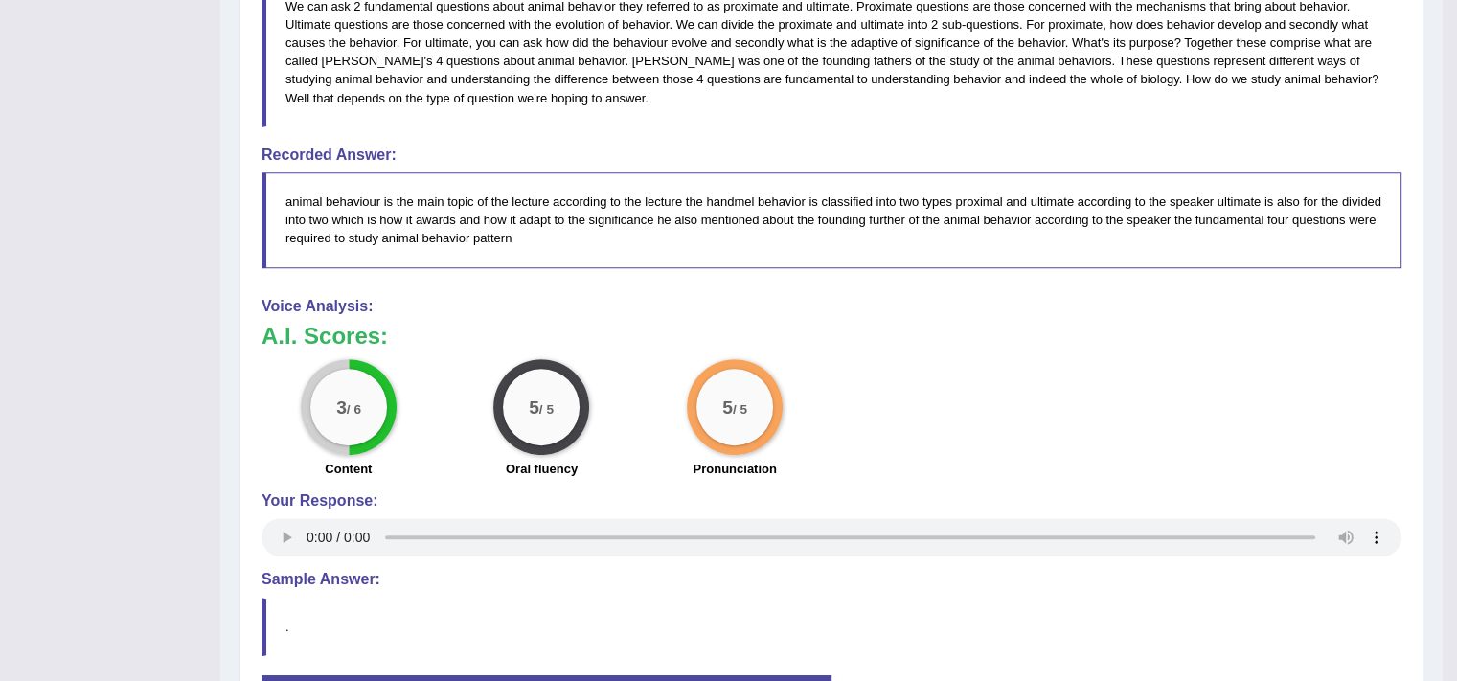
scroll to position [778, 0]
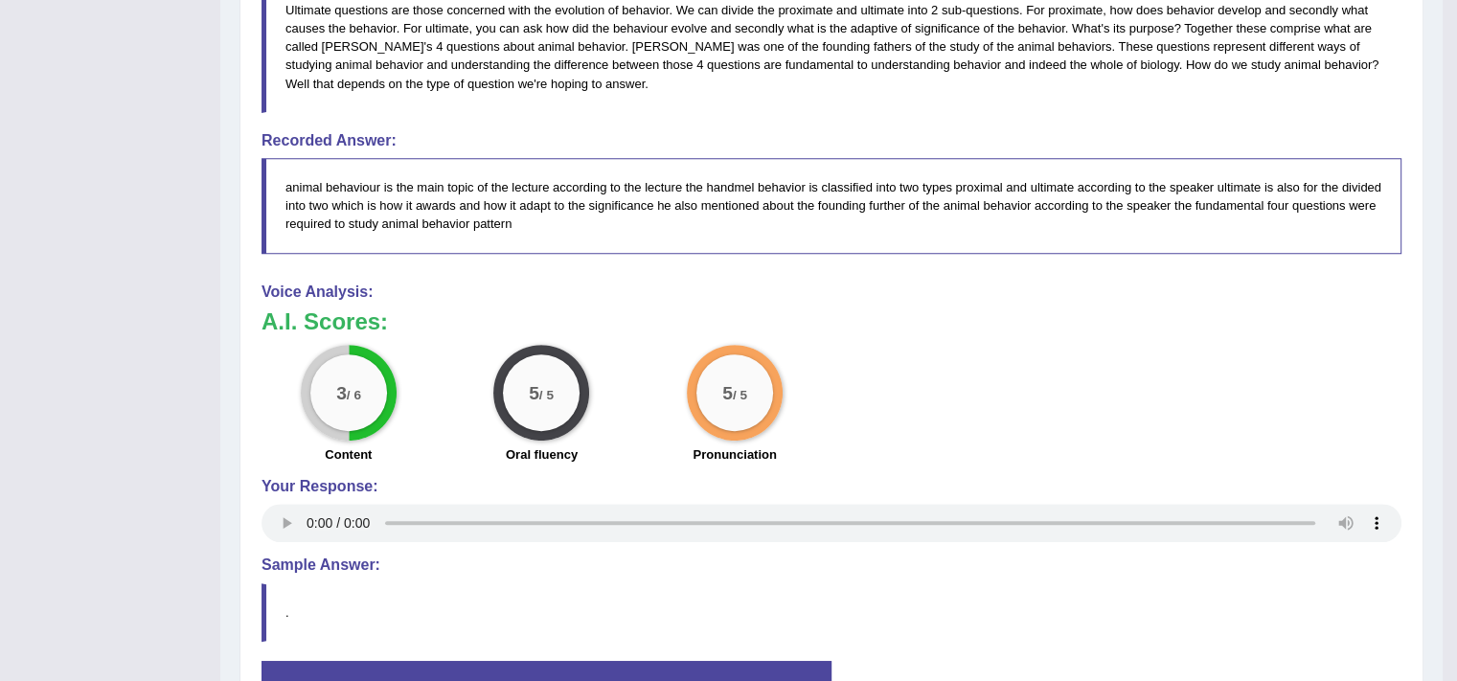
click at [280, 537] on div "Your Response:" at bounding box center [832, 513] width 1140 height 70
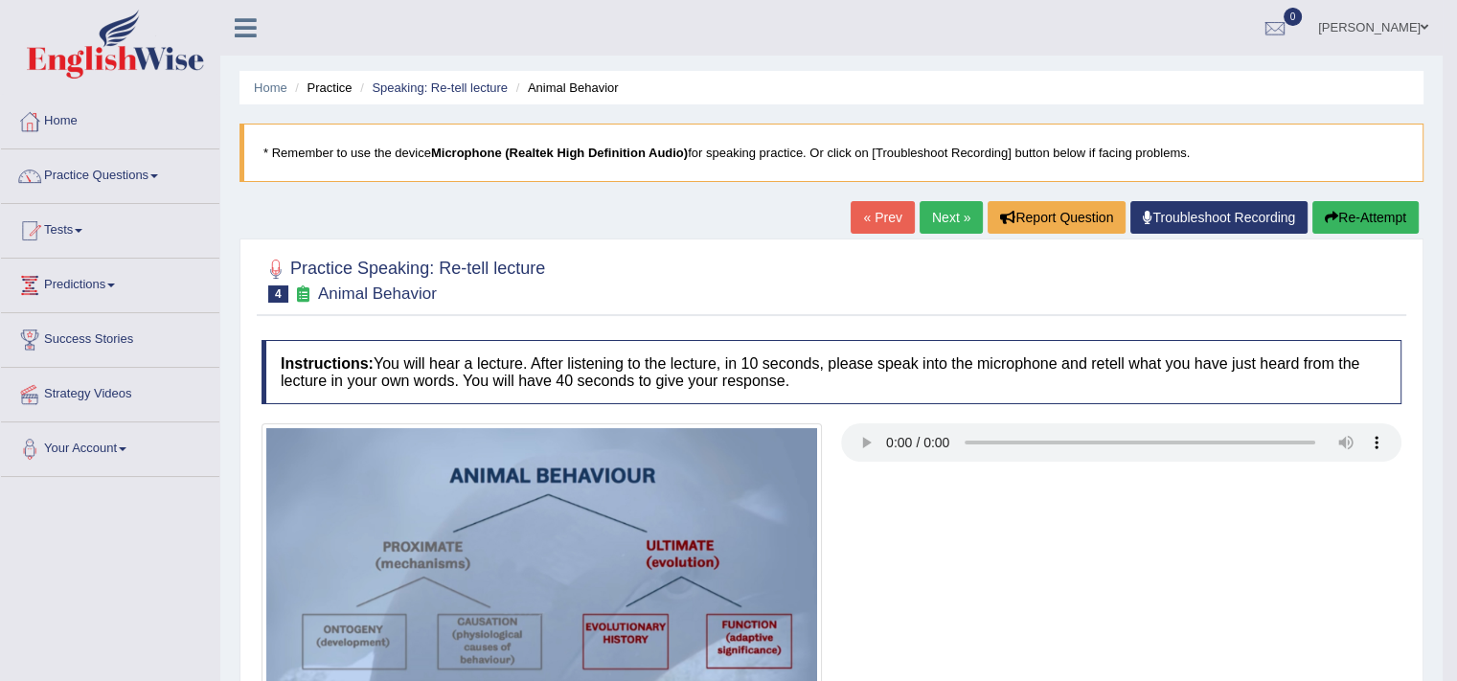
scroll to position [0, 0]
click at [951, 210] on link "Next »" at bounding box center [951, 217] width 63 height 33
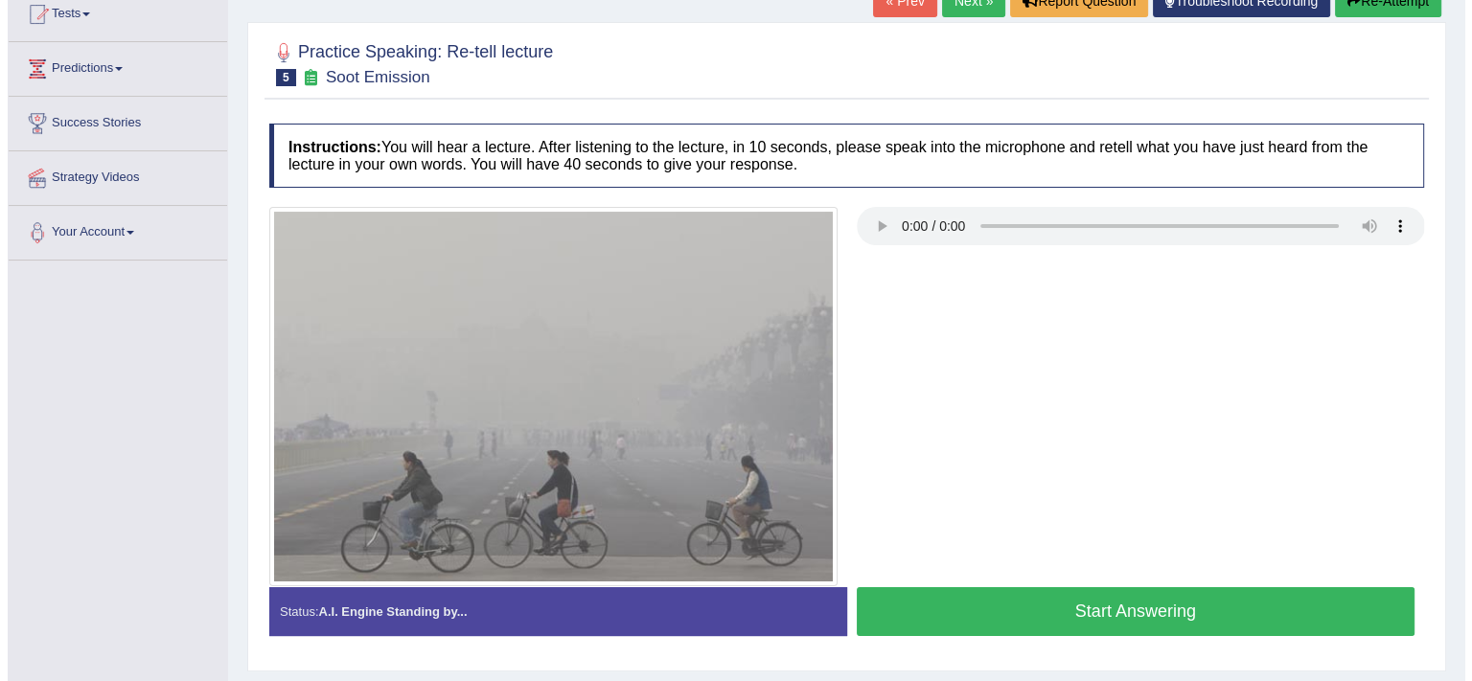
scroll to position [263, 0]
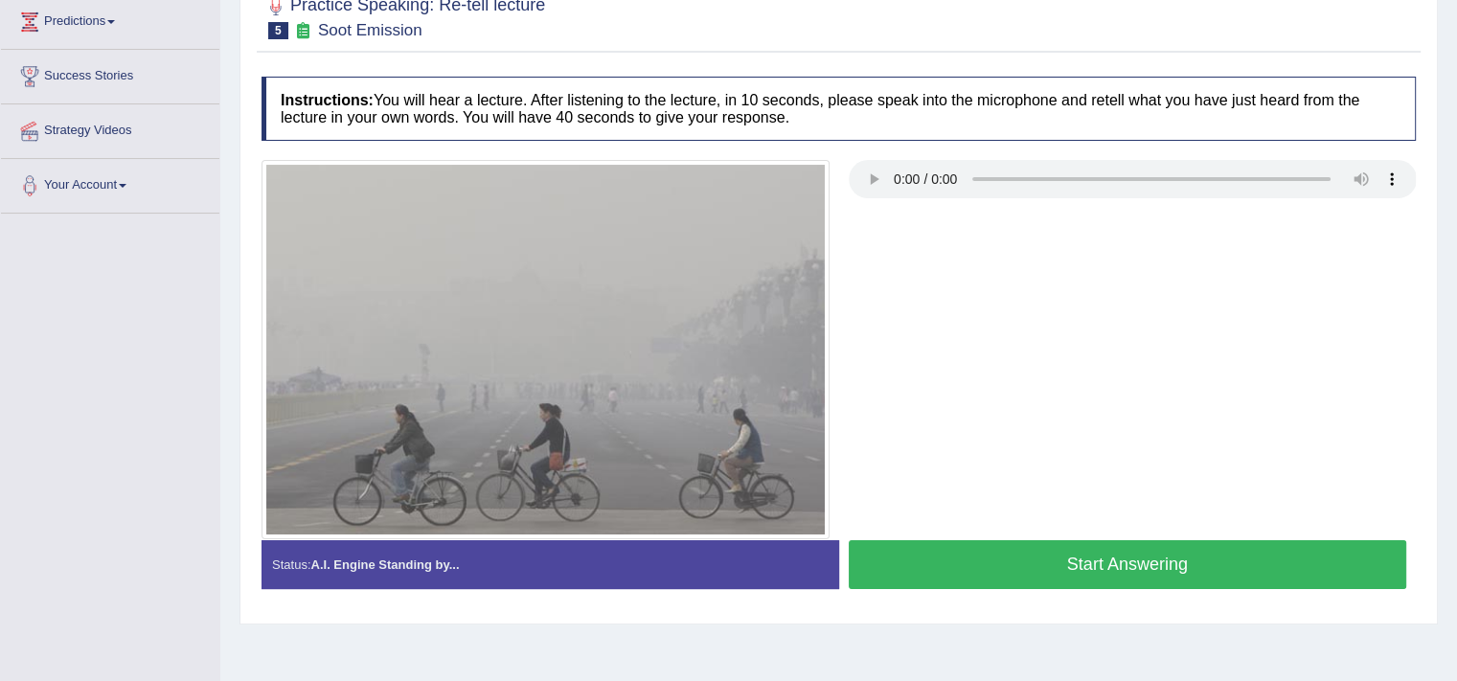
click at [1058, 557] on button "Start Answering" at bounding box center [1128, 564] width 559 height 49
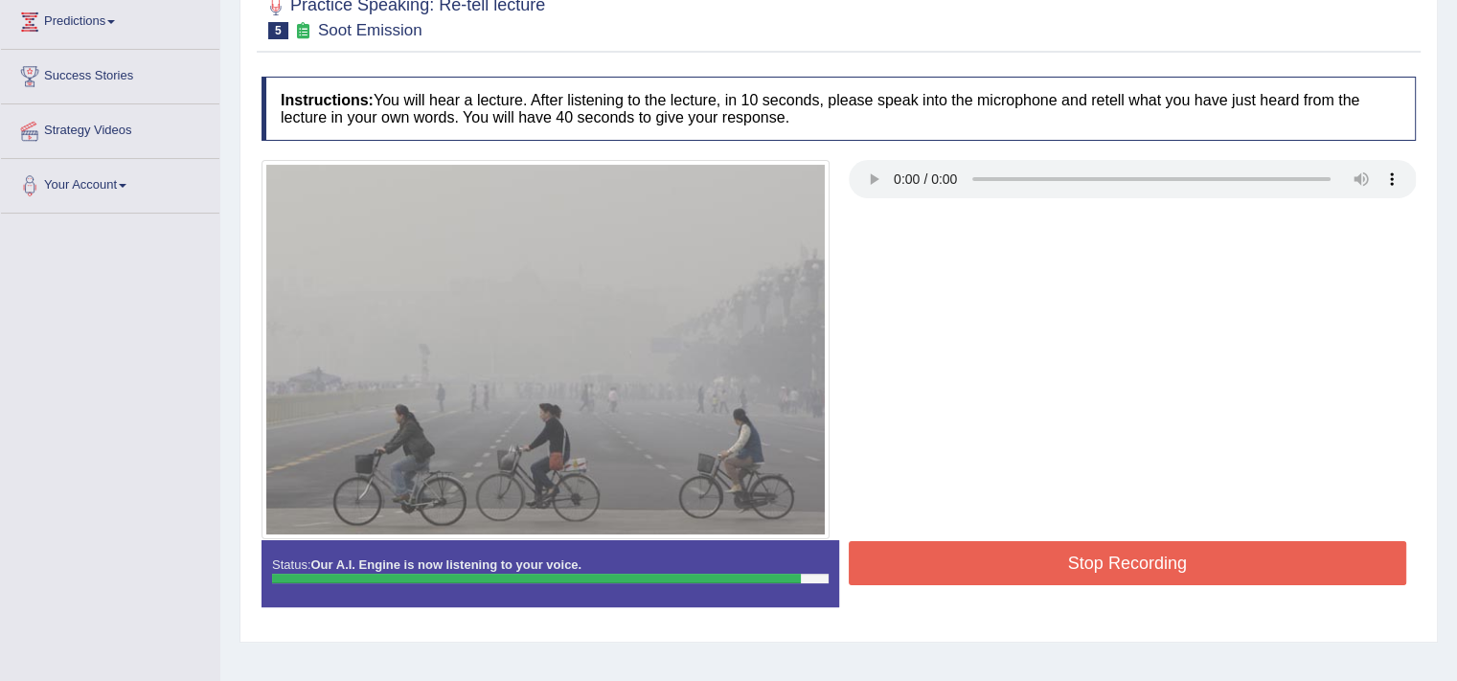
click at [1058, 557] on button "Stop Recording" at bounding box center [1128, 563] width 559 height 44
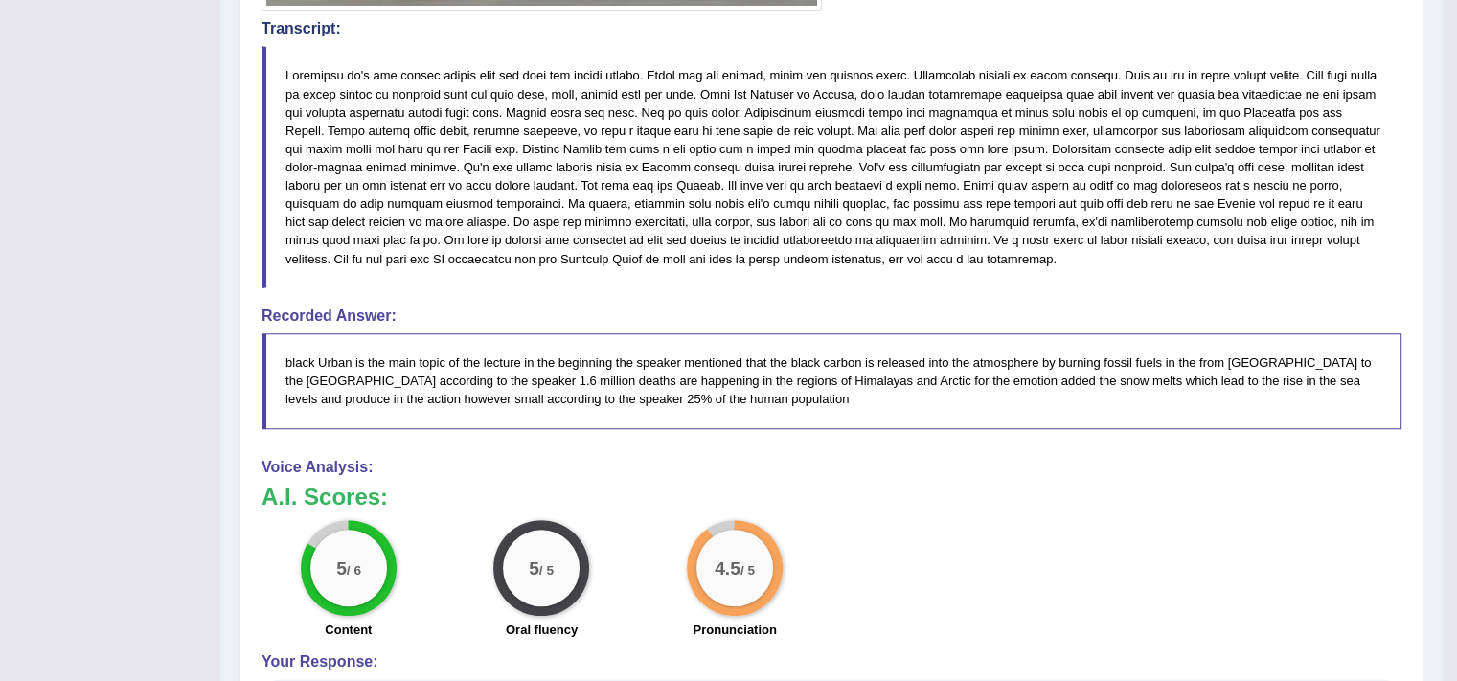
scroll to position [0, 0]
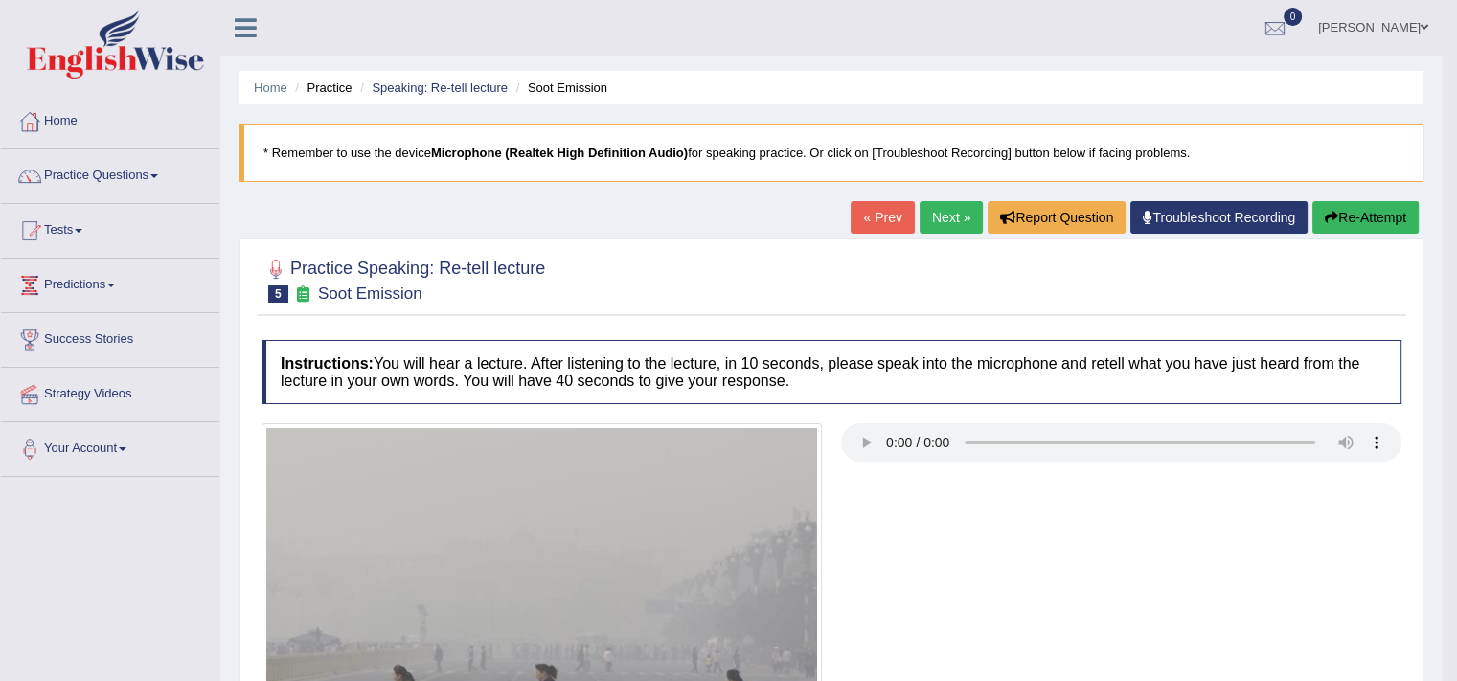
click at [927, 229] on link "Next »" at bounding box center [951, 217] width 63 height 33
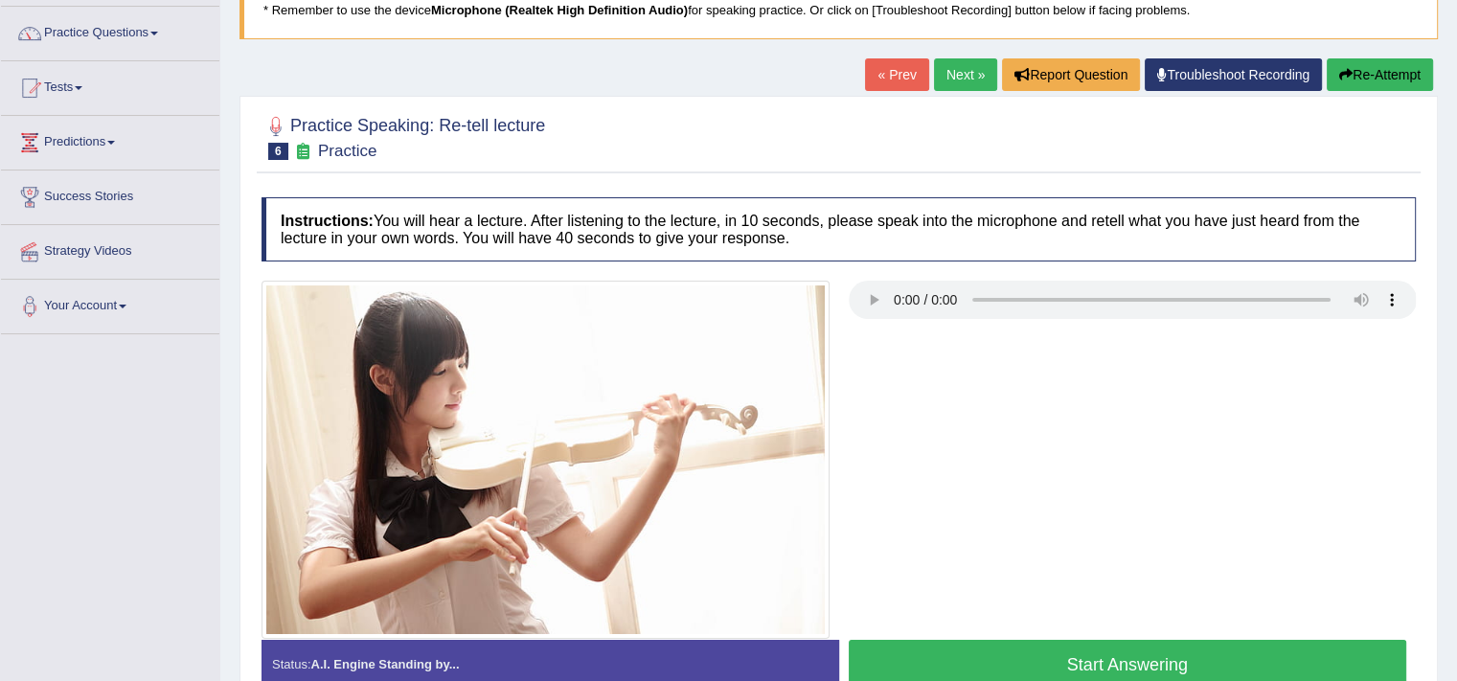
scroll to position [168, 0]
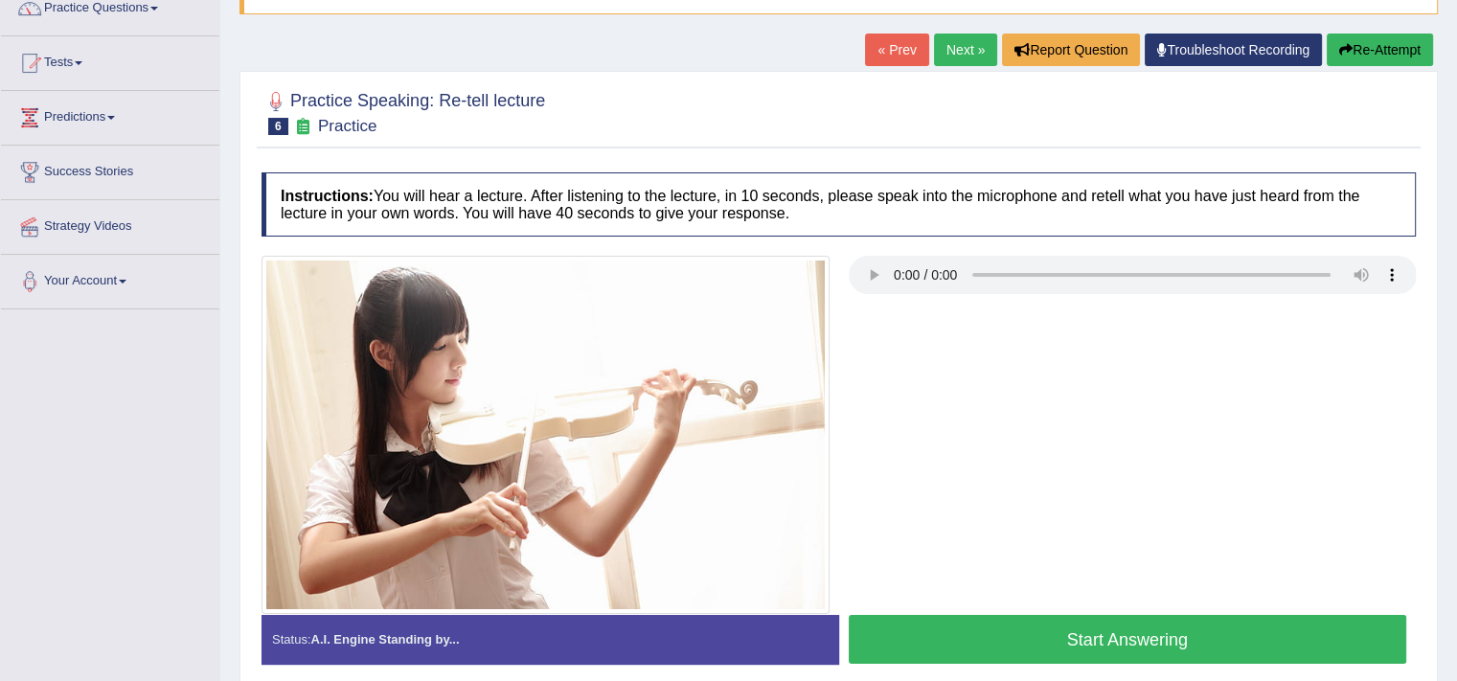
click at [1002, 632] on button "Start Answering" at bounding box center [1128, 639] width 559 height 49
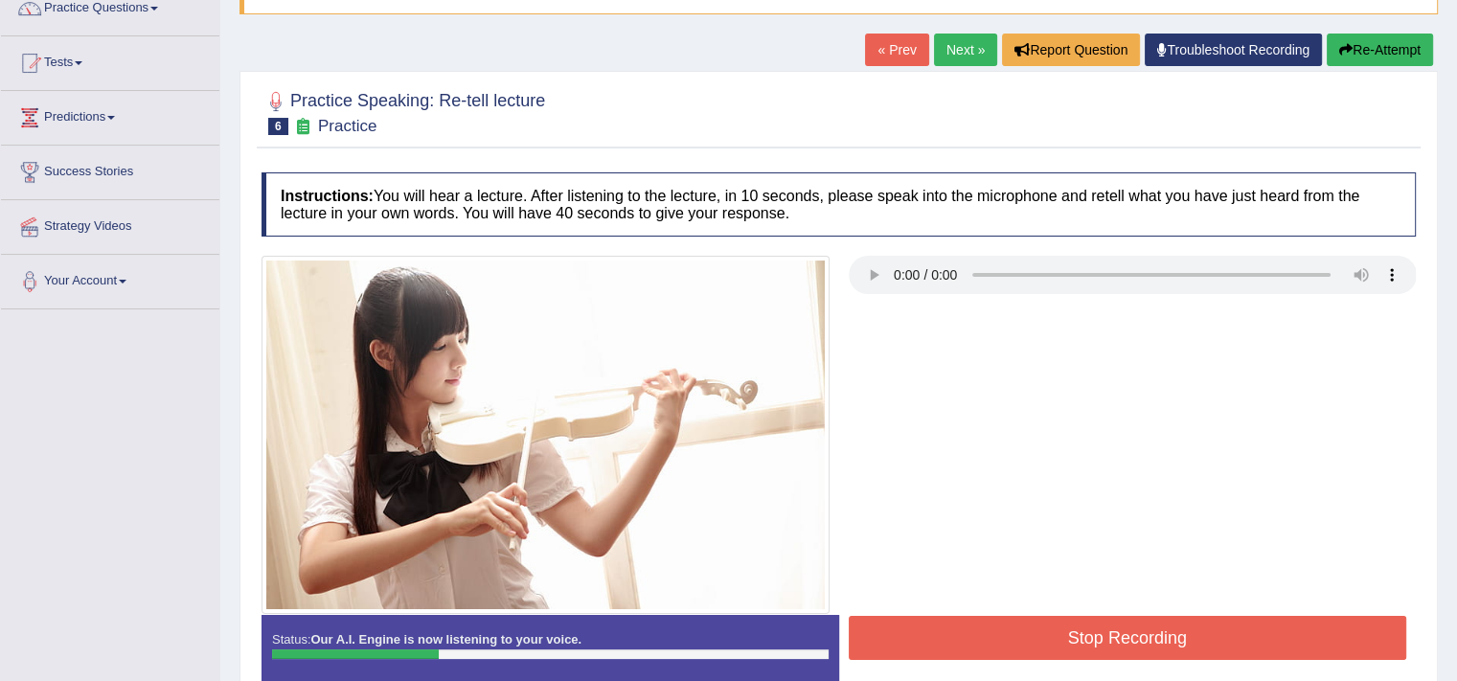
click at [1002, 632] on button "Stop Recording" at bounding box center [1128, 638] width 559 height 44
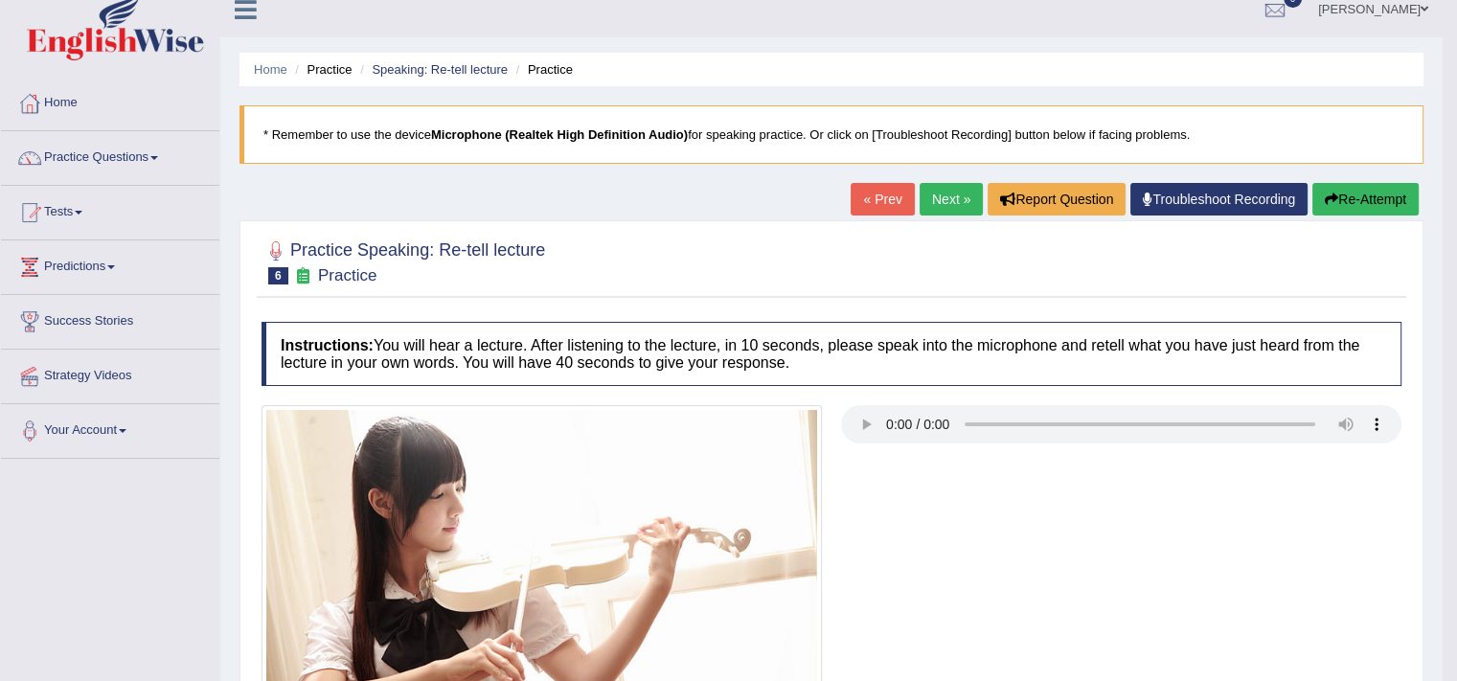
scroll to position [0, 0]
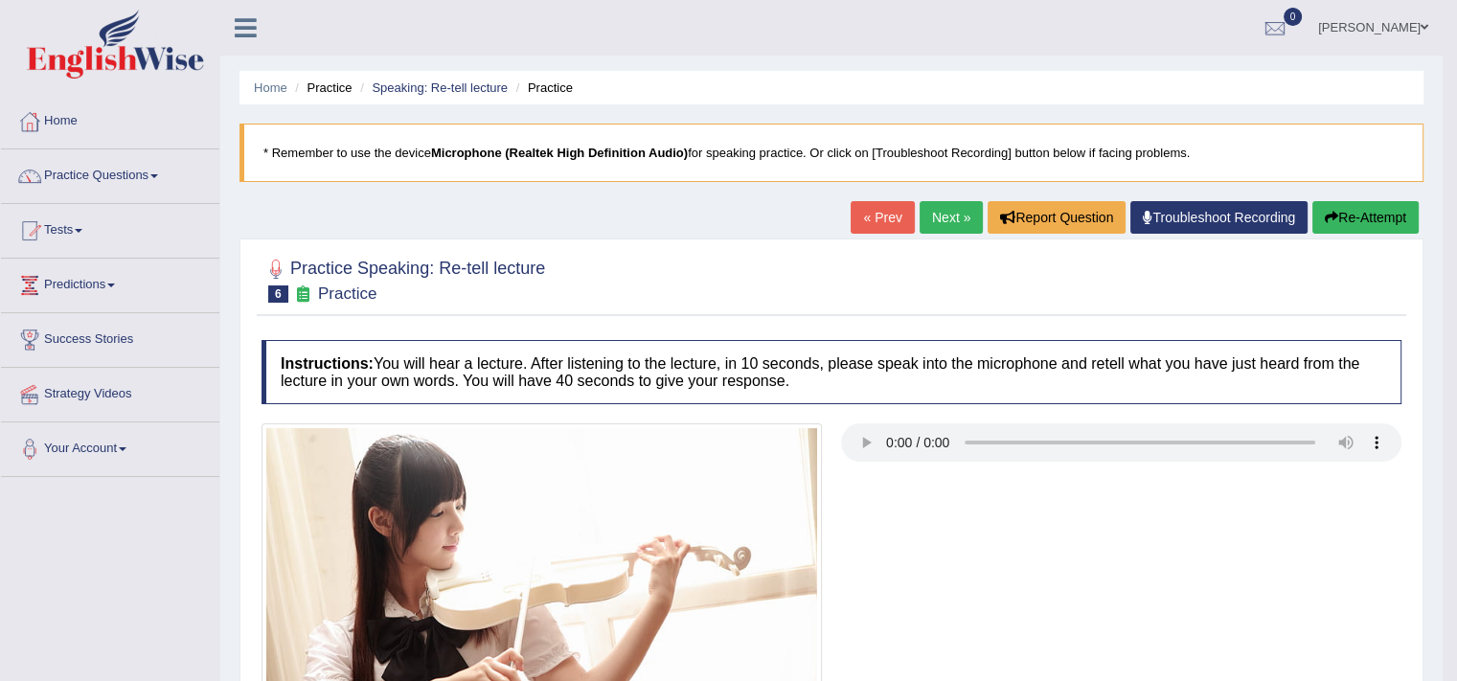
click at [1377, 217] on button "Re-Attempt" at bounding box center [1366, 217] width 106 height 33
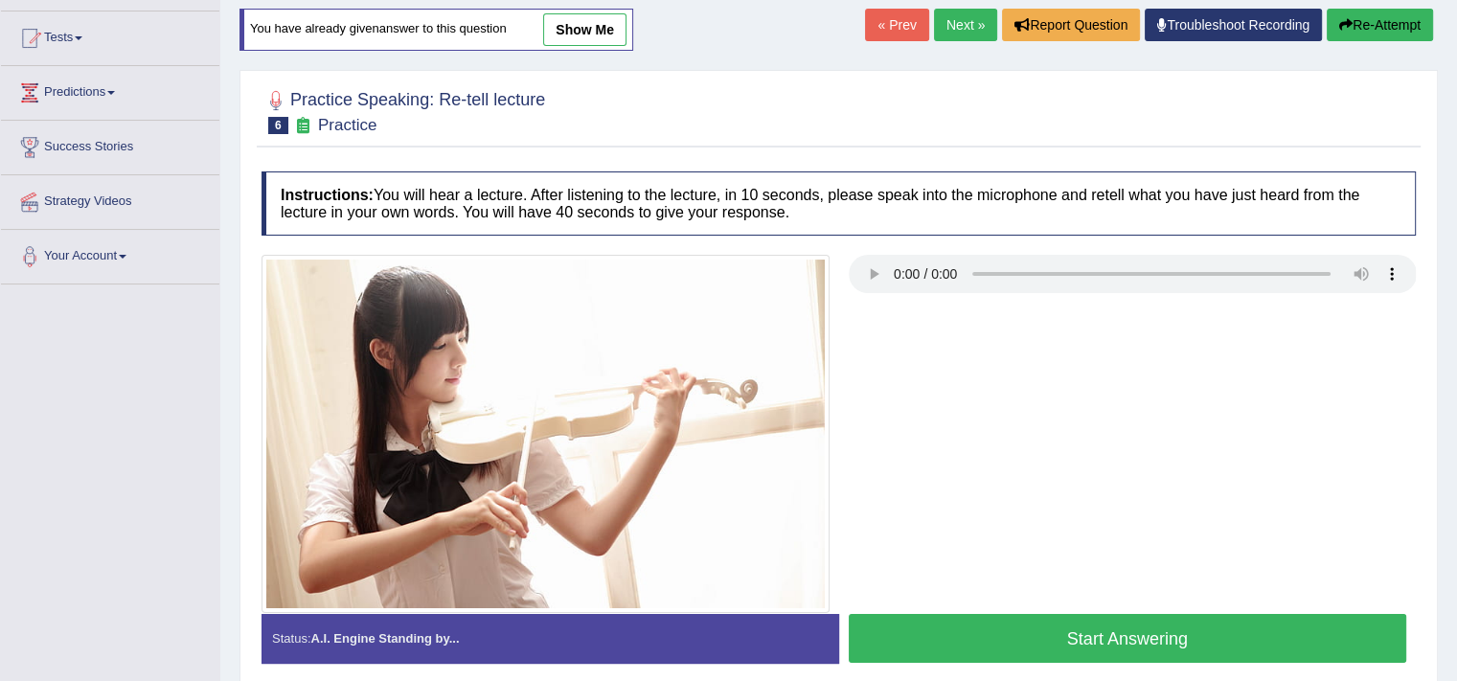
click at [966, 633] on button "Start Answering" at bounding box center [1128, 638] width 559 height 49
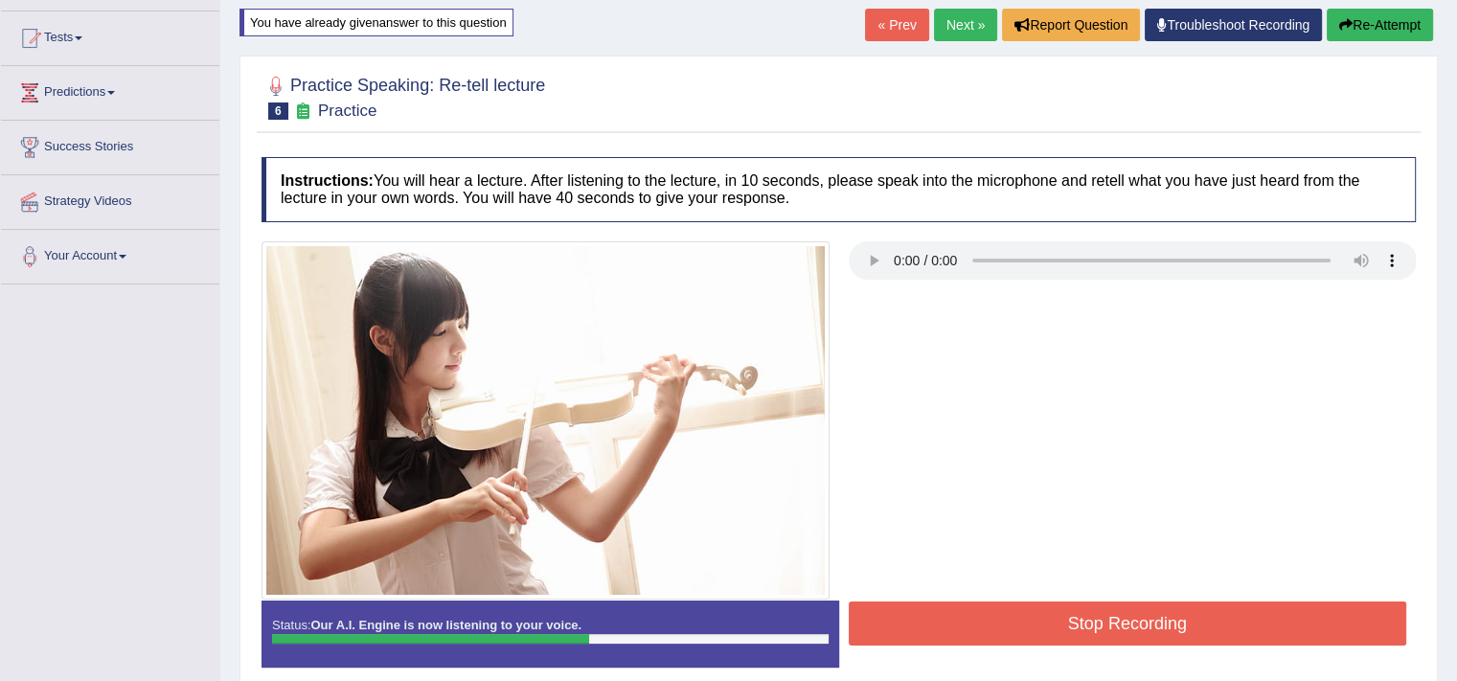
click at [966, 633] on button "Stop Recording" at bounding box center [1128, 624] width 559 height 44
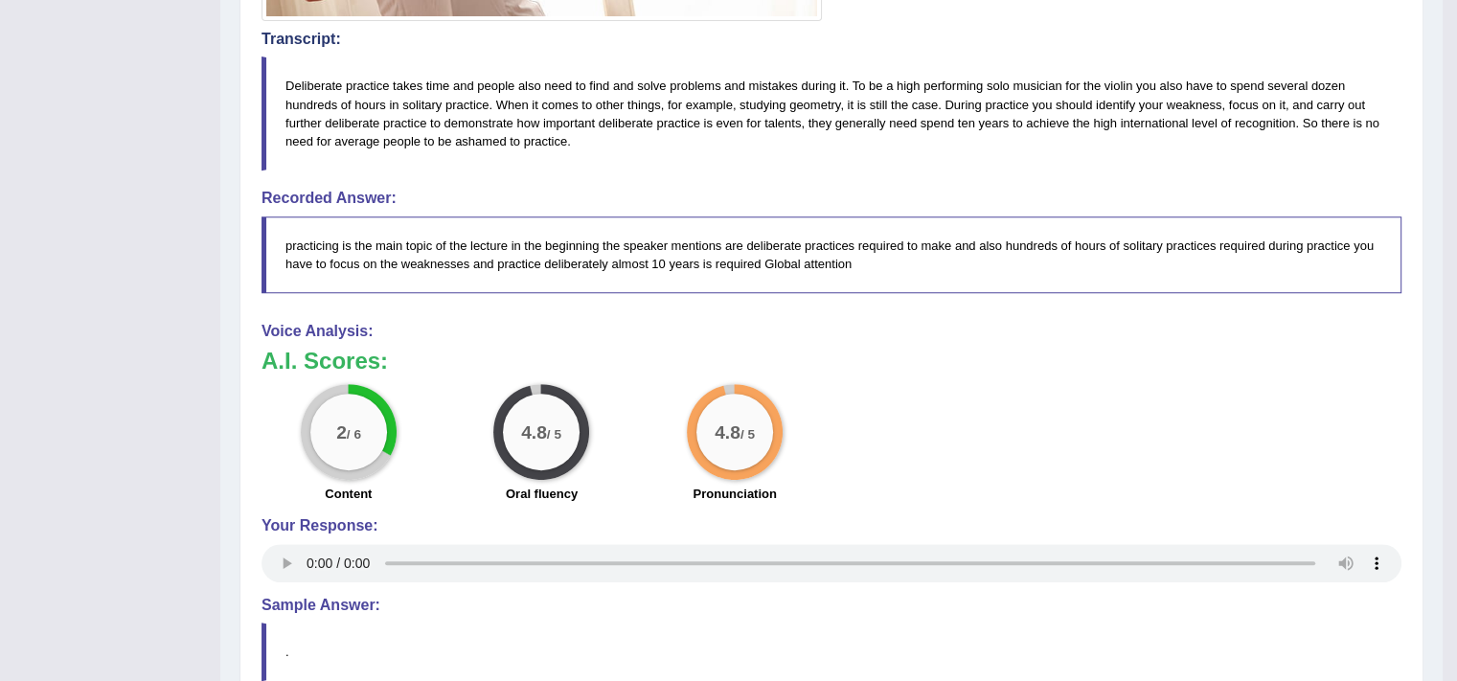
scroll to position [789, 0]
